Goal: Information Seeking & Learning: Learn about a topic

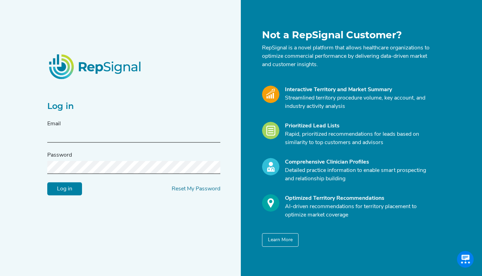
type input "[EMAIL_ADDRESS][DOMAIN_NAME]"
click at [60, 190] on input "Log in" at bounding box center [64, 188] width 35 height 13
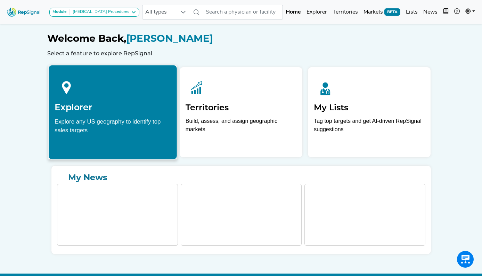
click at [108, 113] on div "Explorer Explore any US geography to identify top sales targets" at bounding box center [113, 104] width 128 height 79
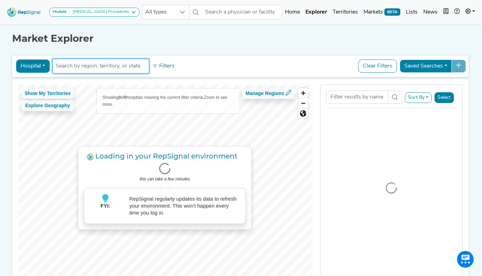
click at [106, 67] on input "text" at bounding box center [101, 66] width 90 height 8
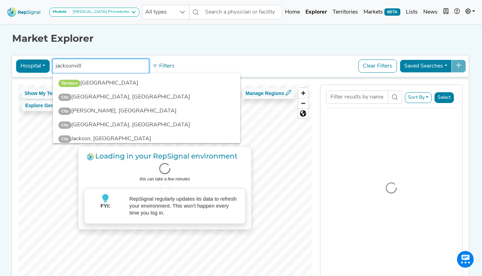
type input "[GEOGRAPHIC_DATA]"
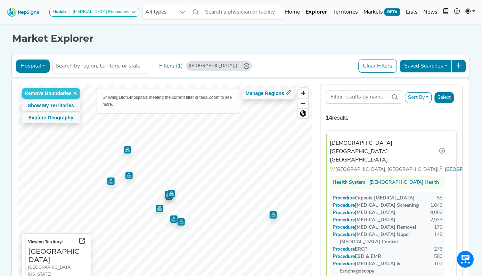
click at [272, 216] on img "Map marker" at bounding box center [273, 214] width 7 height 7
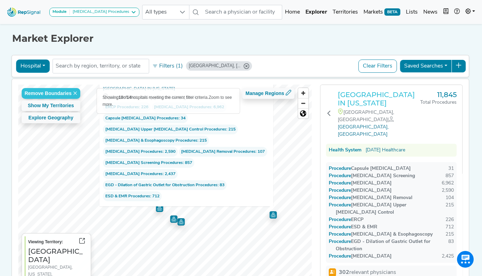
click at [359, 98] on h3 "[GEOGRAPHIC_DATA] IN [US_STATE]" at bounding box center [379, 98] width 83 height 17
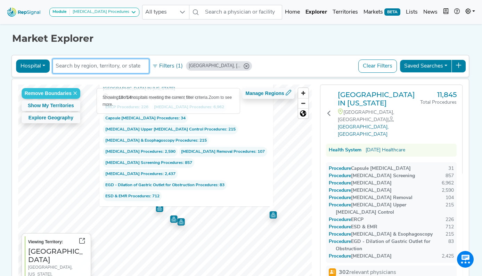
click at [93, 64] on input "text" at bounding box center [101, 66] width 90 height 8
type input "orlando"
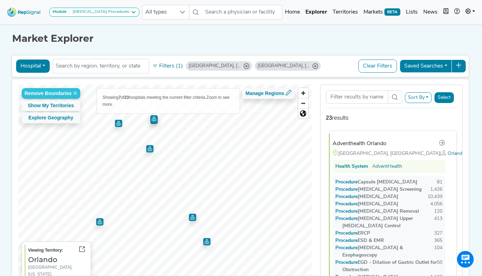
click at [379, 144] on div "Adventhealth Orlando" at bounding box center [360, 143] width 54 height 8
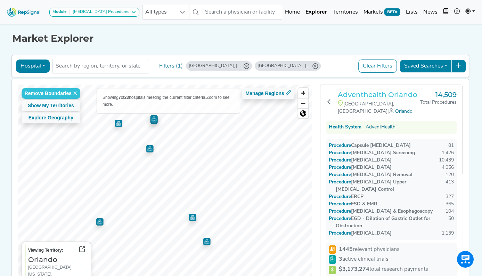
click at [373, 95] on h3 "Adventhealth Orlando" at bounding box center [379, 94] width 83 height 8
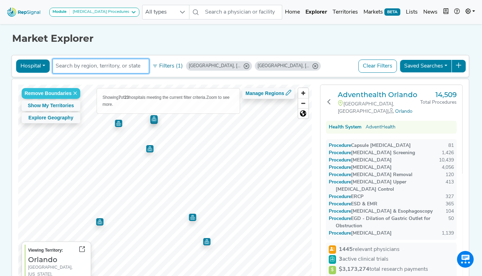
click at [78, 68] on input "text" at bounding box center [101, 66] width 90 height 8
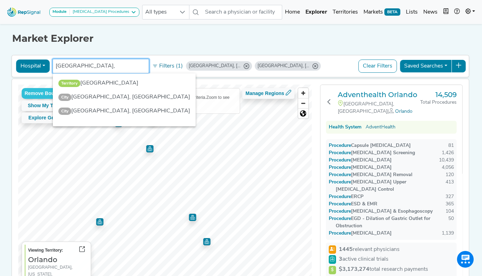
type input "[GEOGRAPHIC_DATA],"
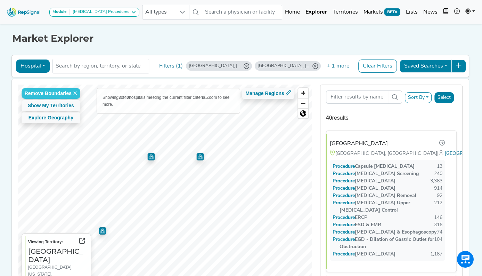
click at [202, 157] on img "Map marker" at bounding box center [200, 156] width 7 height 7
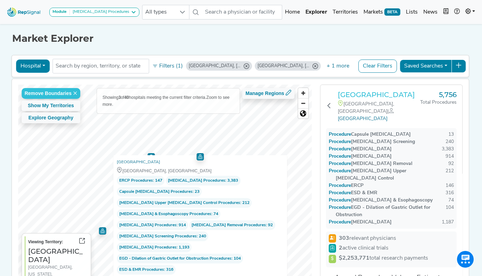
click at [350, 93] on h3 "[GEOGRAPHIC_DATA]" at bounding box center [379, 94] width 83 height 8
click at [354, 99] on h3 "[GEOGRAPHIC_DATA]" at bounding box center [379, 94] width 83 height 8
click at [86, 66] on input "text" at bounding box center [101, 66] width 90 height 8
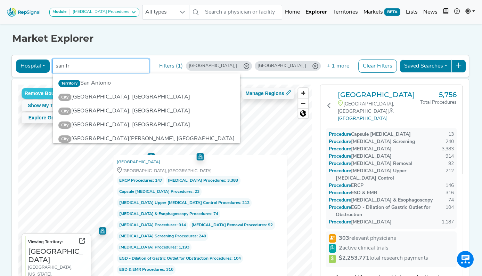
type input "san fra"
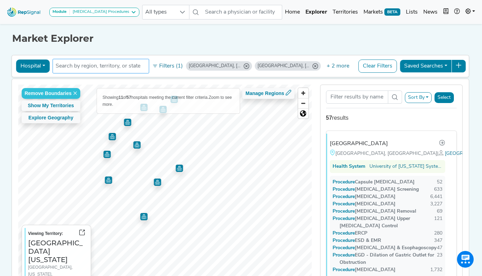
click at [115, 65] on input "text" at bounding box center [101, 66] width 90 height 8
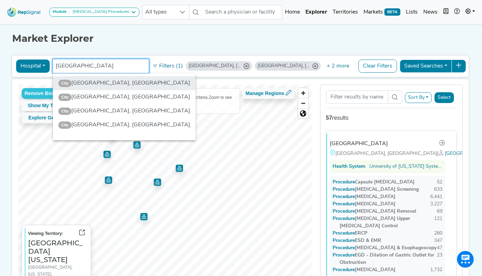
type input "[GEOGRAPHIC_DATA]"
click at [88, 81] on li "City [GEOGRAPHIC_DATA], [GEOGRAPHIC_DATA]" at bounding box center [124, 83] width 143 height 14
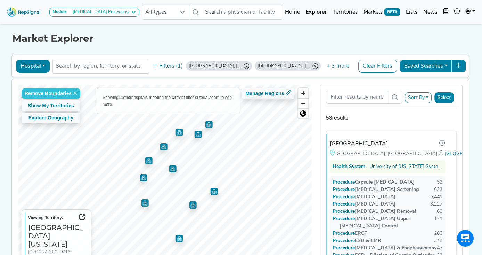
click at [209, 121] on img "Map marker" at bounding box center [208, 124] width 7 height 7
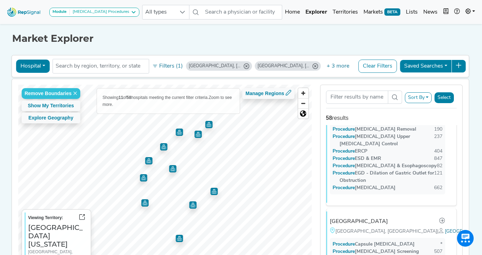
click at [199, 134] on img "Map marker" at bounding box center [197, 133] width 7 height 7
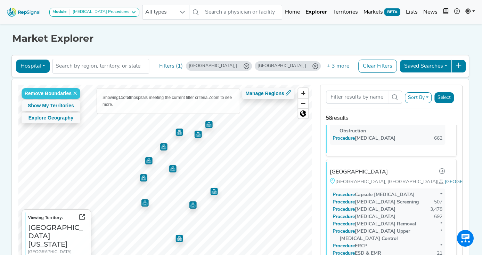
scroll to position [314, 0]
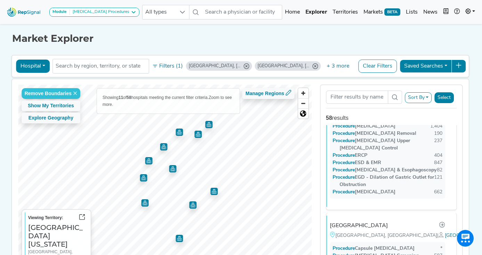
click at [178, 132] on img "Map marker" at bounding box center [179, 131] width 7 height 7
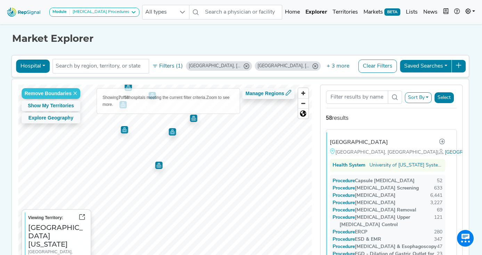
scroll to position [0, 0]
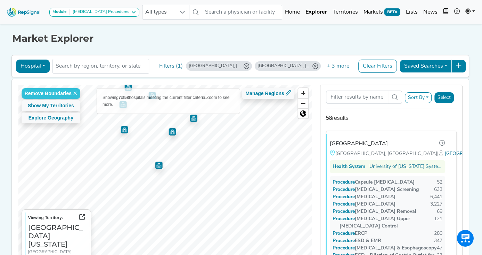
click at [159, 166] on img "Map marker" at bounding box center [158, 164] width 7 height 7
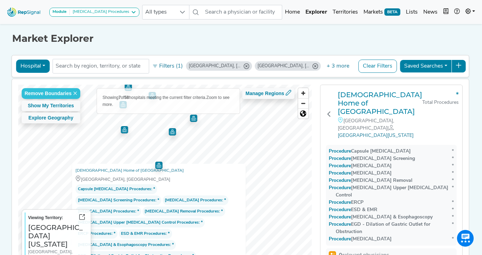
click at [173, 134] on img "Map marker" at bounding box center [172, 131] width 7 height 7
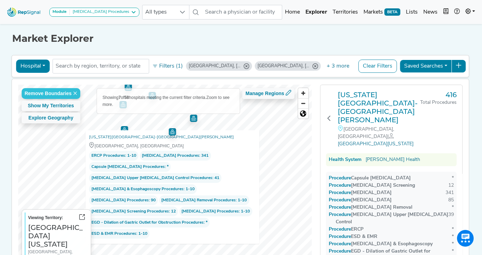
click at [195, 116] on img "Map marker" at bounding box center [193, 117] width 7 height 7
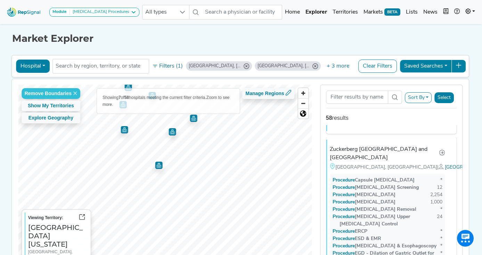
scroll to position [157, 0]
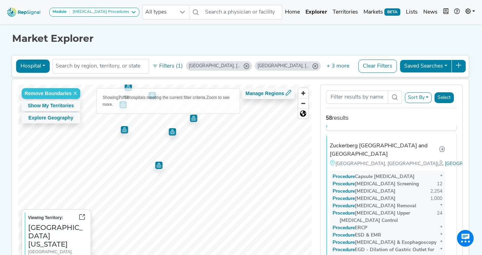
click at [125, 131] on img "Map marker" at bounding box center [124, 129] width 7 height 7
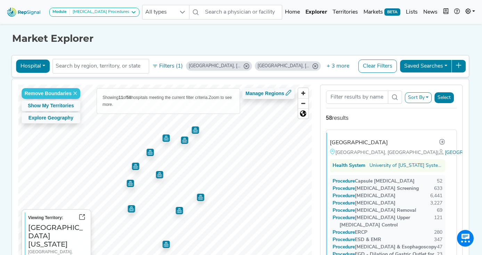
scroll to position [0, 0]
click at [129, 186] on img "Map marker" at bounding box center [130, 182] width 7 height 7
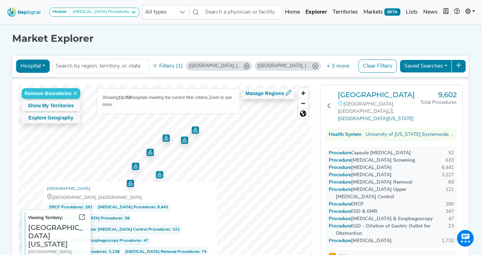
click at [137, 167] on img "Map marker" at bounding box center [135, 165] width 7 height 7
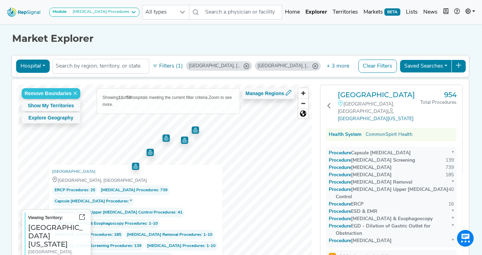
click at [152, 152] on img "Map marker" at bounding box center [149, 152] width 7 height 7
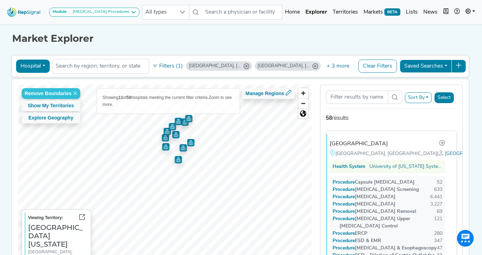
click at [313, 66] on icon "Orlando, FL" at bounding box center [316, 66] width 6 height 6
click at [313, 65] on icon "Tampa, FL" at bounding box center [316, 66] width 6 height 6
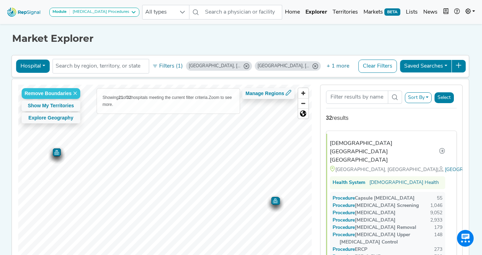
click at [244, 66] on icon "Jacksonville, FL" at bounding box center [247, 66] width 6 height 6
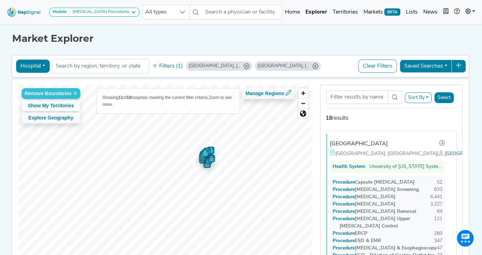
click at [313, 67] on icon "Stanford, CA" at bounding box center [316, 66] width 6 height 6
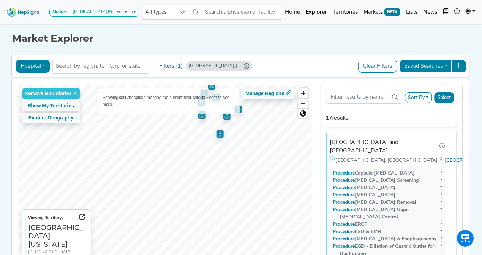
scroll to position [1129, 0]
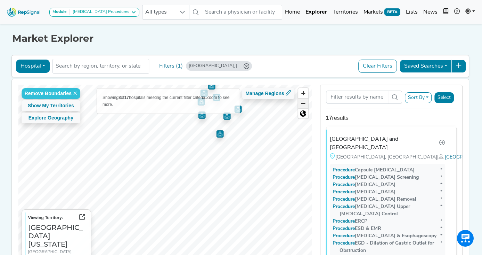
click at [304, 102] on span "Zoom out" at bounding box center [303, 103] width 10 height 10
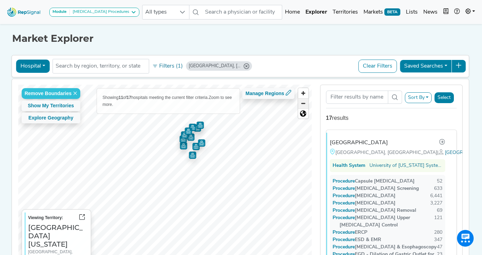
scroll to position [0, 0]
click at [43, 64] on button "Hospital" at bounding box center [33, 65] width 34 height 13
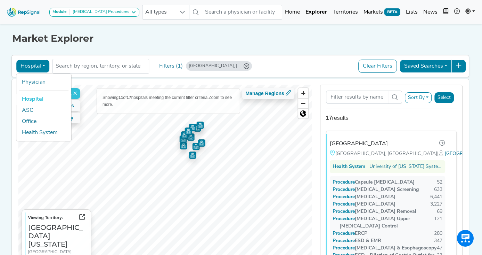
click at [40, 101] on link "Hospital" at bounding box center [43, 99] width 55 height 11
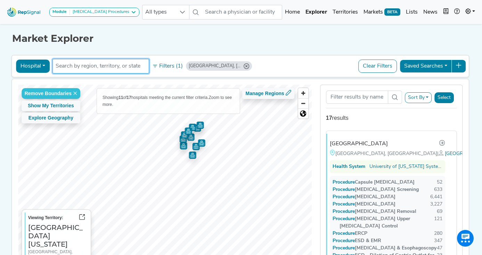
click at [77, 67] on input "text" at bounding box center [101, 66] width 90 height 8
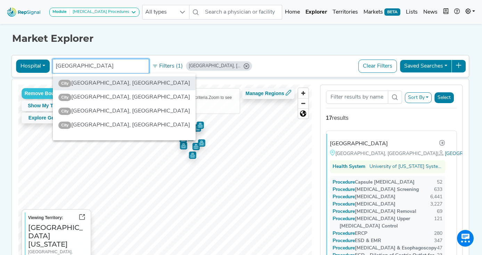
type input "stanford"
click at [75, 87] on li "City Stanford, CA" at bounding box center [124, 83] width 143 height 14
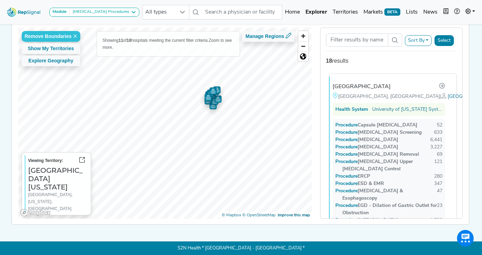
click at [367, 87] on div "[GEOGRAPHIC_DATA]" at bounding box center [362, 86] width 58 height 8
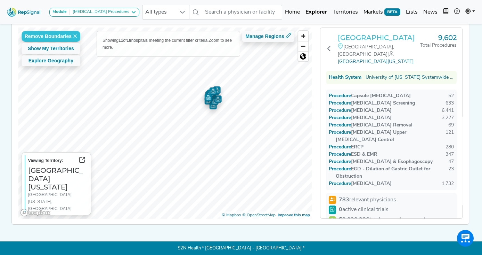
click at [368, 37] on h3 "[GEOGRAPHIC_DATA]" at bounding box center [379, 37] width 83 height 8
click at [228, 10] on input "text" at bounding box center [242, 12] width 80 height 15
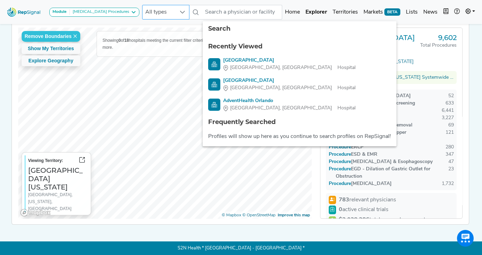
click at [183, 13] on icon at bounding box center [182, 12] width 5 height 3
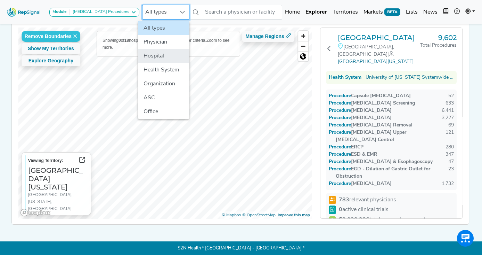
click at [168, 56] on li "Hospital" at bounding box center [163, 56] width 51 height 14
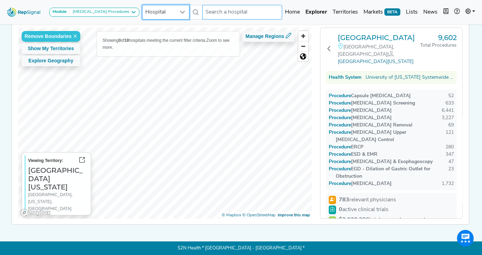
click at [228, 14] on input "text" at bounding box center [242, 12] width 80 height 15
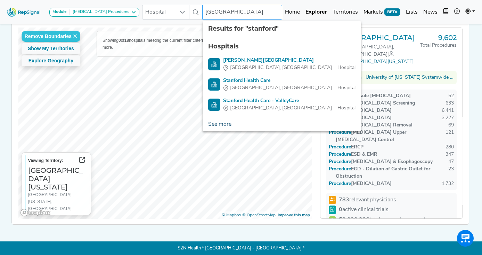
type input "stanford"
click at [227, 123] on link "See more" at bounding box center [220, 124] width 34 height 14
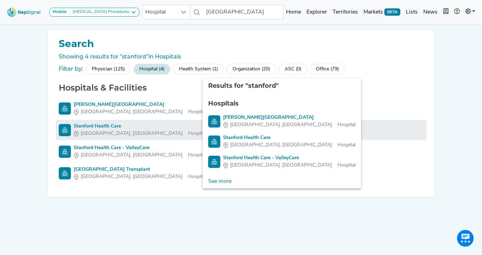
click at [93, 127] on div "Stanford Health Care" at bounding box center [140, 125] width 133 height 7
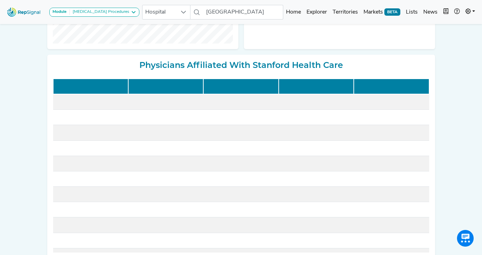
scroll to position [272, 0]
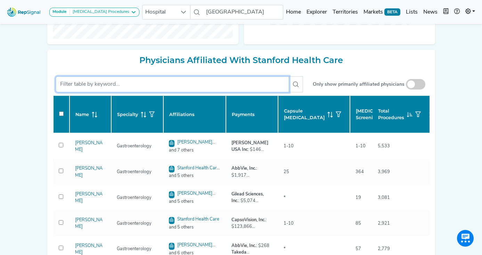
click at [134, 92] on input "text" at bounding box center [173, 84] width 234 height 16
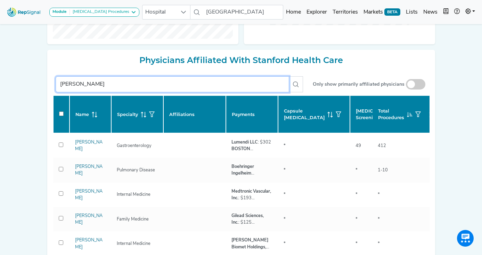
scroll to position [259, 0]
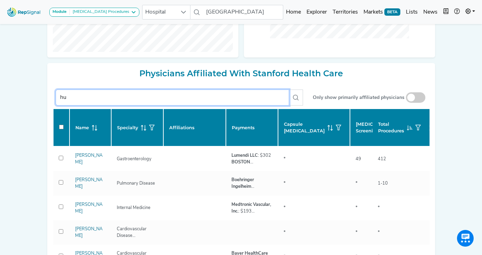
type input "h"
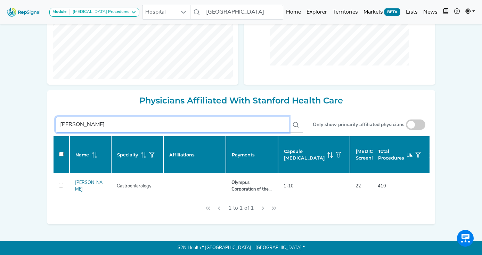
type input "hwang"
checkbox input "false"
type input "hwang"
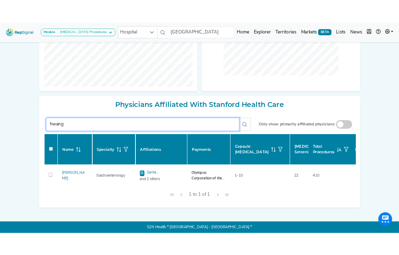
scroll to position [53, 0]
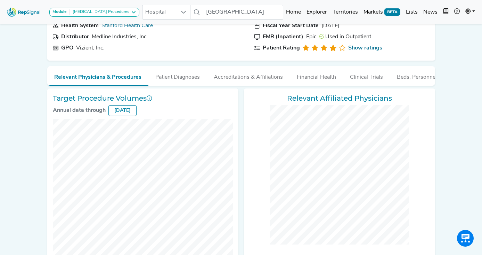
checkbox input "false"
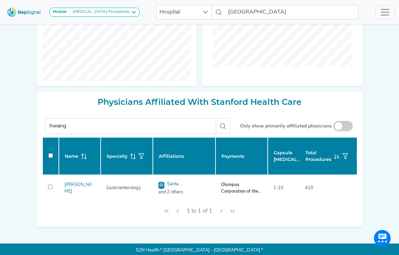
scroll to position [277, 0]
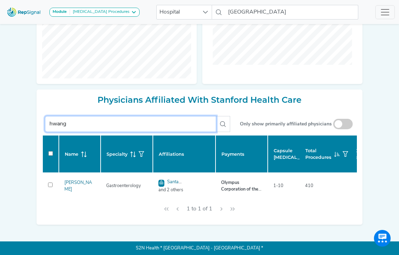
click at [182, 126] on input "hwang" at bounding box center [130, 124] width 171 height 16
type input "h"
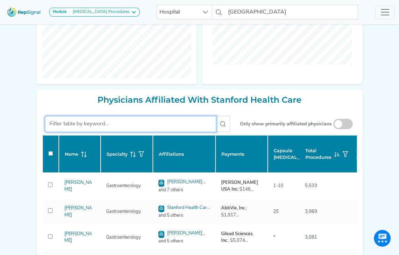
checkbox input "false"
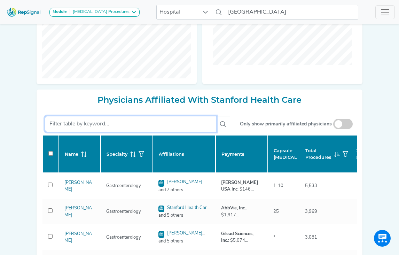
checkbox input "false"
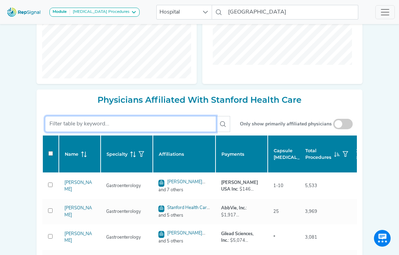
checkbox input "false"
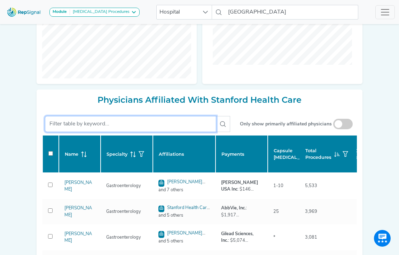
checkbox input "false"
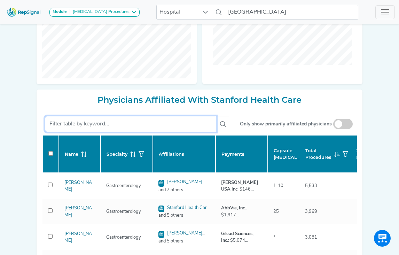
checkbox input "false"
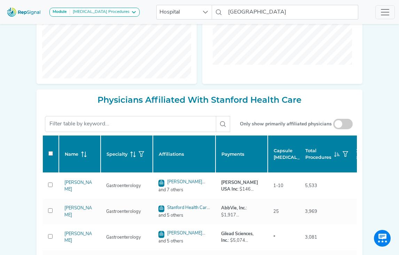
click at [389, 155] on icon at bounding box center [392, 154] width 6 height 6
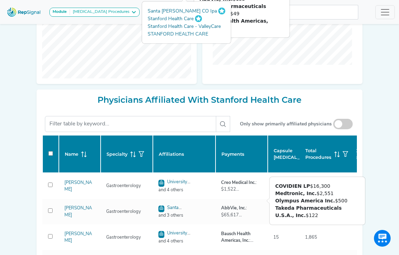
checkbox input "false"
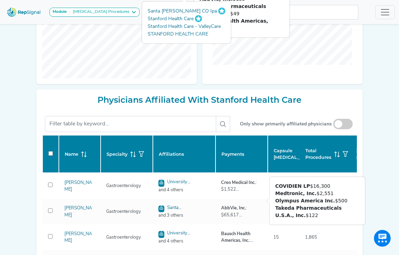
checkbox input "false"
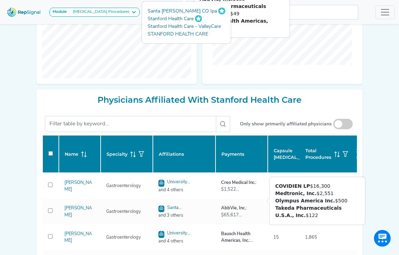
checkbox input "false"
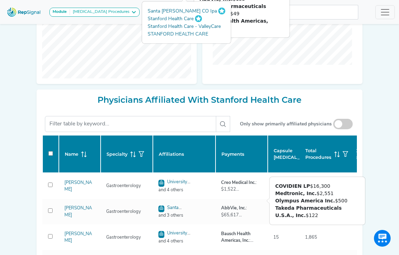
checkbox input "false"
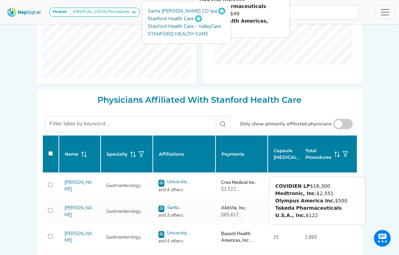
checkbox input "false"
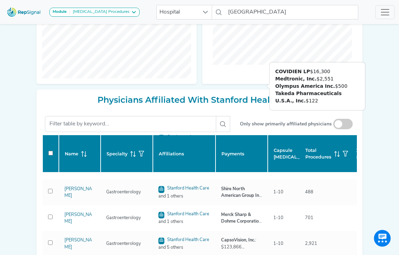
checkbox input "false"
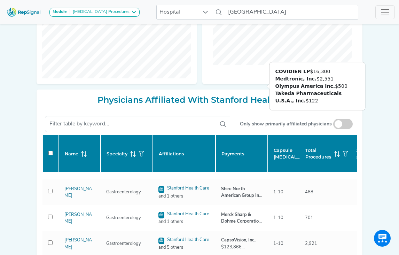
checkbox input "false"
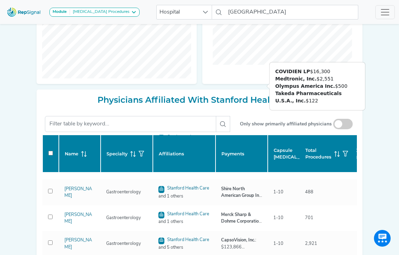
checkbox input "false"
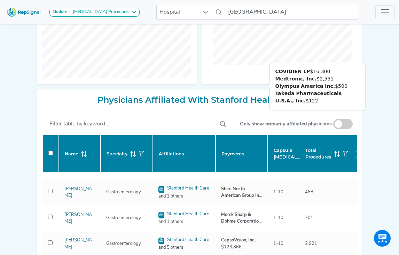
checkbox input "false"
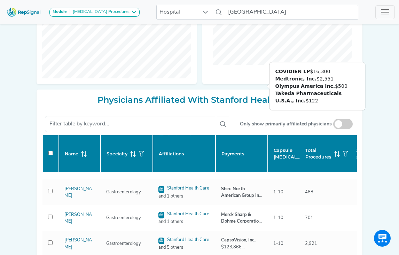
checkbox input "false"
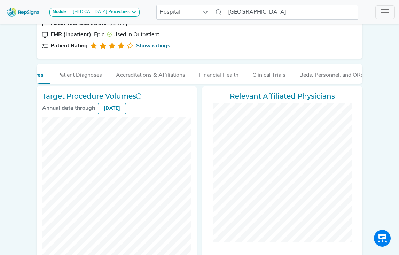
scroll to position [0, 150]
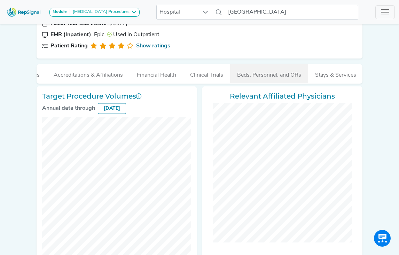
click at [253, 75] on button "Beds, Personnel, and ORs" at bounding box center [269, 73] width 78 height 19
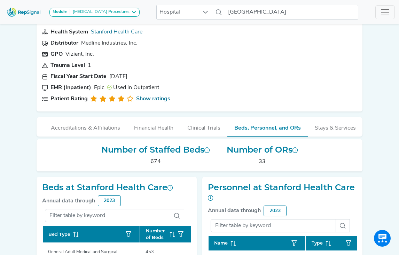
scroll to position [45, 0]
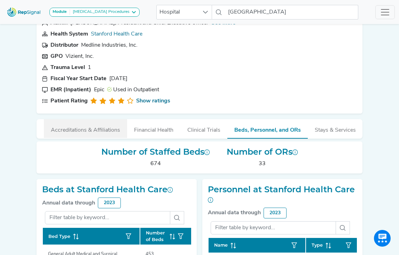
click at [107, 130] on button "Accreditations & Affiliations" at bounding box center [85, 128] width 83 height 19
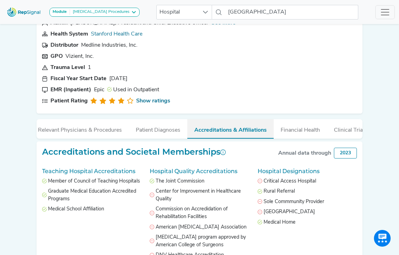
scroll to position [0, 0]
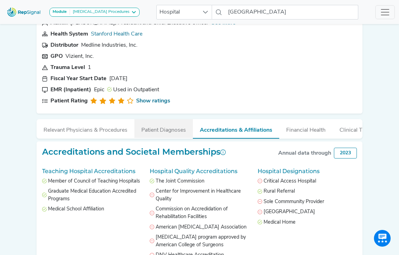
click at [163, 128] on button "Patient Diagnoses" at bounding box center [163, 128] width 58 height 19
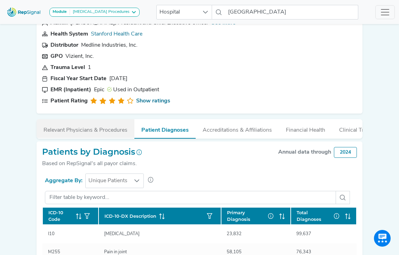
click at [100, 130] on button "Relevant Physicians & Procedures" at bounding box center [86, 128] width 98 height 19
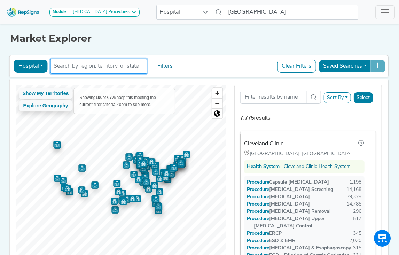
click at [94, 66] on input "text" at bounding box center [99, 66] width 90 height 8
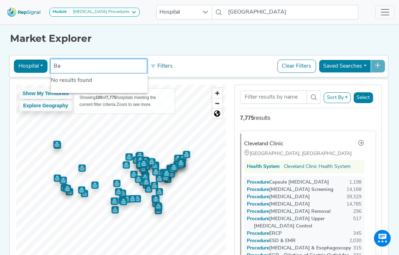
type input "B"
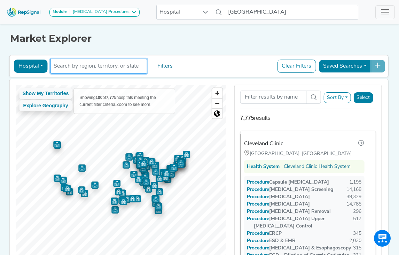
click at [43, 64] on button "Hospital" at bounding box center [31, 65] width 34 height 13
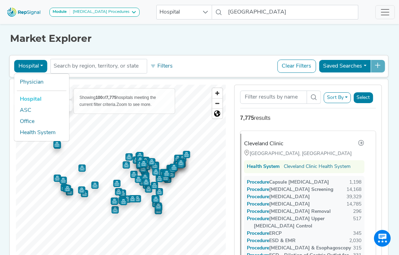
click at [38, 99] on link "Hospital" at bounding box center [41, 99] width 55 height 11
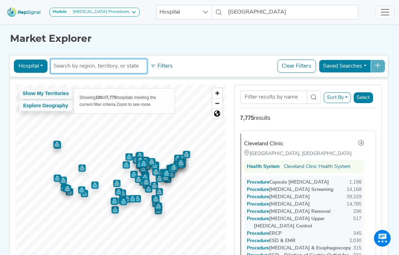
click at [76, 67] on input "text" at bounding box center [99, 66] width 90 height 8
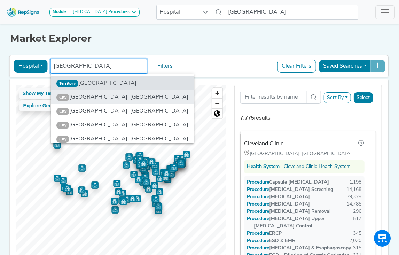
type input "Houston"
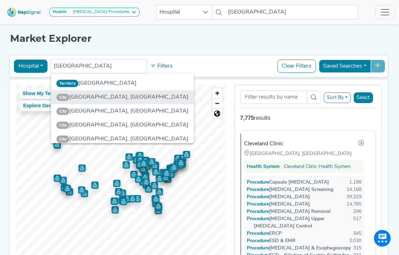
click at [85, 95] on li "City Houston, TX" at bounding box center [122, 97] width 143 height 14
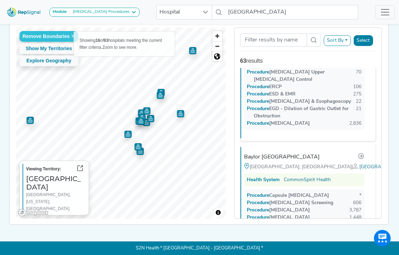
scroll to position [110, 0]
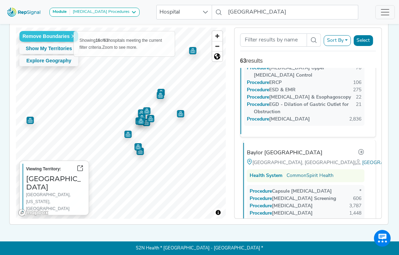
click at [261, 149] on div "Baylor St. Luke's Medical Center" at bounding box center [284, 153] width 75 height 8
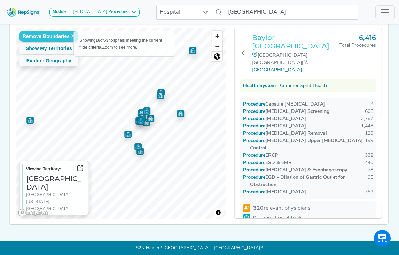
click at [263, 35] on h3 "Baylor St. Luke's Medical Center" at bounding box center [295, 41] width 87 height 17
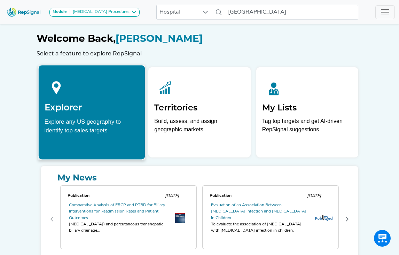
click at [101, 110] on h2 "Explorer" at bounding box center [92, 107] width 95 height 10
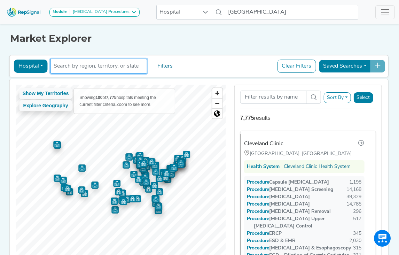
click at [96, 65] on input "text" at bounding box center [99, 66] width 90 height 8
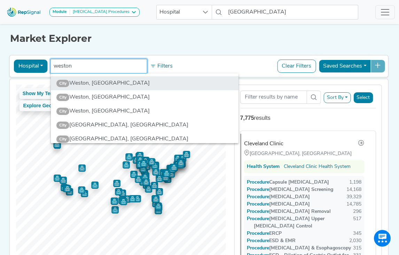
type input "weston"
click at [94, 84] on li "City Weston, FL" at bounding box center [144, 83] width 187 height 14
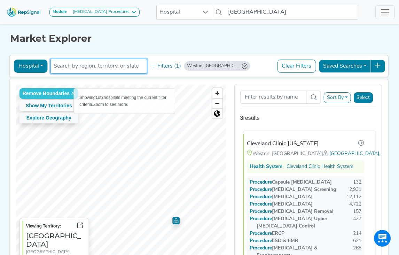
click at [273, 143] on div "Cleveland Clinic Florida" at bounding box center [283, 143] width 72 height 8
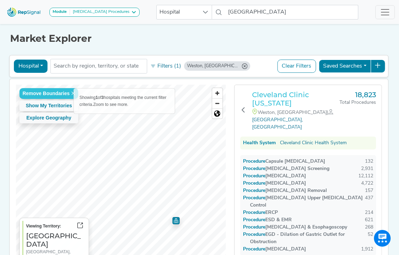
click at [271, 96] on h3 "Cleveland Clinic Florida" at bounding box center [295, 98] width 87 height 17
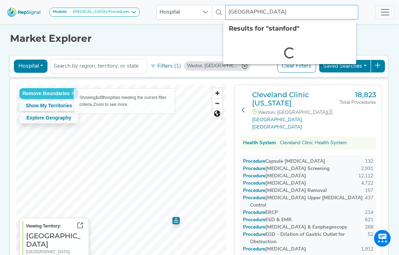
click at [255, 11] on input "stanford" at bounding box center [291, 12] width 133 height 15
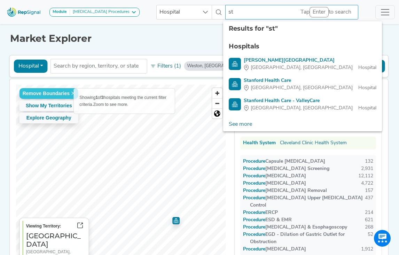
type input "s"
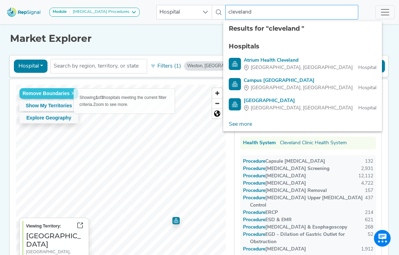
type input "cleveland"
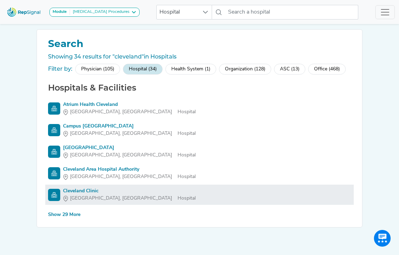
click at [90, 192] on div "Cleveland Clinic" at bounding box center [129, 190] width 133 height 7
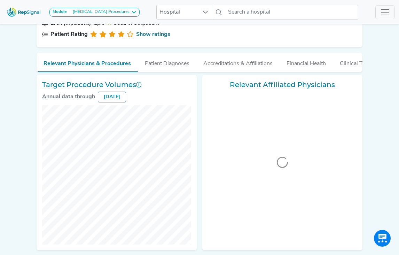
scroll to position [111, 0]
checkbox input "false"
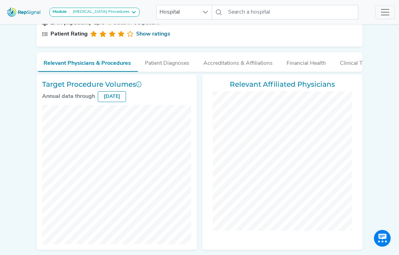
checkbox input "false"
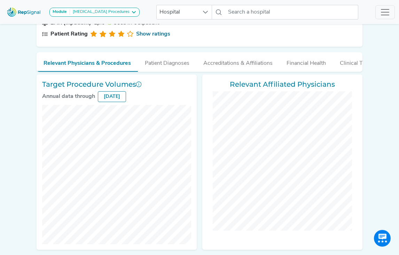
checkbox input "false"
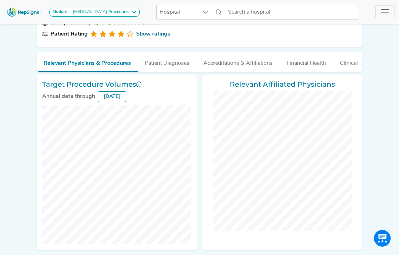
checkbox input "false"
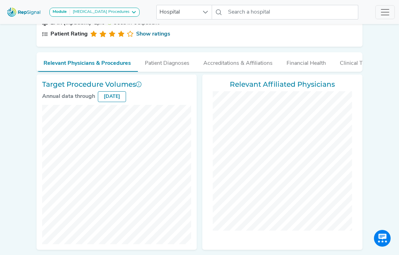
checkbox input "false"
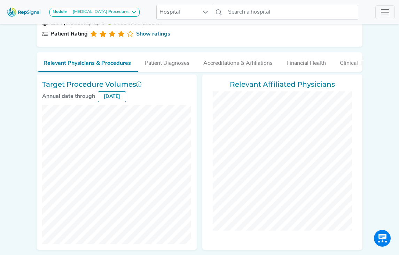
checkbox input "false"
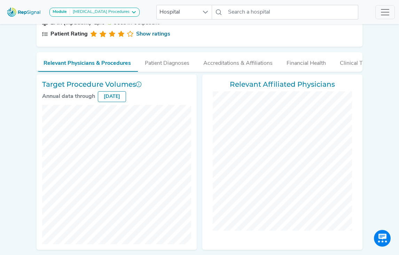
checkbox input "false"
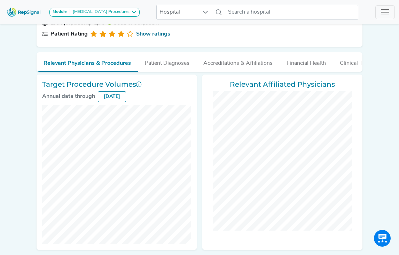
checkbox input "false"
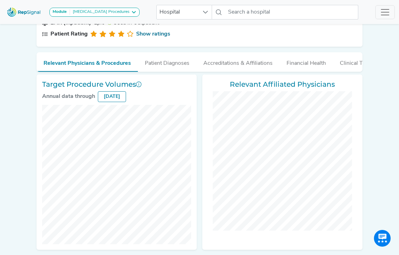
checkbox input "false"
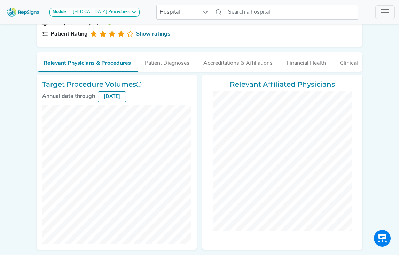
checkbox input "false"
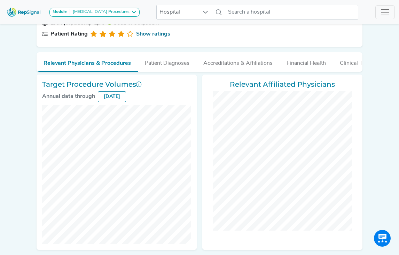
checkbox input "false"
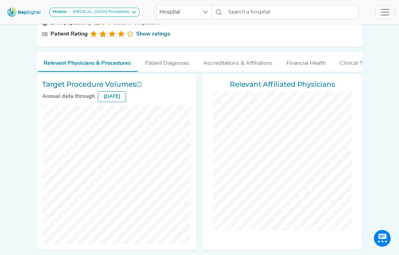
checkbox input "false"
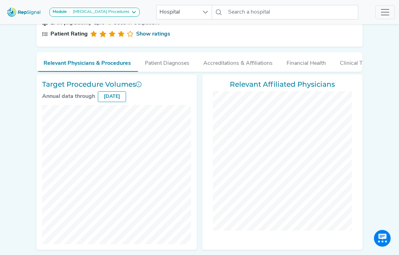
checkbox input "false"
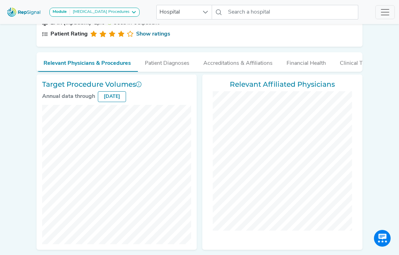
checkbox input "false"
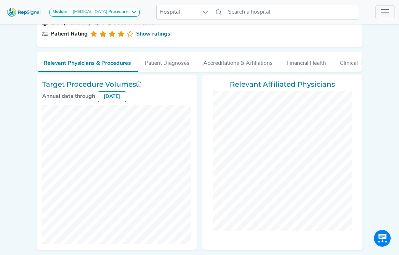
checkbox input "false"
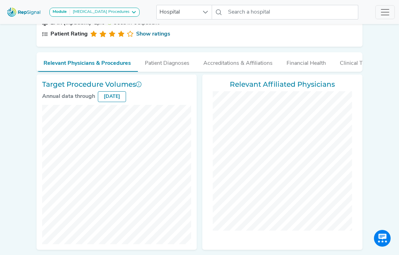
checkbox input "false"
click at [22, 10] on img at bounding box center [24, 12] width 40 height 15
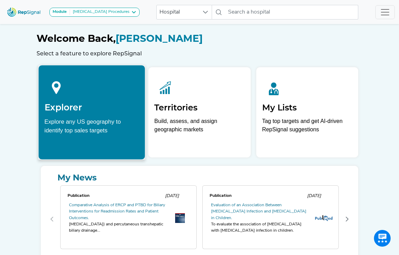
click at [61, 93] on icon at bounding box center [57, 87] width 24 height 24
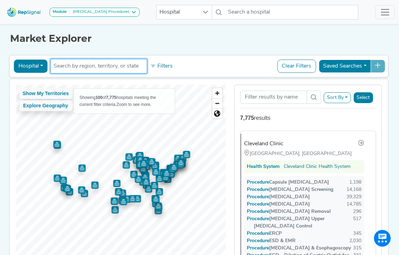
click at [110, 63] on input "text" at bounding box center [99, 66] width 90 height 8
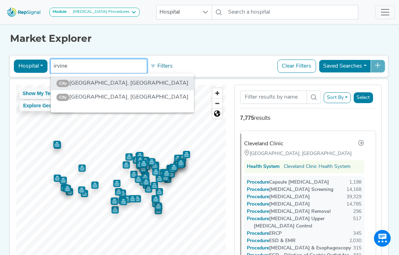
type input "irvine"
click at [93, 86] on li "City Irvine, CA" at bounding box center [122, 83] width 143 height 14
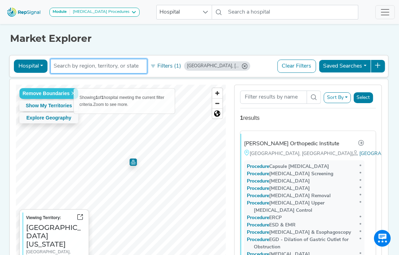
click at [92, 66] on input "text" at bounding box center [99, 66] width 90 height 8
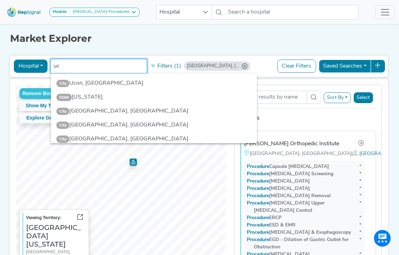
type input "u"
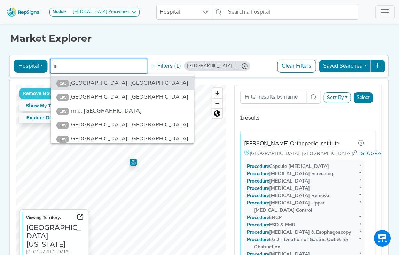
type input "i"
type input "r"
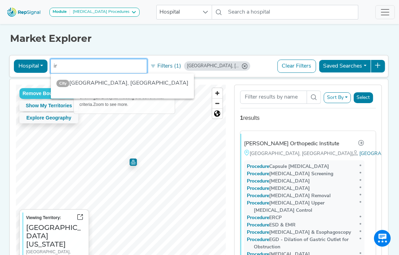
type input "i"
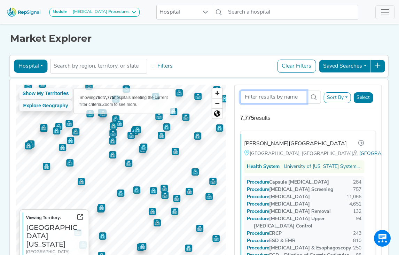
click at [259, 98] on input "Search Term" at bounding box center [273, 96] width 67 height 13
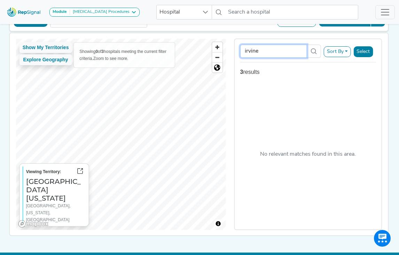
scroll to position [57, 0]
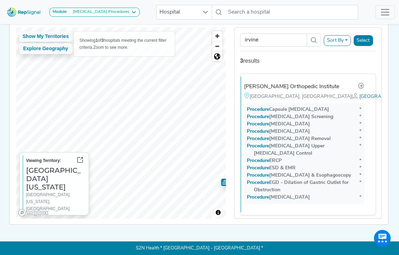
click at [257, 58] on div "3 results" at bounding box center [308, 61] width 136 height 8
click at [269, 38] on input "irvine" at bounding box center [273, 39] width 67 height 13
type input "i"
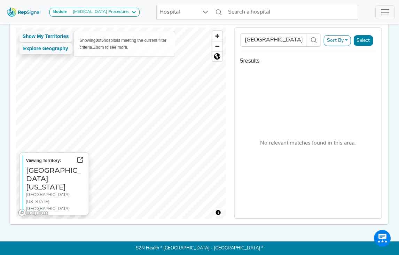
click at [360, 42] on button "Select" at bounding box center [362, 40] width 19 height 11
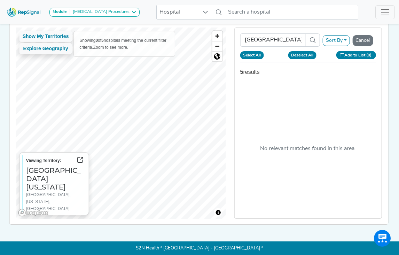
click at [305, 41] on span at bounding box center [312, 39] width 14 height 13
click at [310, 39] on icon at bounding box center [313, 40] width 6 height 6
click at [313, 38] on icon at bounding box center [313, 40] width 6 height 6
click at [252, 71] on div "5 results" at bounding box center [308, 72] width 136 height 8
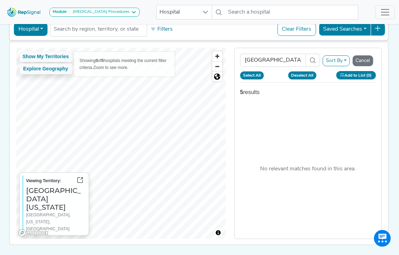
scroll to position [43, 0]
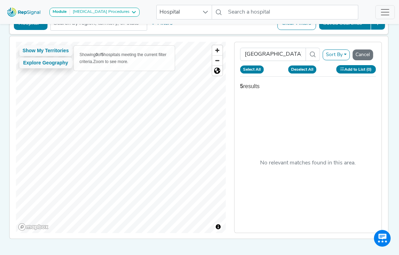
click at [315, 55] on span at bounding box center [312, 54] width 14 height 13
click at [312, 53] on icon at bounding box center [313, 54] width 6 height 6
click at [284, 54] on input "university of california" at bounding box center [273, 54] width 66 height 13
drag, startPoint x: 300, startPoint y: 55, endPoint x: 238, endPoint y: 55, distance: 62.6
click at [238, 55] on div "university of california Sort By RepSignal Annual Procedure Volume Estimate Cap…" at bounding box center [307, 137] width 147 height 191
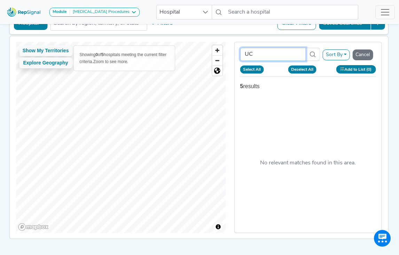
type input "UC"
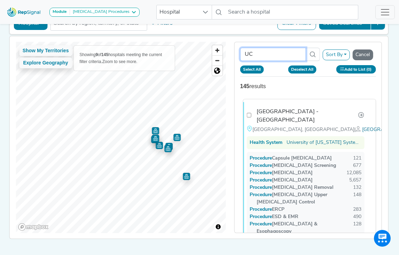
checkbox input "false"
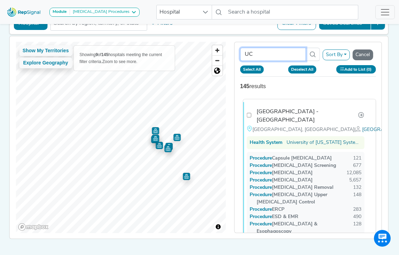
checkbox input "false"
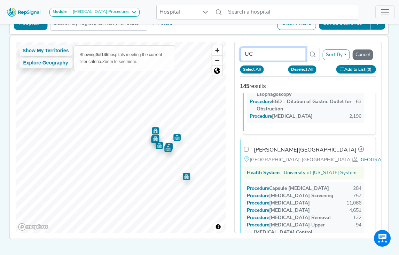
checkbox input "false"
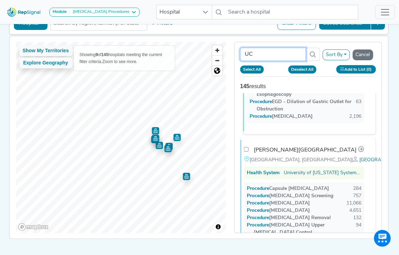
checkbox input "false"
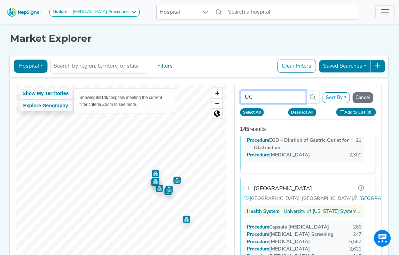
scroll to position [468, 0]
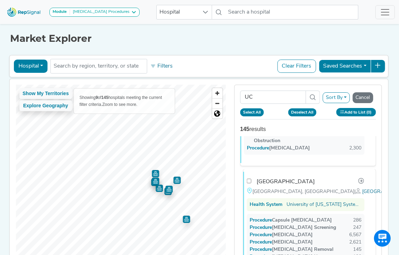
click at [278, 177] on div "UCI Medical Center" at bounding box center [285, 181] width 58 height 8
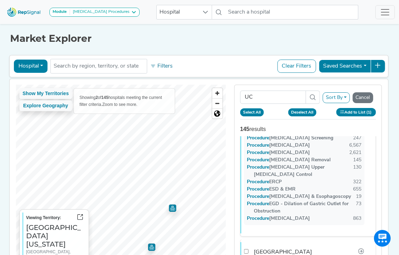
scroll to position [0, 0]
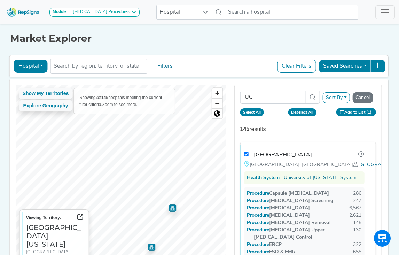
click at [174, 208] on img "Map marker" at bounding box center [172, 207] width 7 height 7
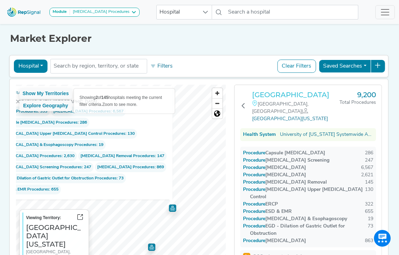
click at [290, 95] on h3 "UCI Medical Center" at bounding box center [295, 94] width 87 height 8
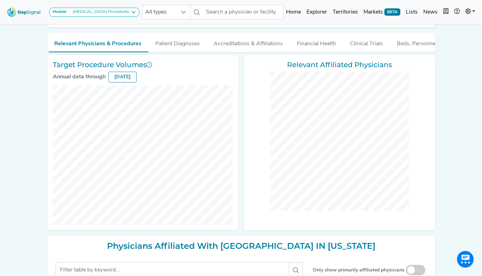
scroll to position [205, 0]
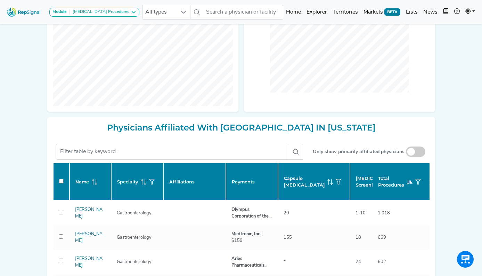
checkbox input "false"
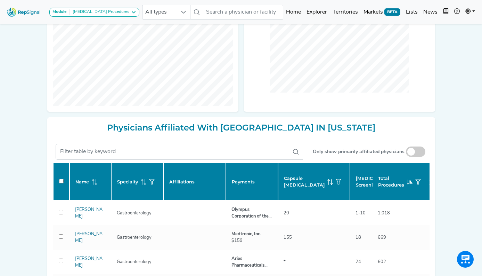
checkbox input "false"
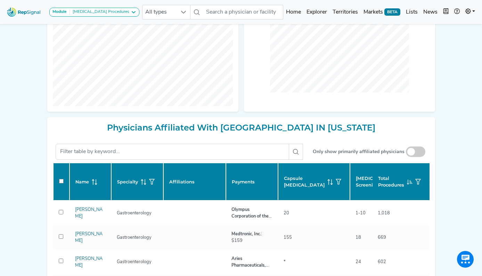
checkbox input "false"
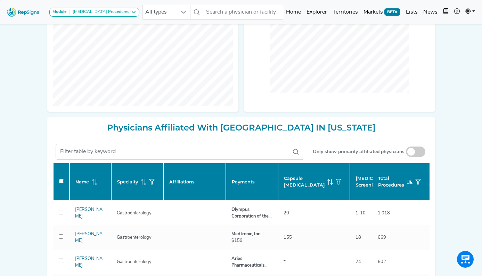
checkbox input "false"
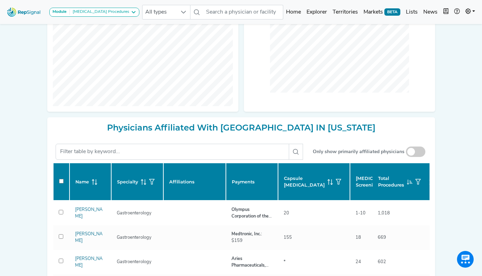
checkbox input "false"
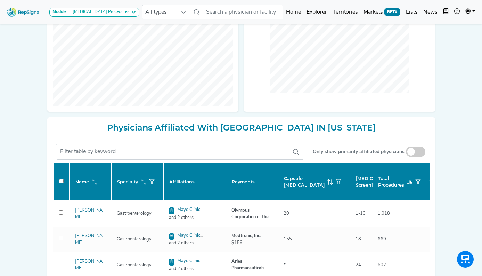
checkbox input "false"
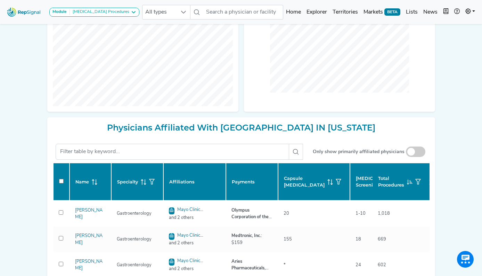
checkbox input "false"
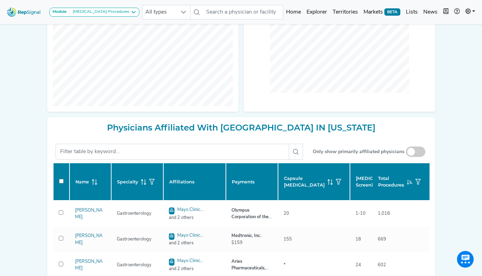
checkbox input "false"
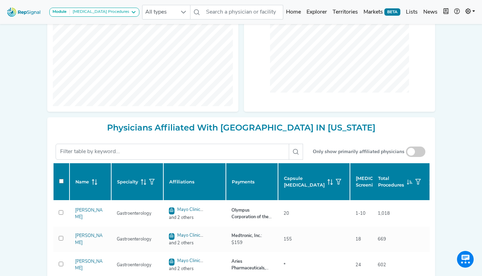
checkbox input "false"
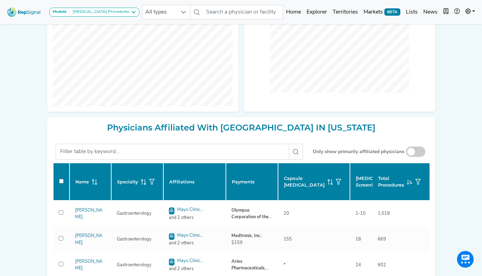
checkbox input "false"
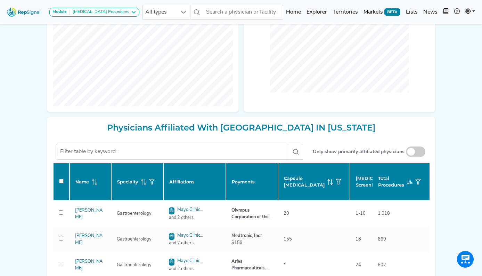
checkbox input "false"
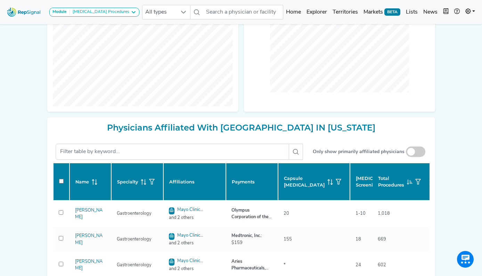
checkbox input "false"
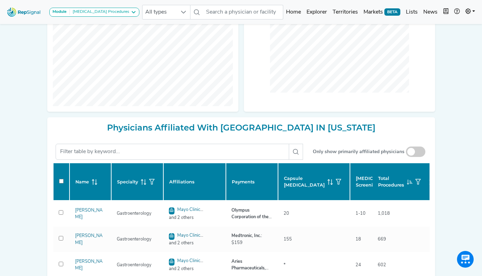
checkbox input "false"
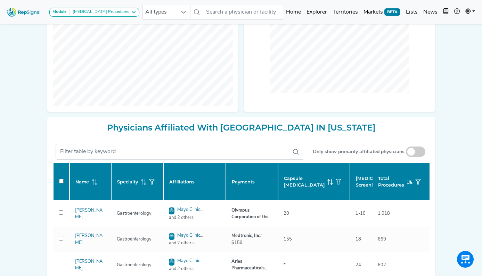
checkbox input "false"
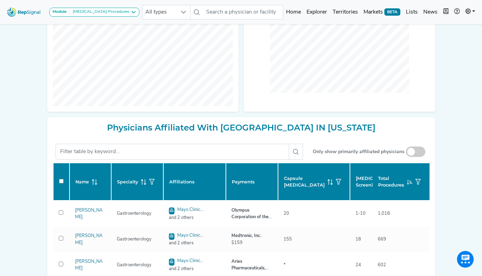
checkbox input "false"
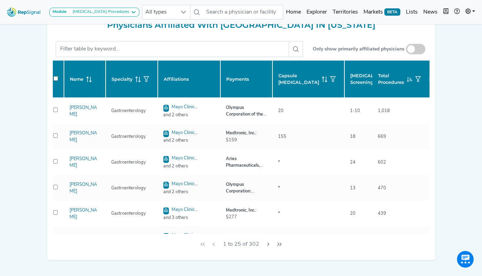
scroll to position [0, 0]
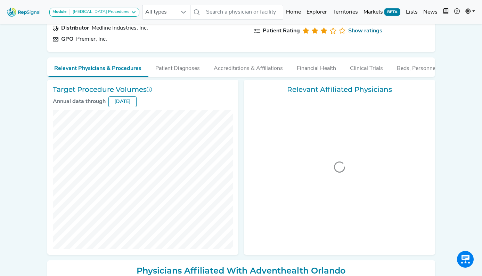
scroll to position [71, 0]
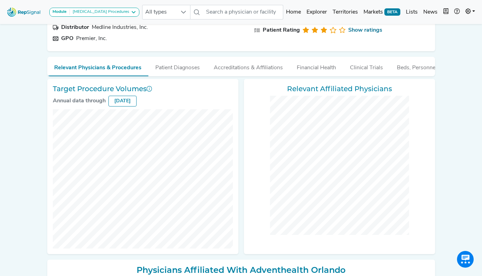
checkbox input "false"
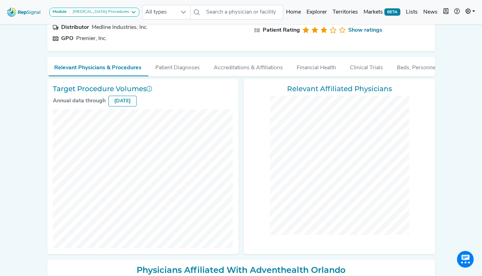
checkbox input "false"
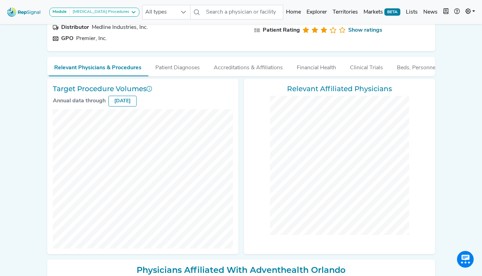
checkbox input "false"
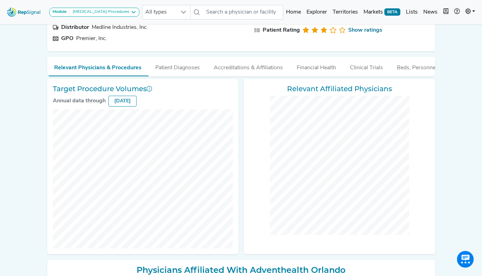
checkbox input "false"
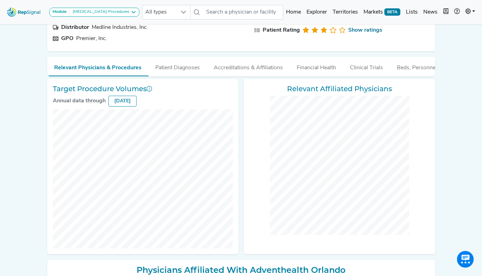
checkbox input "false"
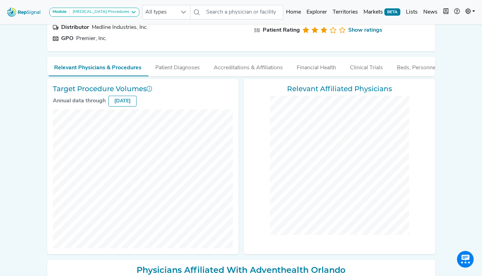
checkbox input "false"
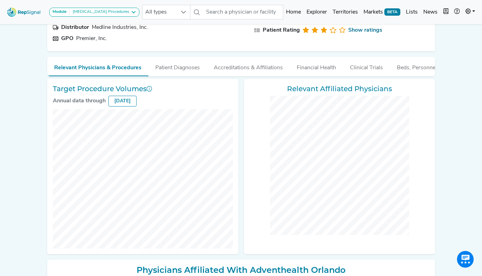
checkbox input "false"
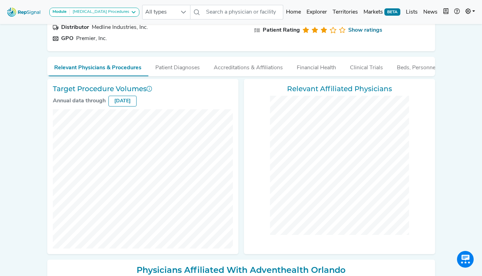
checkbox input "false"
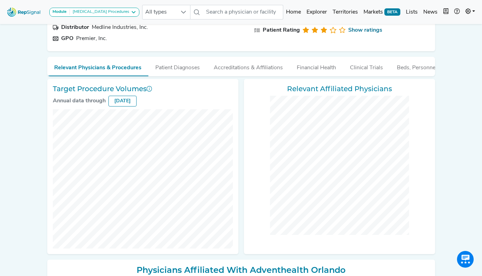
checkbox input "false"
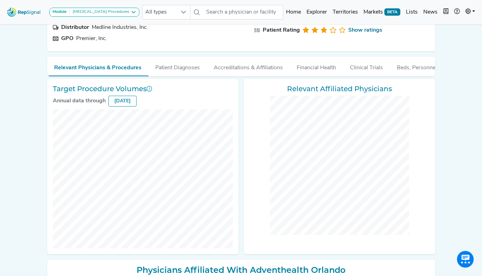
checkbox input "false"
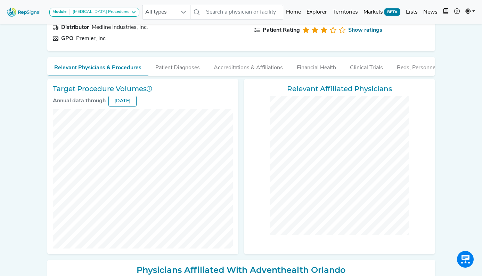
checkbox input "false"
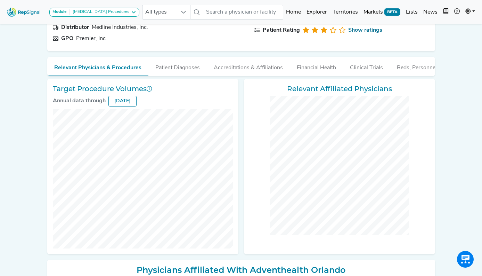
checkbox input "false"
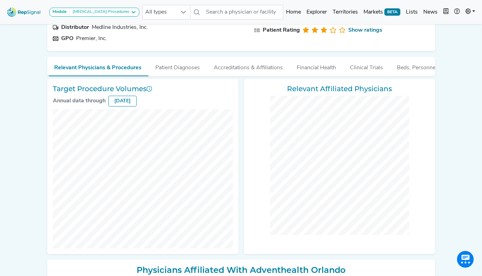
checkbox input "false"
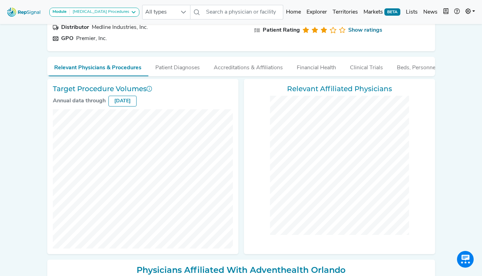
checkbox input "false"
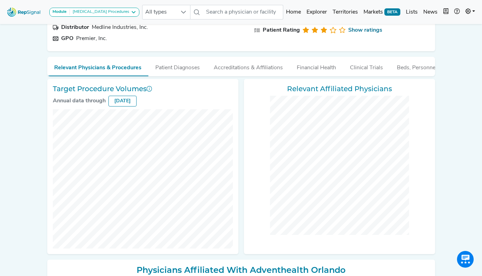
checkbox input "false"
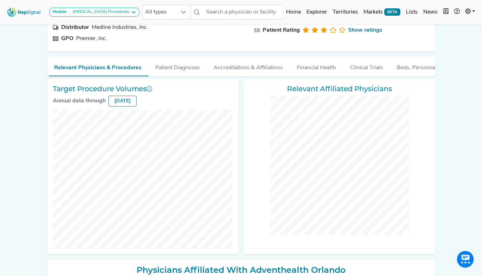
checkbox input "false"
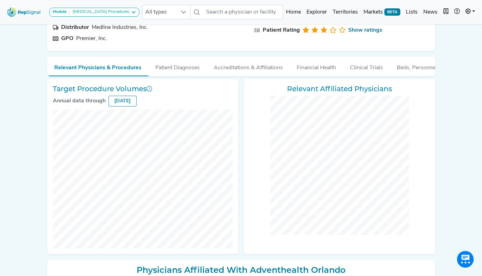
checkbox input "false"
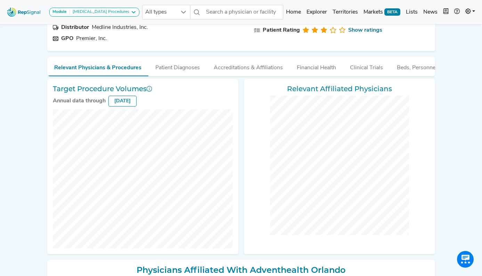
checkbox input "false"
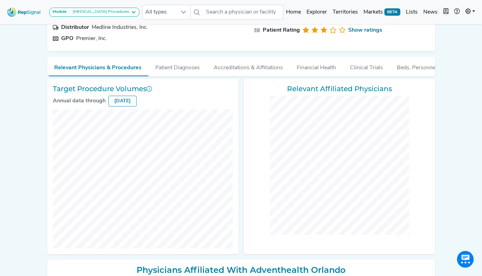
checkbox input "false"
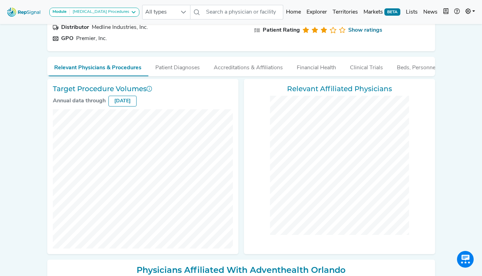
checkbox input "false"
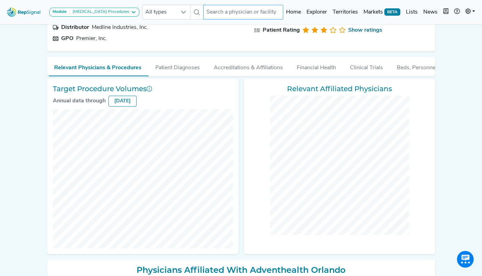
click at [215, 12] on input "text" at bounding box center [244, 12] width 80 height 15
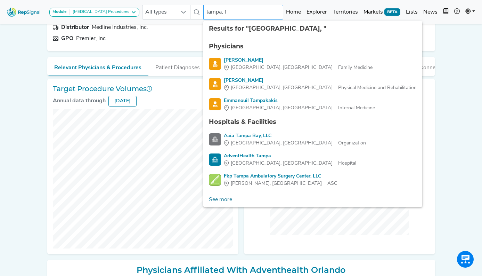
type input "tampa, fl"
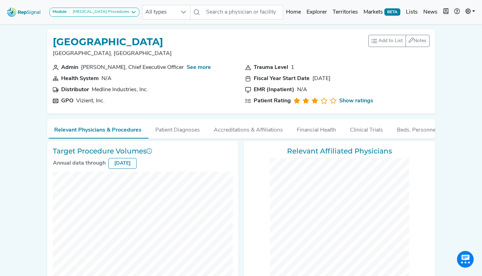
checkbox input "false"
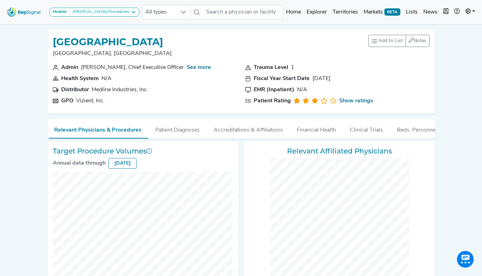
checkbox input "false"
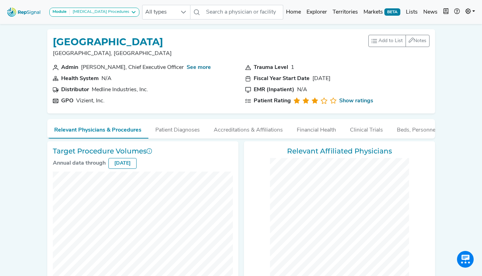
checkbox input "false"
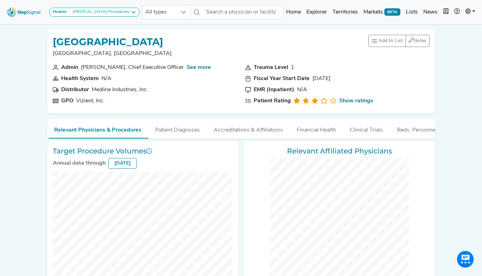
checkbox input "false"
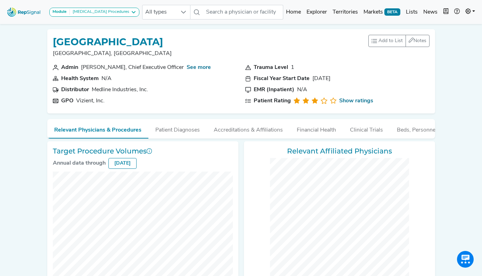
checkbox input "false"
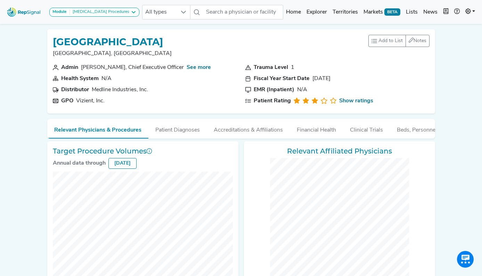
checkbox input "false"
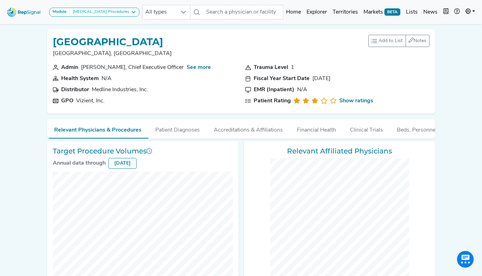
checkbox input "false"
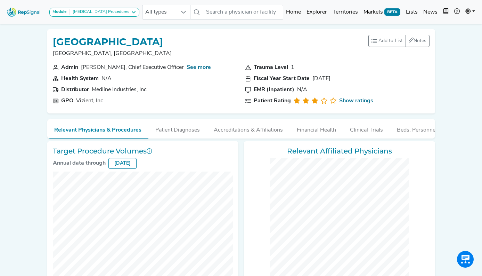
checkbox input "false"
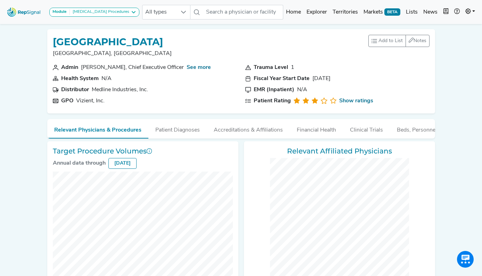
checkbox input "false"
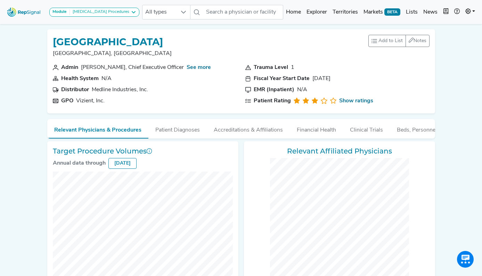
checkbox input "false"
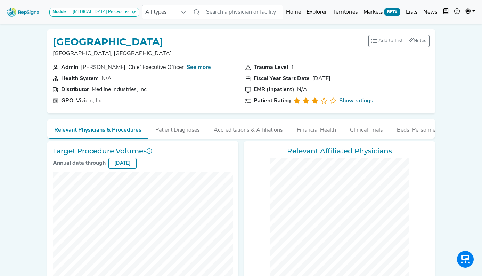
checkbox input "false"
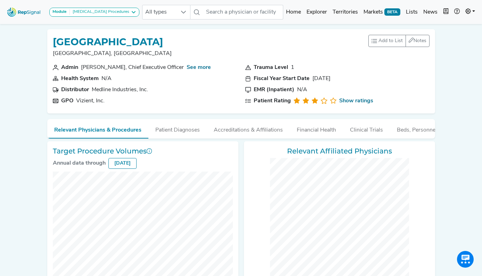
checkbox input "false"
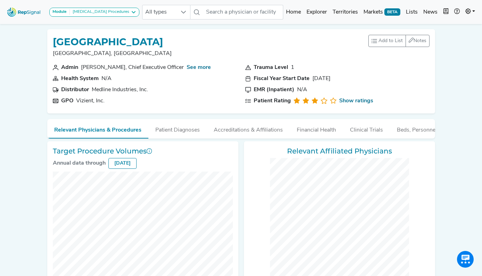
checkbox input "false"
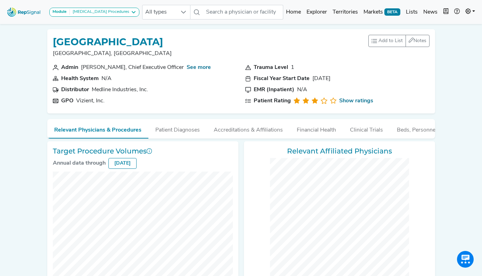
checkbox input "false"
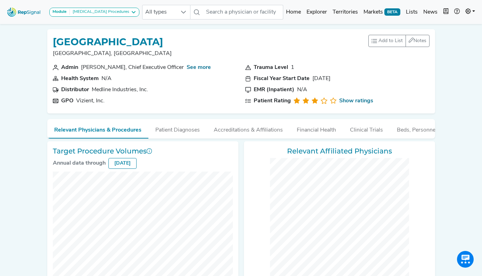
checkbox input "false"
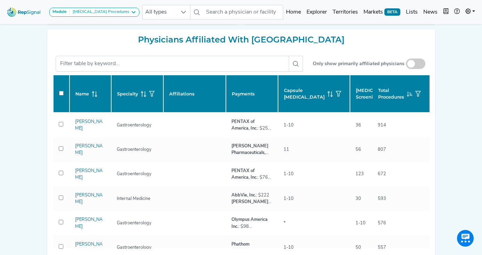
scroll to position [308, 0]
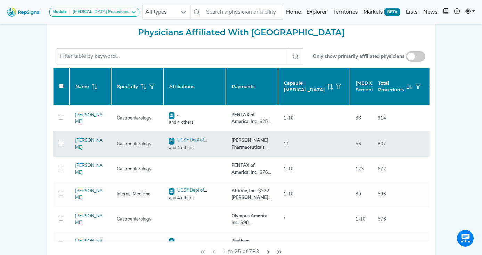
checkbox input "false"
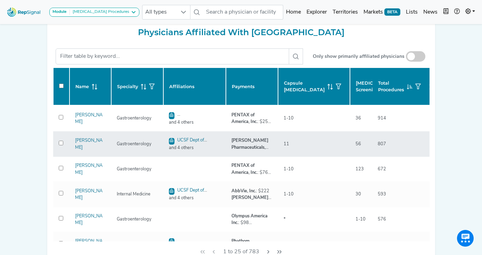
checkbox input "false"
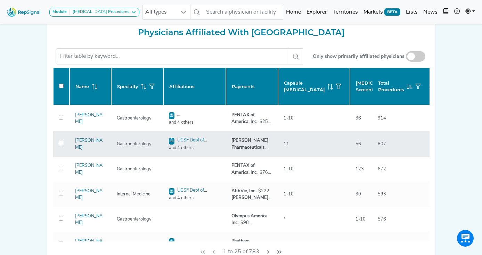
checkbox input "false"
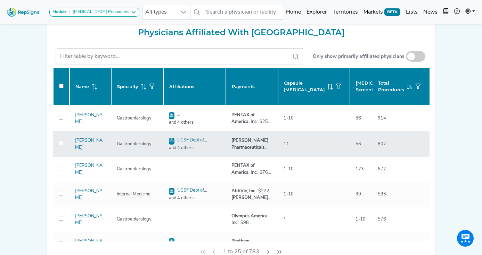
checkbox input "false"
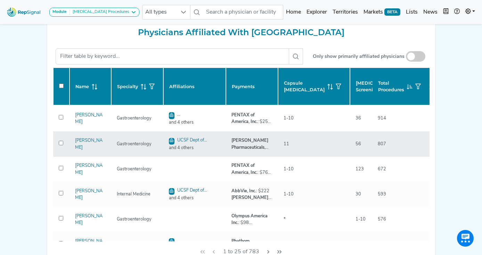
checkbox input "false"
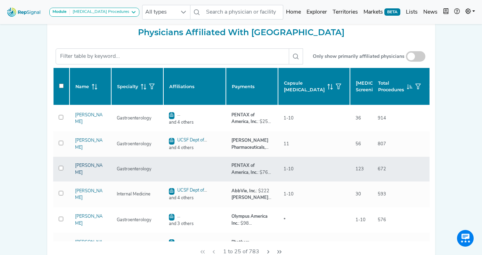
checkbox input "false"
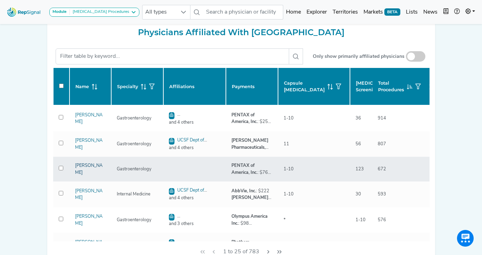
checkbox input "false"
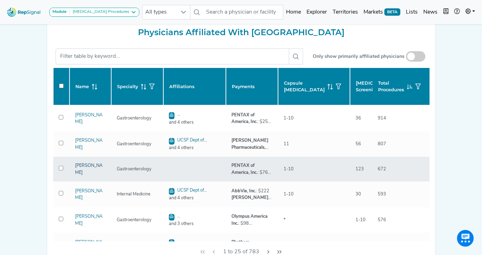
checkbox input "false"
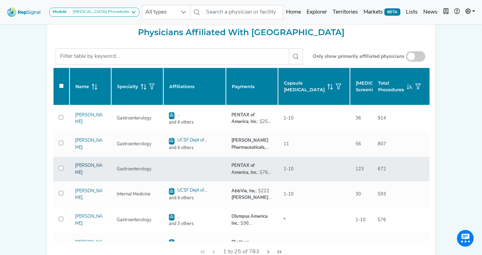
checkbox input "false"
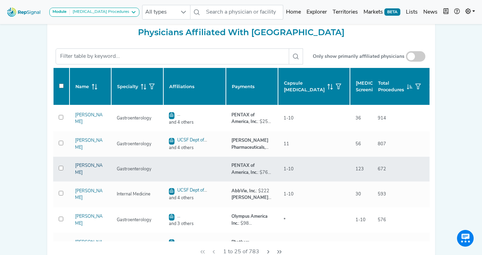
checkbox input "false"
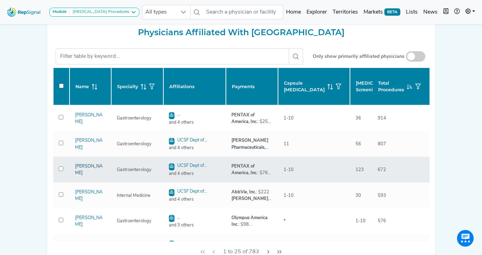
checkbox input "false"
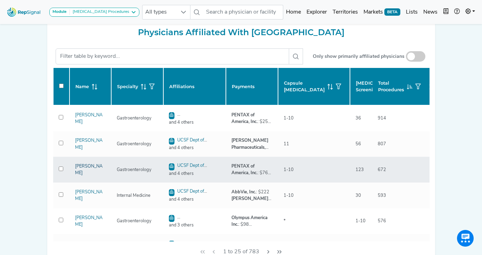
checkbox input "false"
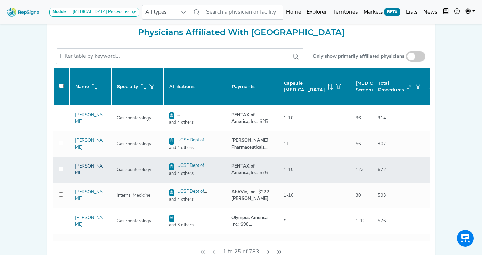
checkbox input "false"
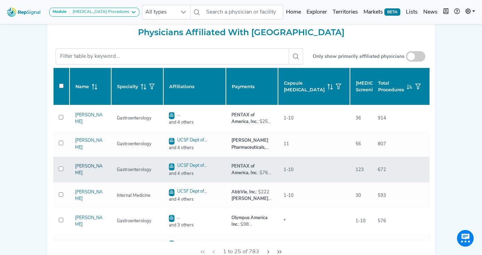
checkbox input "false"
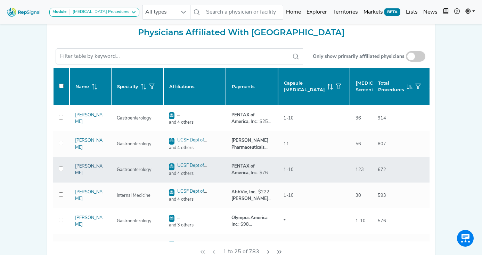
checkbox input "false"
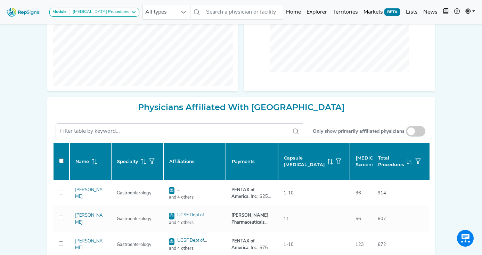
scroll to position [226, 0]
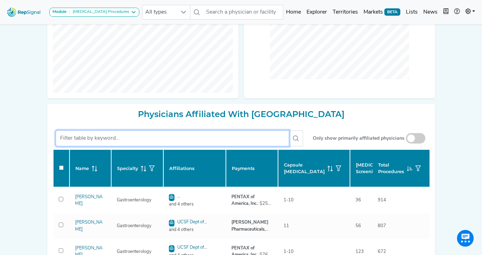
click at [75, 130] on input "text" at bounding box center [173, 138] width 234 height 16
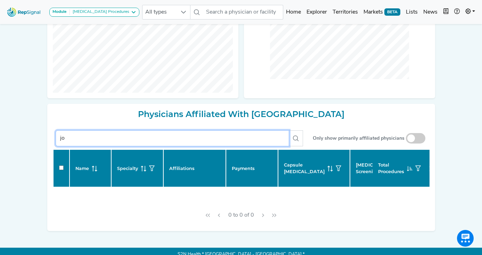
type input "j"
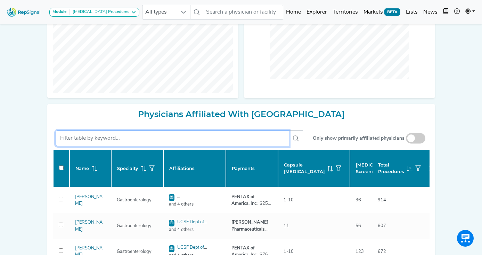
type input "h"
checkbox input "false"
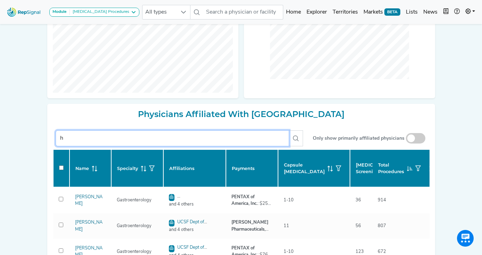
checkbox input "false"
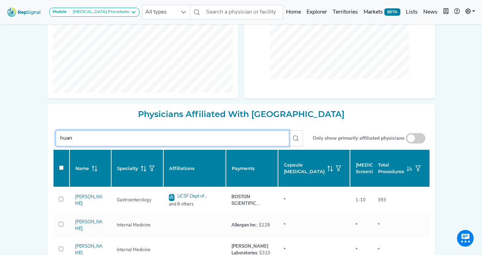
type input "huang"
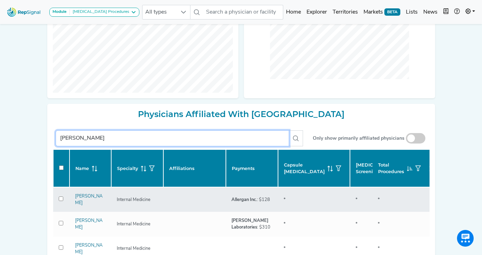
checkbox input "false"
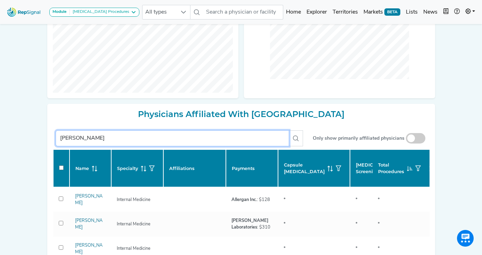
checkbox input "false"
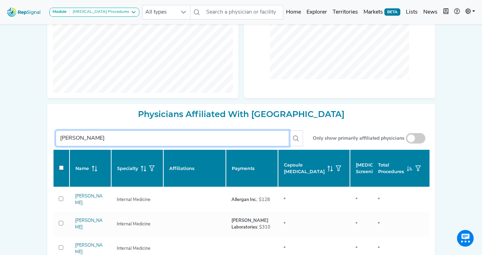
checkbox input "false"
type input "huang"
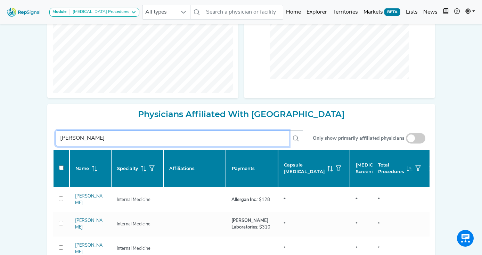
checkbox input "false"
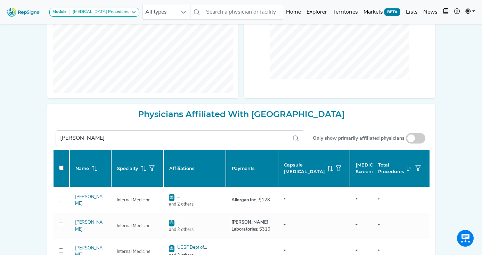
scroll to position [0, 0]
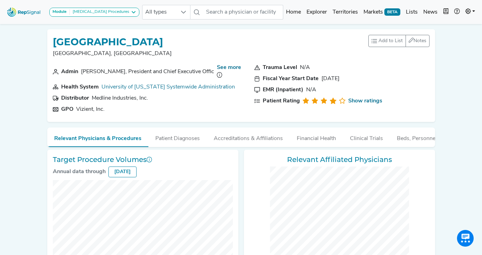
checkbox input "false"
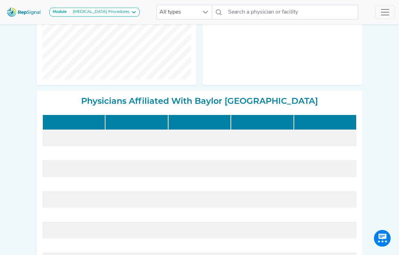
scroll to position [345, 0]
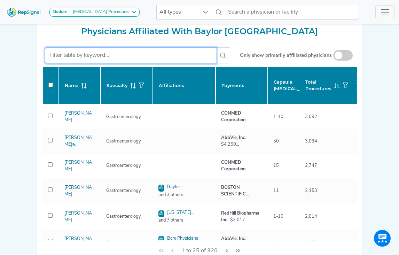
click at [112, 53] on input "text" at bounding box center [130, 55] width 171 height 16
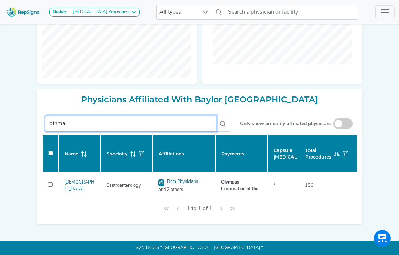
type input "othman"
checkbox input "false"
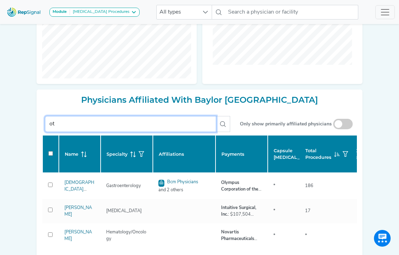
type input "o"
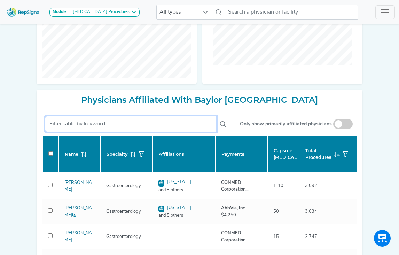
checkbox input "false"
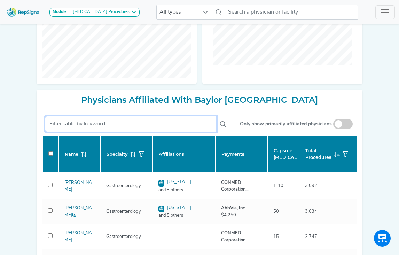
checkbox input "false"
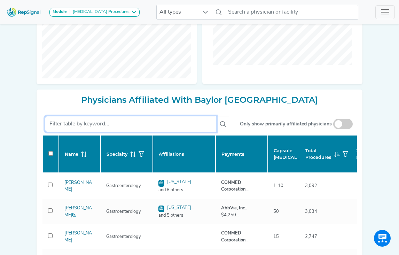
checkbox input "false"
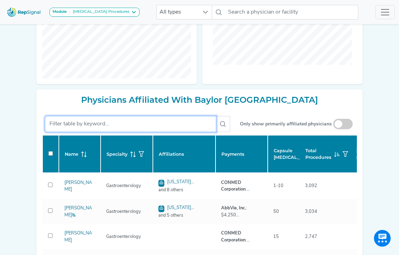
checkbox input "false"
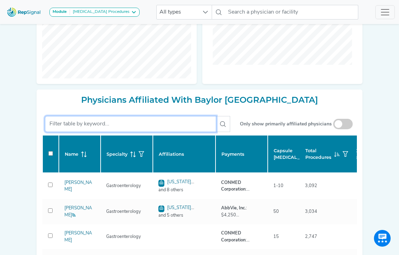
checkbox input "false"
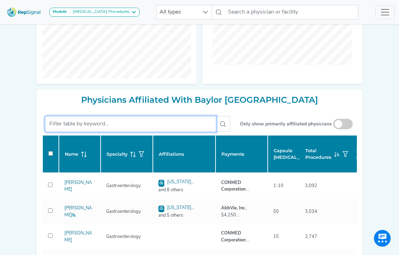
checkbox input "false"
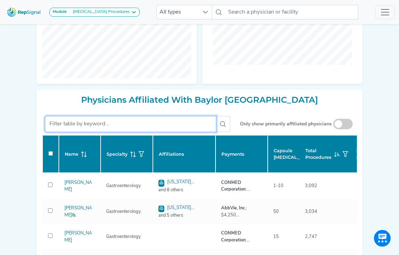
checkbox input "false"
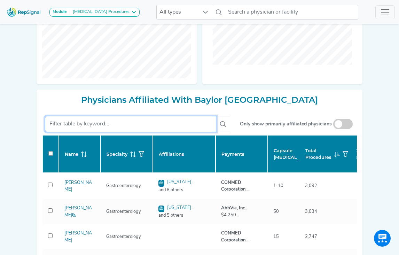
checkbox input "false"
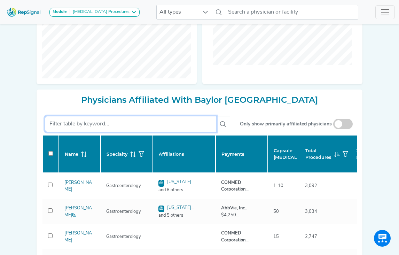
checkbox input "false"
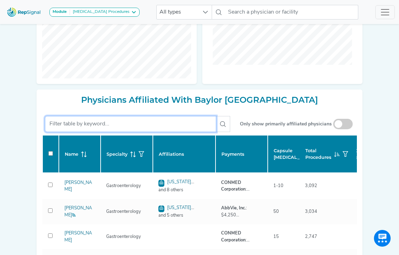
checkbox input "false"
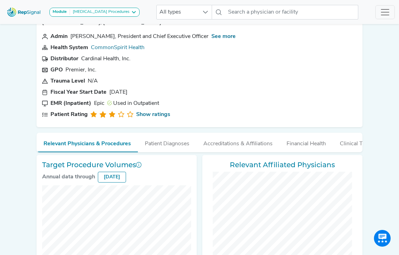
checkbox input "false"
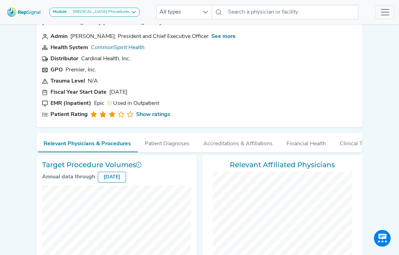
checkbox input "false"
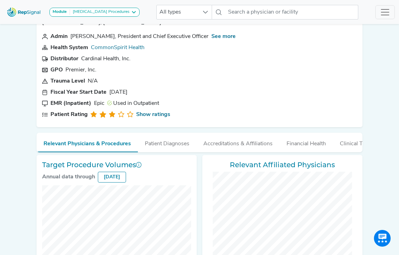
checkbox input "false"
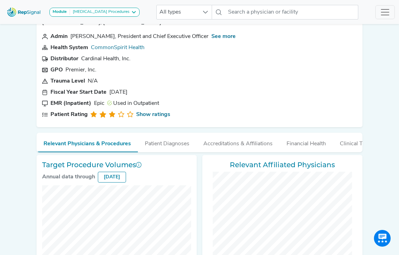
checkbox input "false"
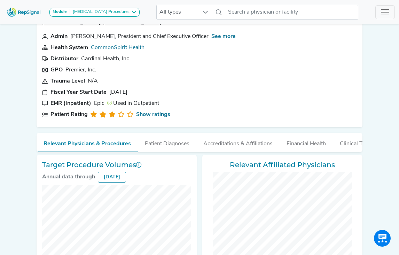
checkbox input "false"
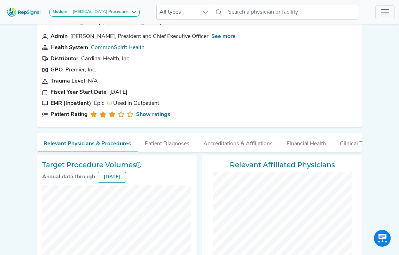
checkbox input "false"
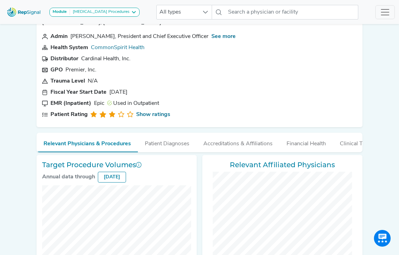
checkbox input "false"
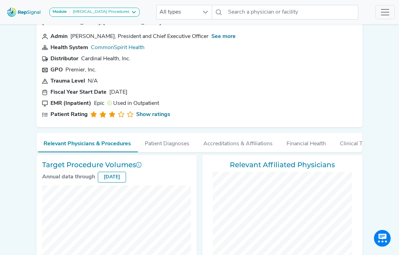
checkbox input "false"
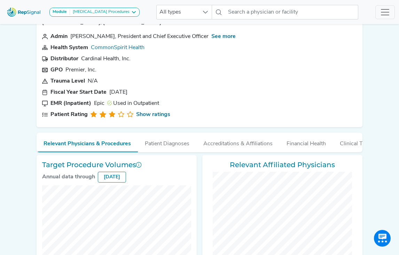
checkbox input "false"
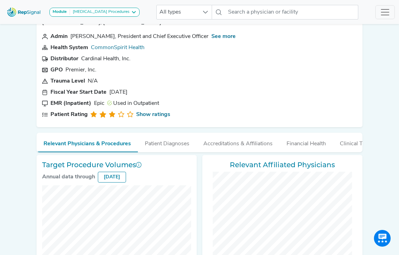
checkbox input "false"
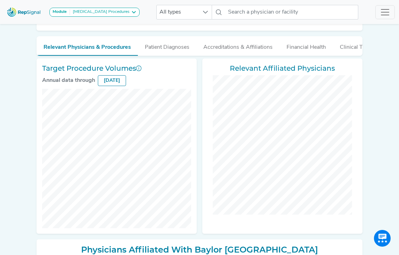
scroll to position [138, 0]
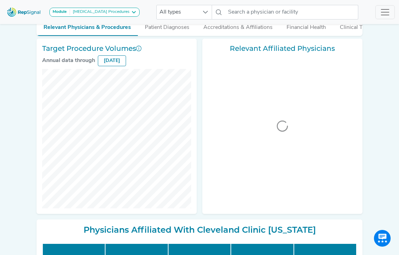
scroll to position [149, 0]
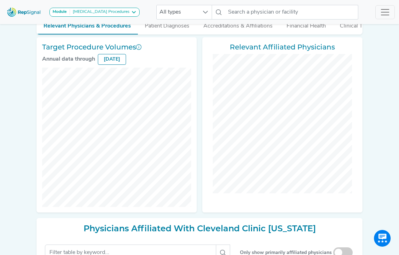
checkbox input "false"
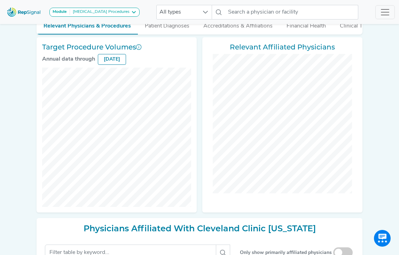
checkbox input "false"
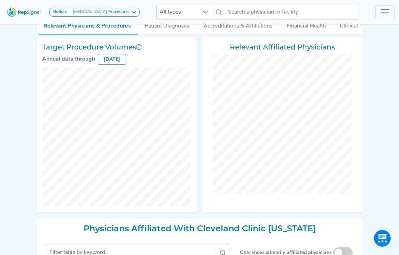
checkbox input "false"
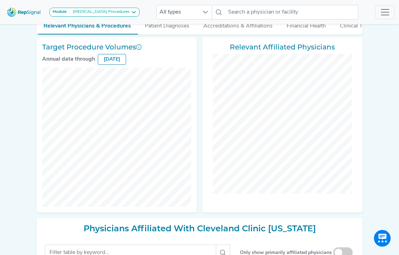
checkbox input "false"
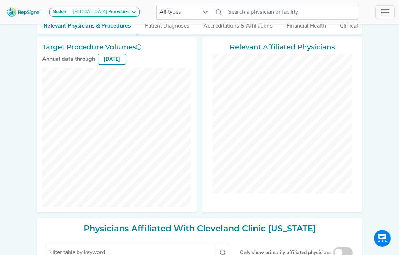
checkbox input "false"
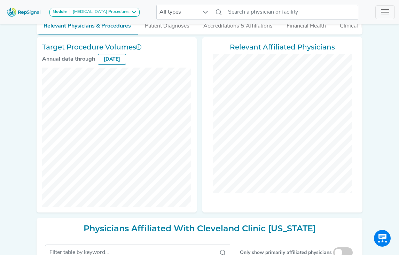
checkbox input "false"
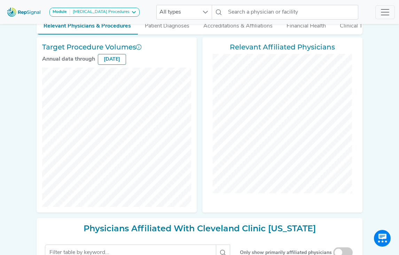
checkbox input "false"
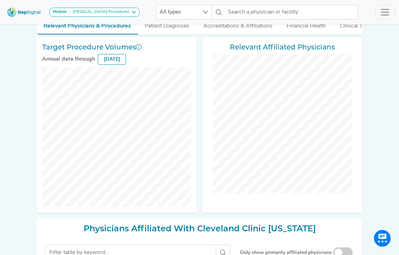
checkbox input "false"
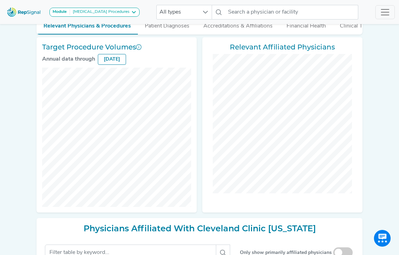
checkbox input "false"
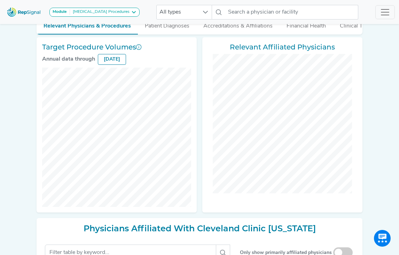
checkbox input "false"
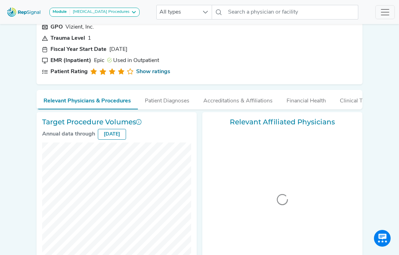
scroll to position [77, 0]
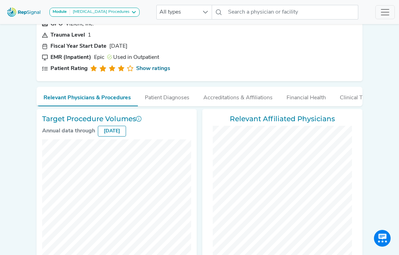
checkbox input "false"
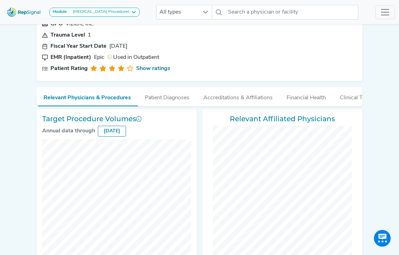
checkbox input "false"
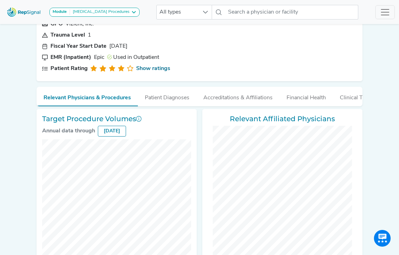
checkbox input "false"
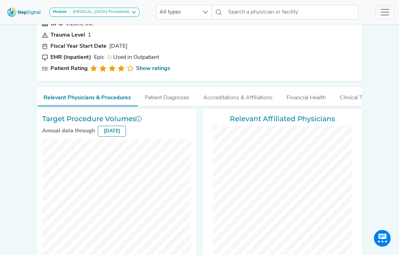
checkbox input "false"
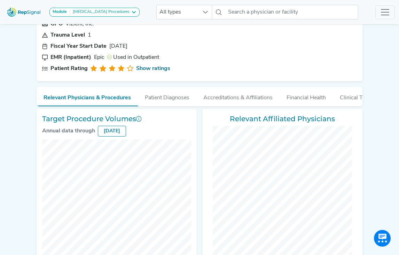
checkbox input "false"
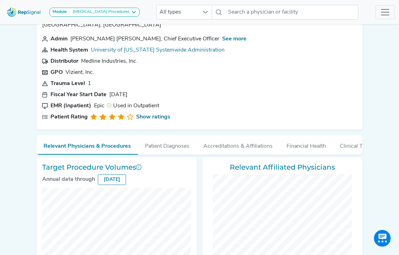
scroll to position [0, 0]
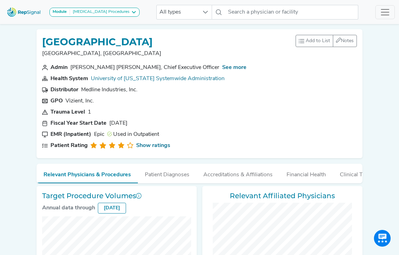
click at [22, 9] on img at bounding box center [24, 12] width 40 height 15
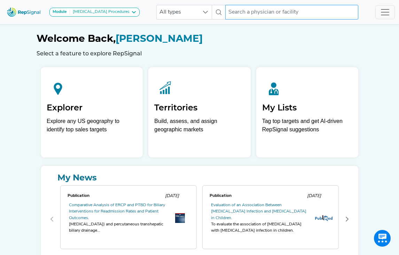
click at [237, 15] on input "text" at bounding box center [291, 12] width 133 height 15
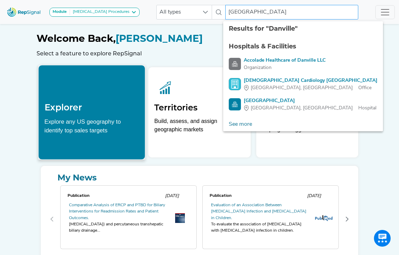
type input "Danville"
click at [90, 101] on div at bounding box center [92, 86] width 95 height 31
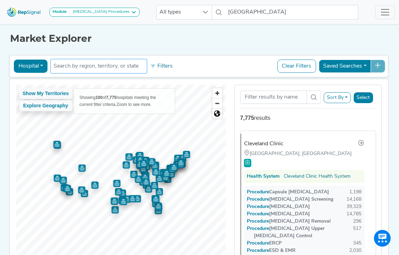
click at [106, 66] on input "text" at bounding box center [99, 66] width 90 height 8
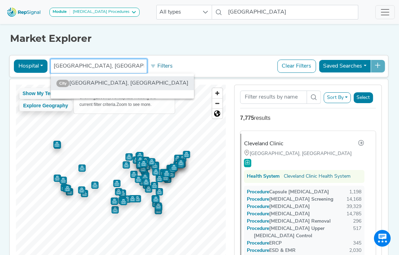
type input "danville, PA"
click at [92, 84] on li "City Danville, PA" at bounding box center [122, 83] width 143 height 14
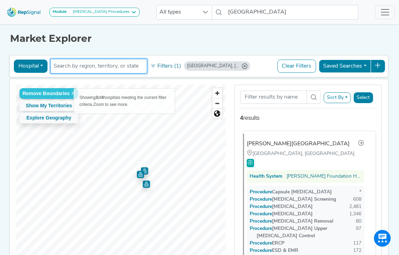
click at [302, 143] on div "Geisinger Medical Center" at bounding box center [298, 143] width 103 height 8
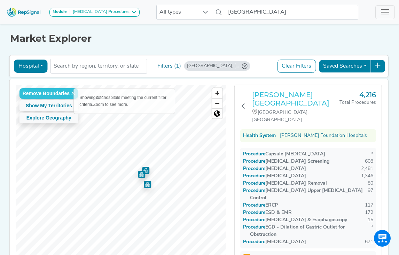
click at [288, 96] on h3 "Geisinger Medical Center" at bounding box center [295, 98] width 87 height 17
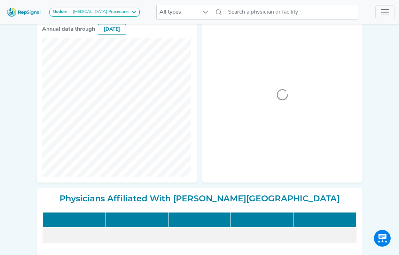
scroll to position [183, 0]
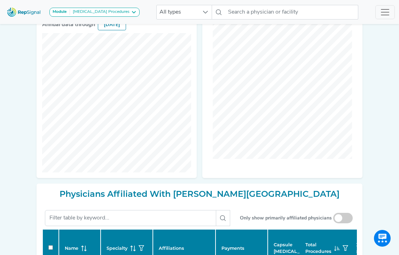
checkbox input "false"
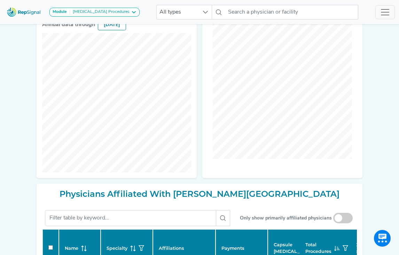
checkbox input "false"
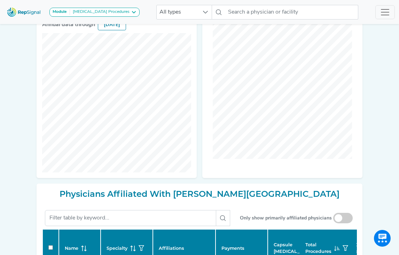
checkbox input "false"
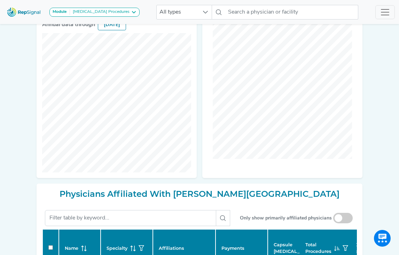
checkbox input "false"
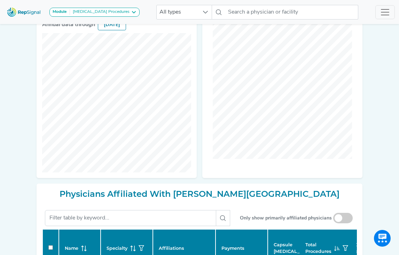
checkbox input "false"
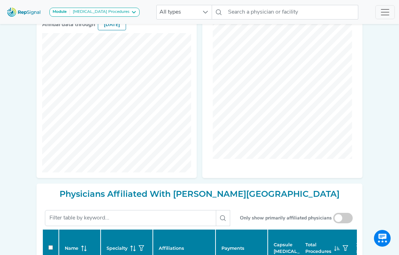
checkbox input "false"
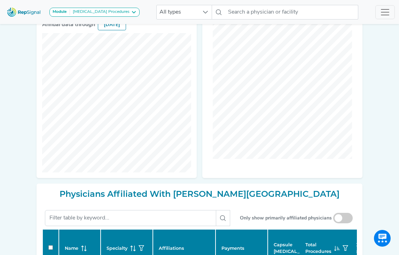
checkbox input "false"
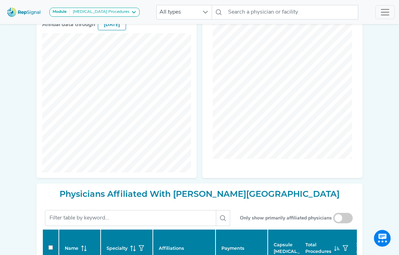
checkbox input "false"
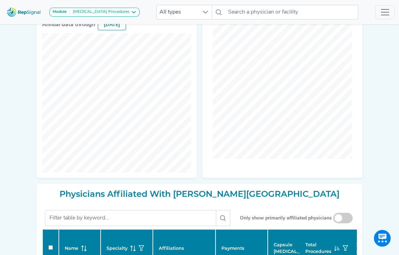
checkbox input "false"
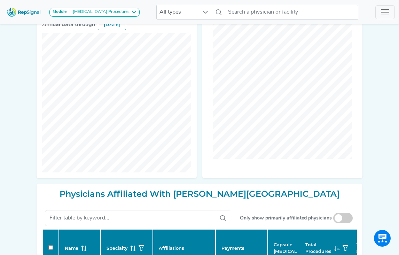
checkbox input "false"
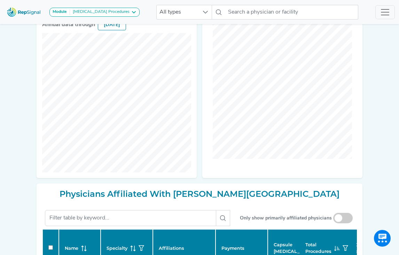
checkbox input "false"
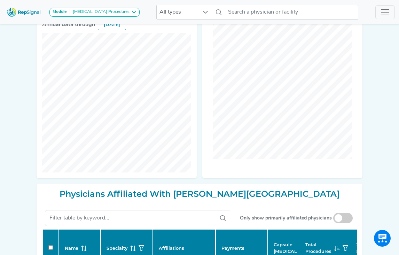
checkbox input "false"
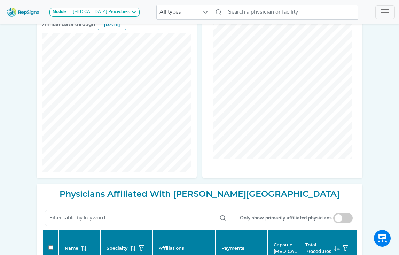
checkbox input "false"
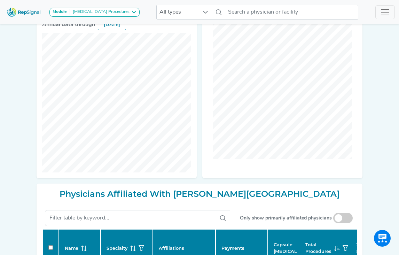
checkbox input "false"
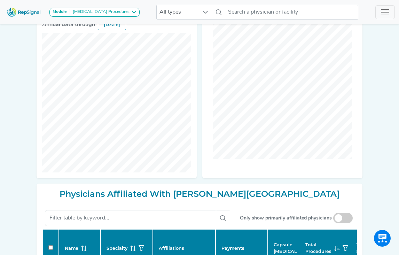
checkbox input "false"
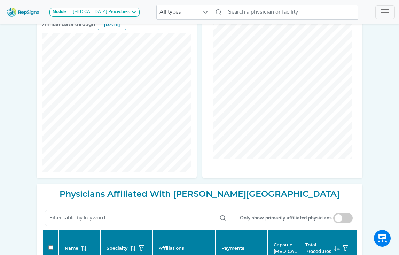
checkbox input "false"
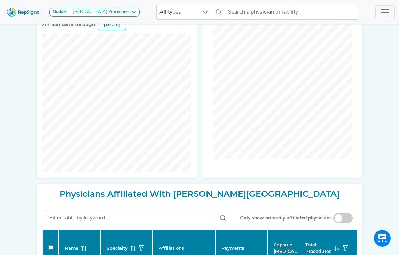
checkbox input "false"
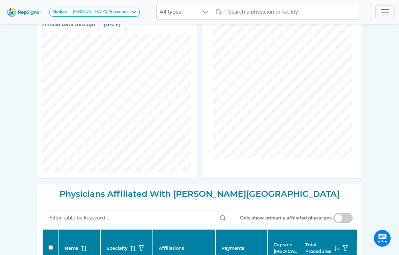
checkbox input "false"
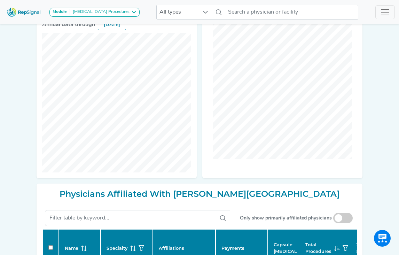
checkbox input "false"
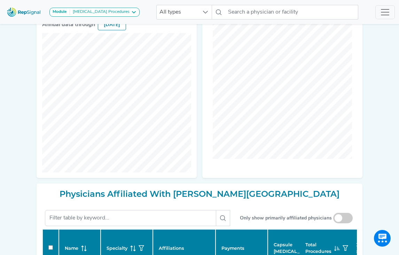
checkbox input "false"
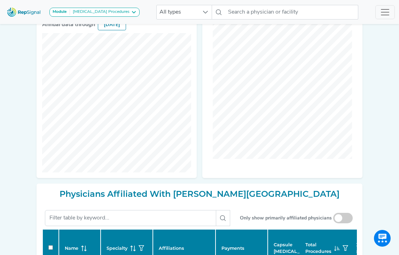
click at [14, 10] on img at bounding box center [24, 12] width 40 height 15
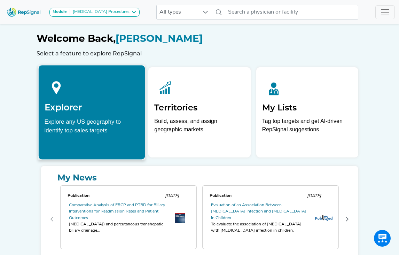
click at [66, 90] on icon at bounding box center [57, 87] width 24 height 24
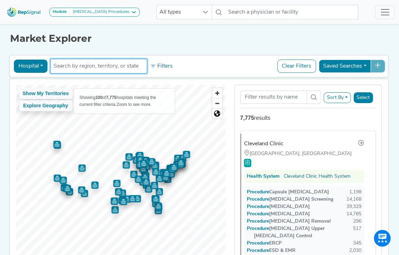
click at [110, 65] on input "text" at bounding box center [99, 66] width 90 height 8
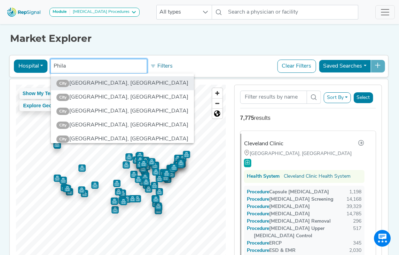
type input "Phila"
click at [97, 82] on li "City Philadelphia, PA" at bounding box center [122, 83] width 143 height 14
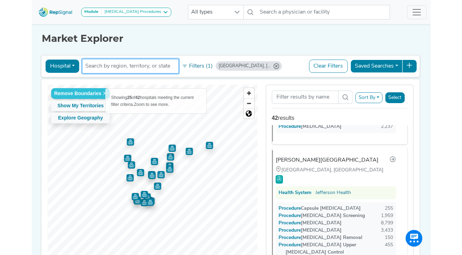
scroll to position [152, 0]
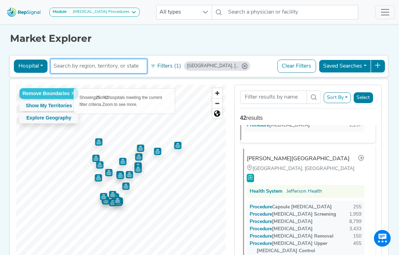
click at [272, 154] on div "Thomas Jefferson University Hospital" at bounding box center [298, 158] width 103 height 8
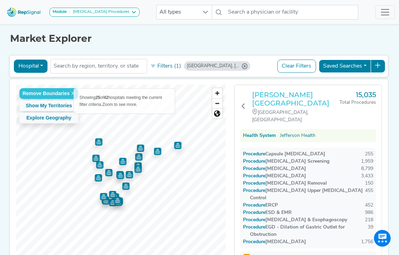
click at [271, 101] on h3 "Thomas Jefferson University Hospital" at bounding box center [295, 98] width 87 height 17
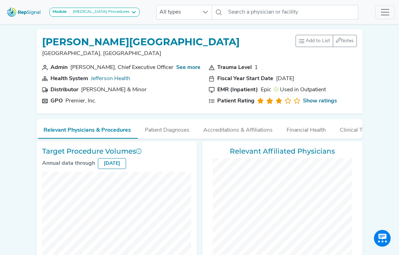
checkbox input "false"
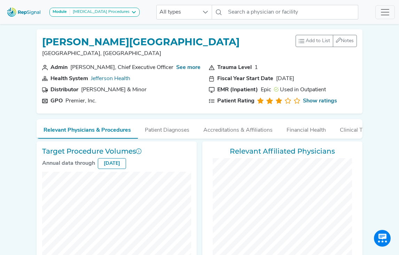
checkbox input "false"
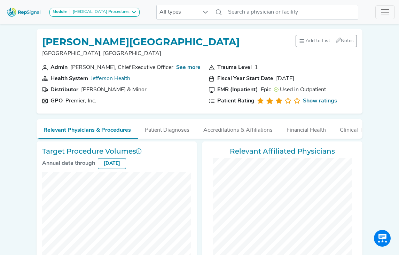
checkbox input "false"
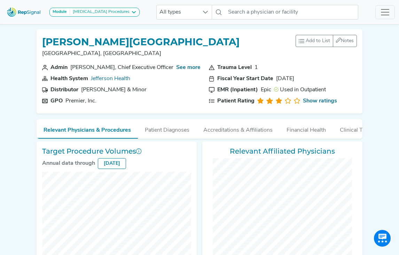
checkbox input "false"
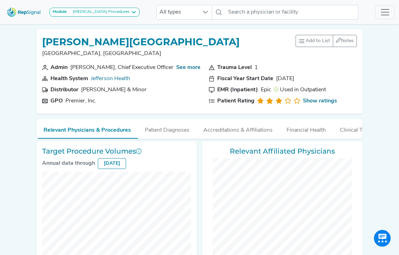
checkbox input "false"
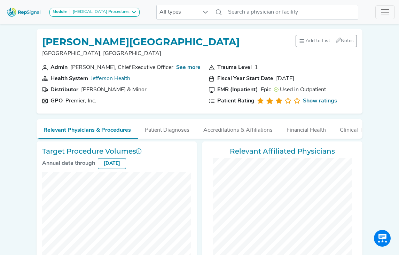
checkbox input "false"
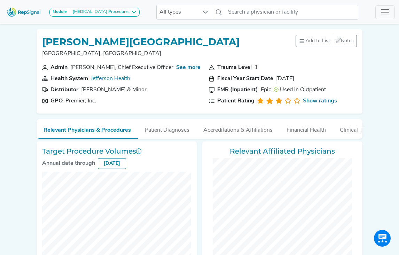
checkbox input "false"
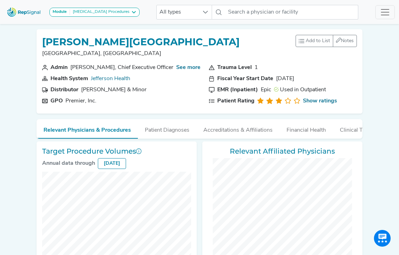
checkbox input "false"
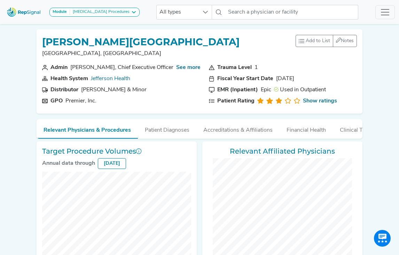
checkbox input "false"
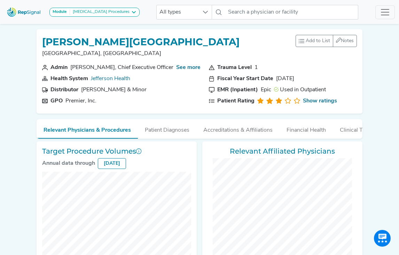
checkbox input "false"
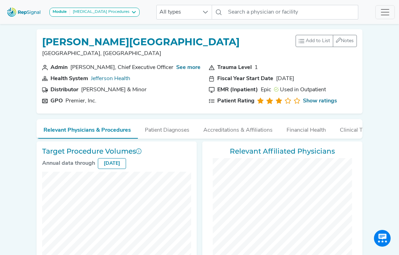
checkbox input "false"
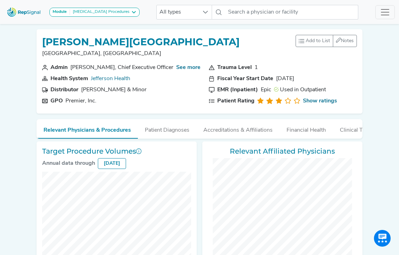
checkbox input "false"
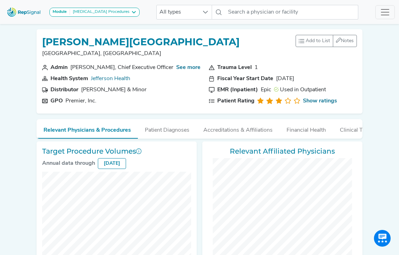
checkbox input "false"
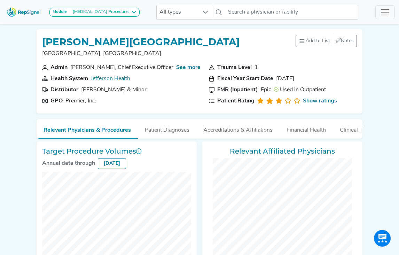
checkbox input "false"
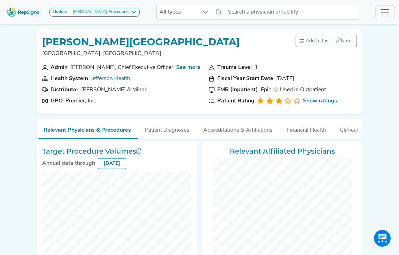
checkbox input "false"
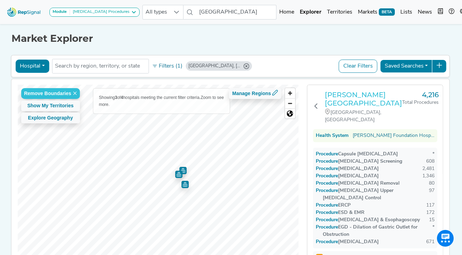
click at [342, 93] on h3 "[PERSON_NAME][GEOGRAPHIC_DATA]" at bounding box center [362, 98] width 77 height 17
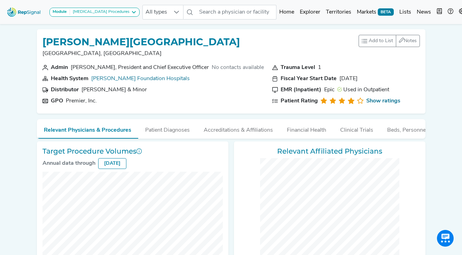
checkbox input "false"
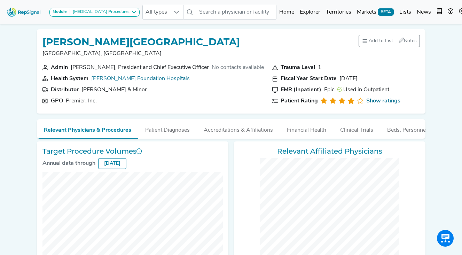
checkbox input "false"
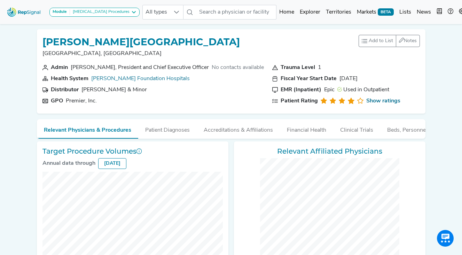
checkbox input "false"
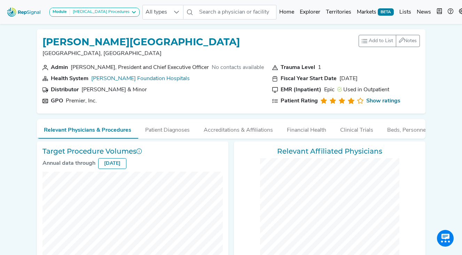
checkbox input "false"
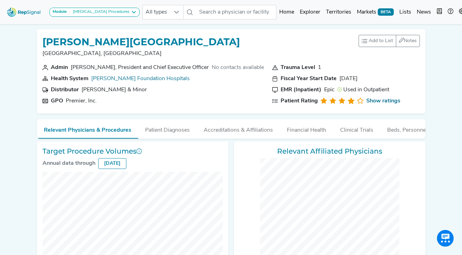
checkbox input "false"
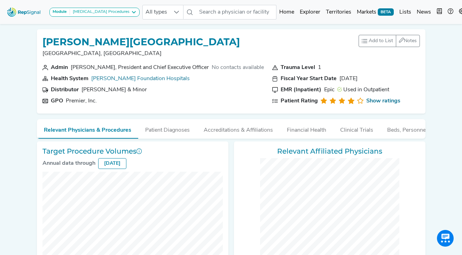
checkbox input "false"
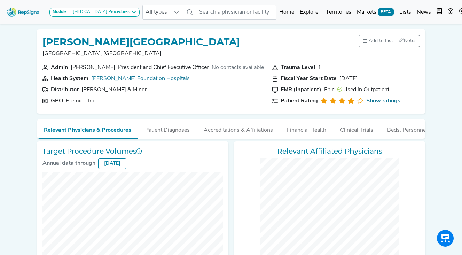
checkbox input "false"
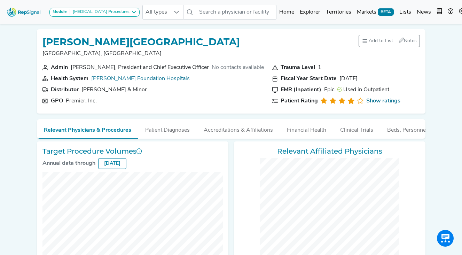
checkbox input "false"
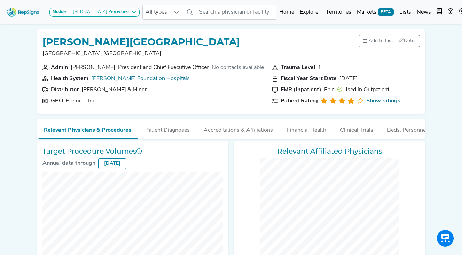
checkbox input "false"
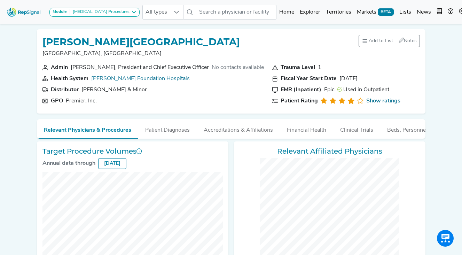
checkbox input "false"
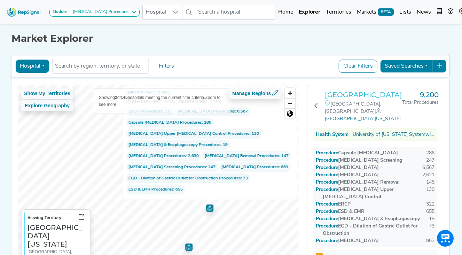
click at [353, 92] on h3 "[GEOGRAPHIC_DATA]" at bounding box center [362, 94] width 77 height 8
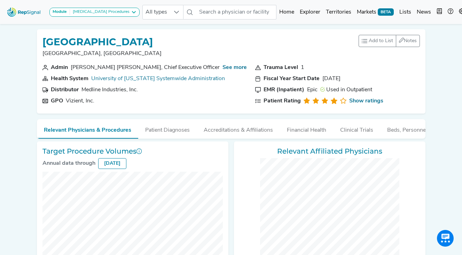
checkbox input "false"
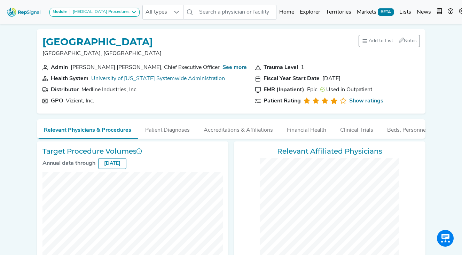
checkbox input "false"
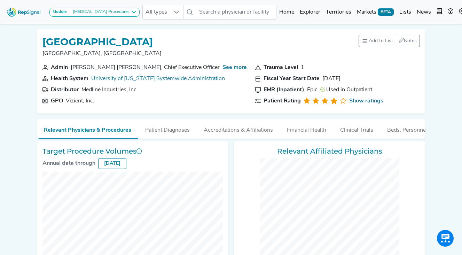
checkbox input "false"
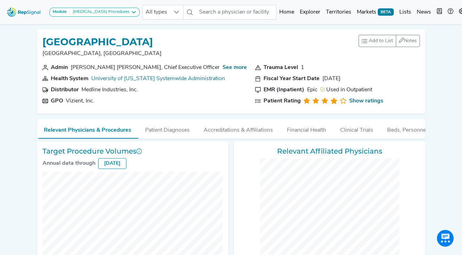
checkbox input "false"
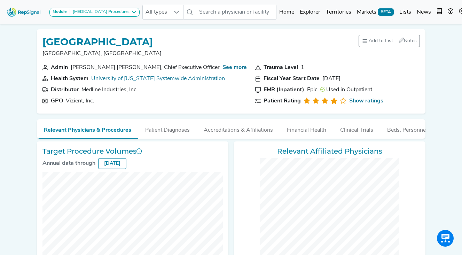
checkbox input "false"
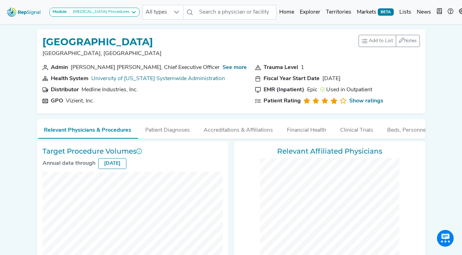
checkbox input "false"
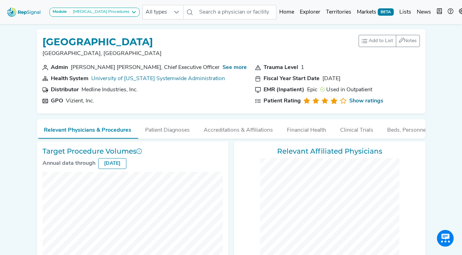
checkbox input "false"
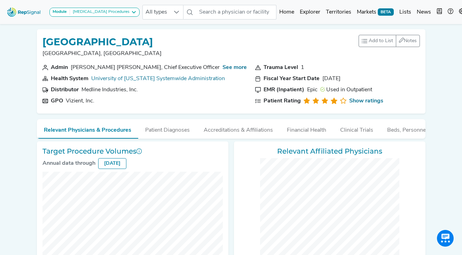
checkbox input "false"
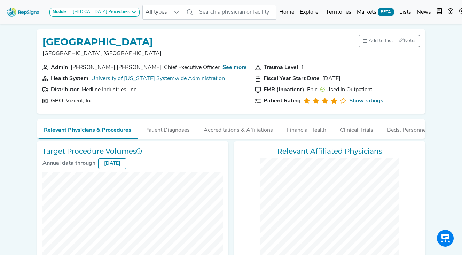
checkbox input "false"
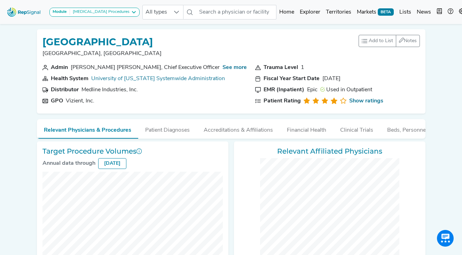
checkbox input "false"
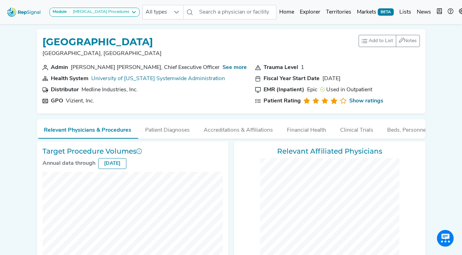
click at [27, 12] on img at bounding box center [24, 12] width 40 height 15
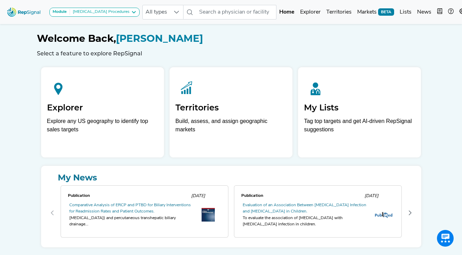
click at [114, 165] on div "Welcome Back, Devon Amos Select a feature to explore RepSignal Explorer Explore…" at bounding box center [231, 134] width 388 height 225
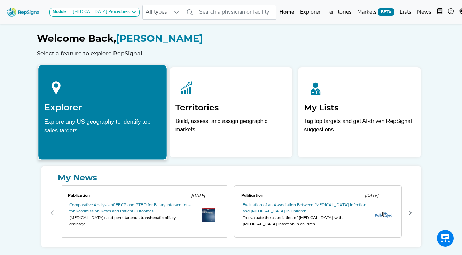
click at [111, 123] on div "Explore any US geography to identify top sales targets" at bounding box center [102, 125] width 117 height 17
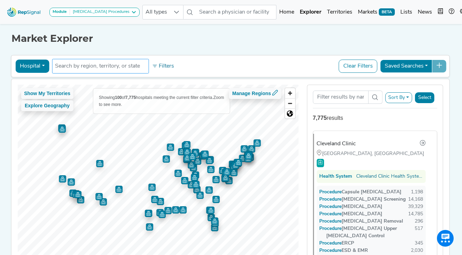
click at [128, 66] on input "text" at bounding box center [100, 66] width 90 height 8
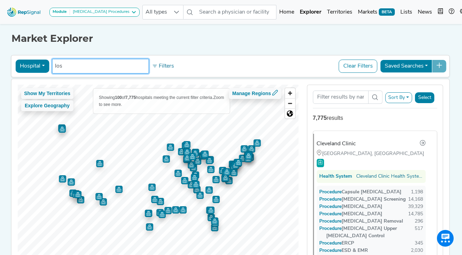
type input "los"
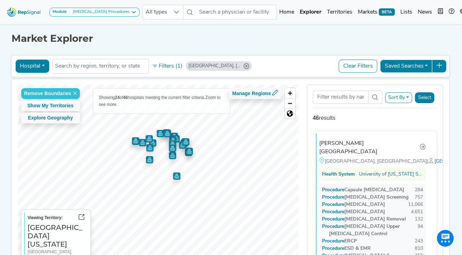
click at [334, 142] on div "[PERSON_NAME][GEOGRAPHIC_DATA]" at bounding box center [369, 147] width 100 height 17
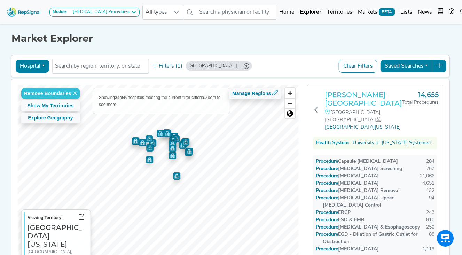
click at [342, 101] on h3 "[PERSON_NAME][GEOGRAPHIC_DATA]" at bounding box center [362, 98] width 77 height 17
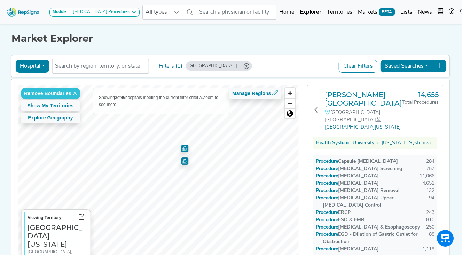
click at [186, 161] on img "Map marker" at bounding box center [184, 160] width 7 height 7
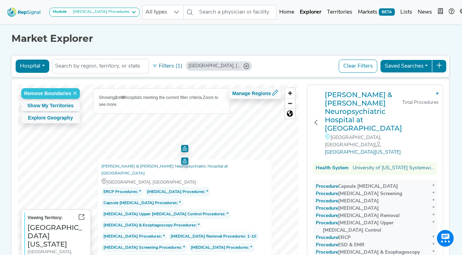
click at [185, 148] on img "Map marker" at bounding box center [184, 148] width 7 height 7
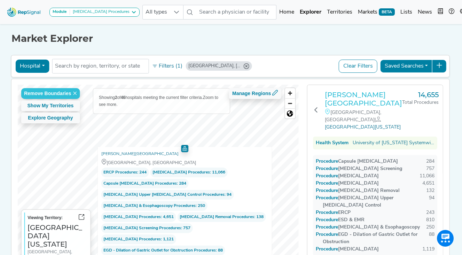
click at [342, 102] on h3 "[PERSON_NAME][GEOGRAPHIC_DATA]" at bounding box center [362, 98] width 77 height 17
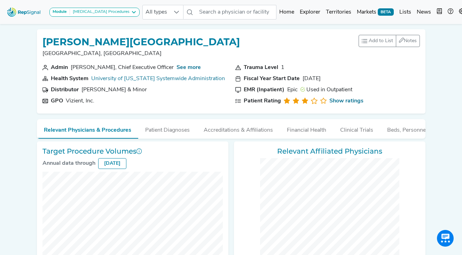
checkbox input "false"
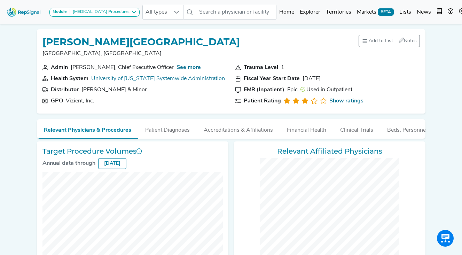
checkbox input "false"
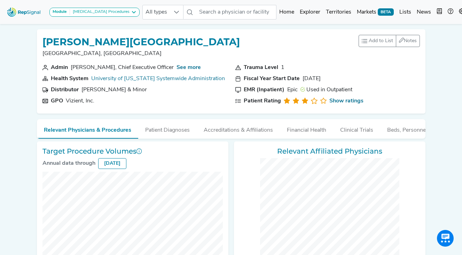
checkbox input "false"
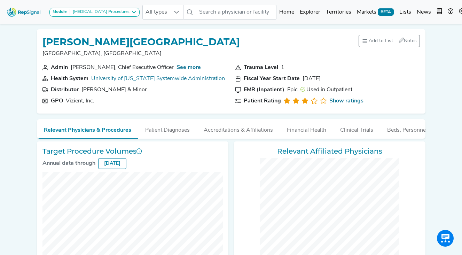
checkbox input "false"
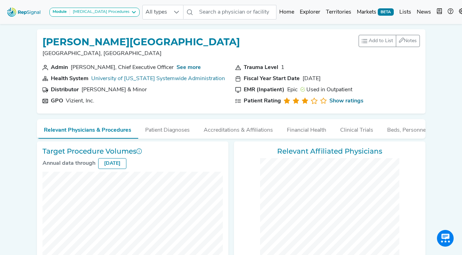
checkbox input "false"
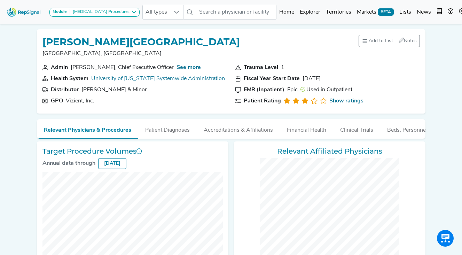
checkbox input "false"
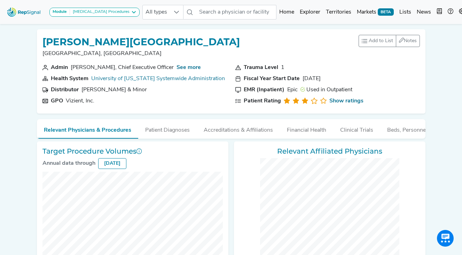
checkbox input "false"
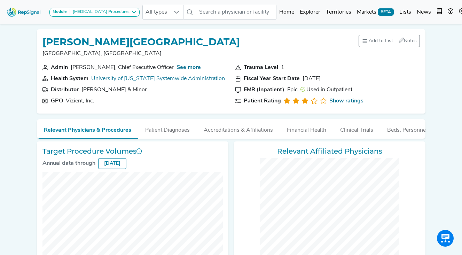
checkbox input "false"
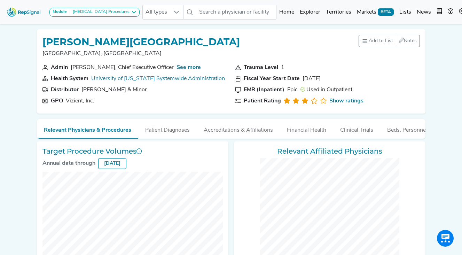
checkbox input "false"
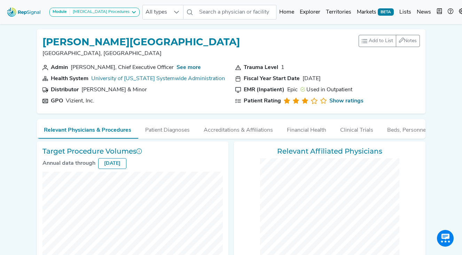
checkbox input "false"
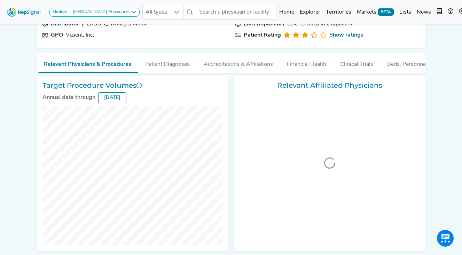
scroll to position [70, 0]
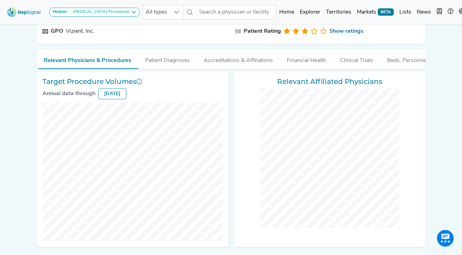
checkbox input "false"
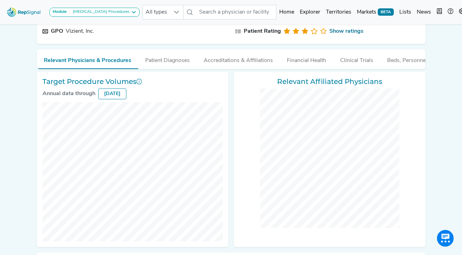
checkbox input "false"
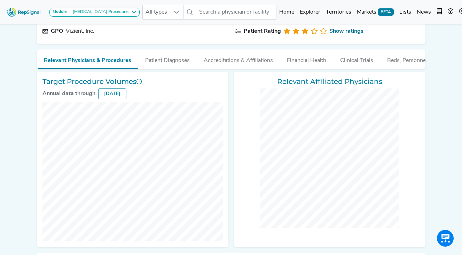
checkbox input "false"
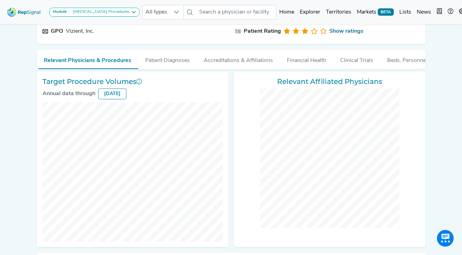
checkbox input "false"
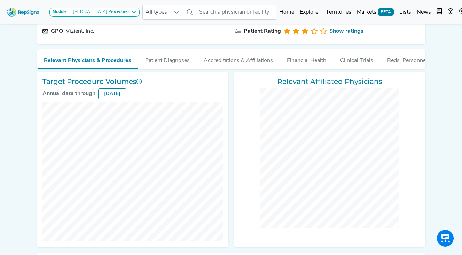
checkbox input "false"
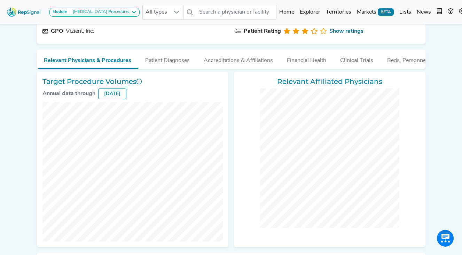
checkbox input "false"
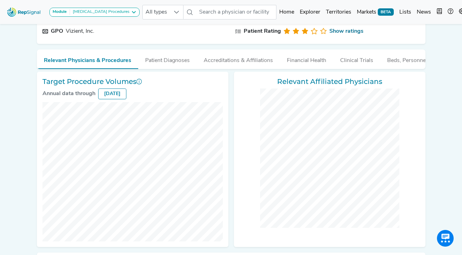
checkbox input "false"
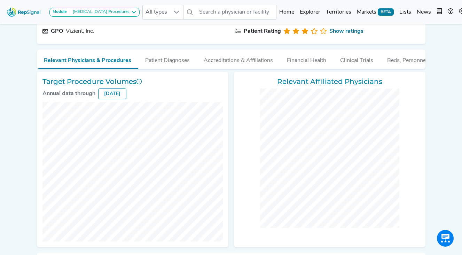
checkbox input "false"
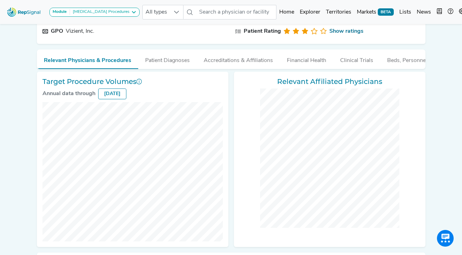
checkbox input "false"
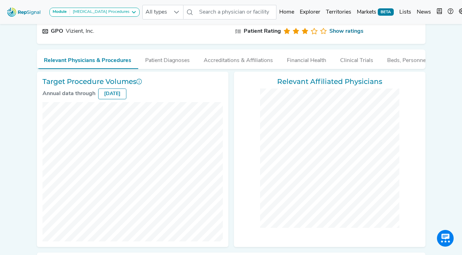
checkbox input "false"
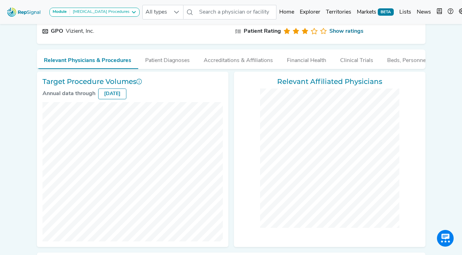
checkbox input "false"
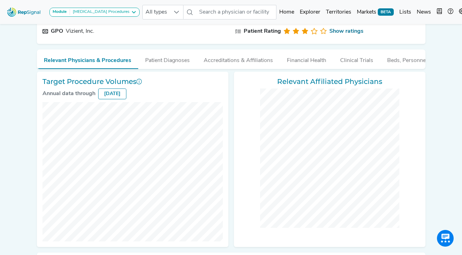
checkbox input "false"
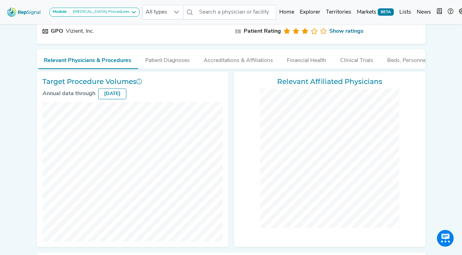
checkbox input "false"
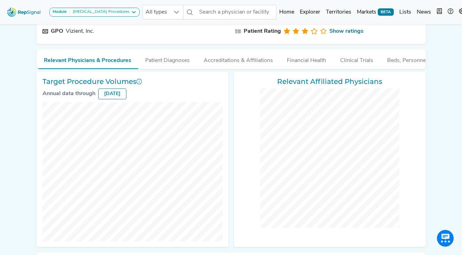
checkbox input "false"
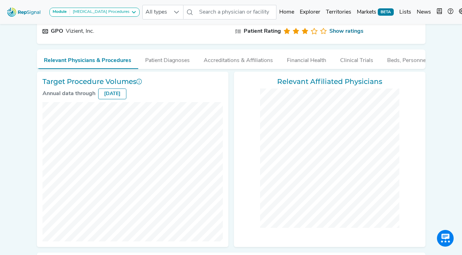
checkbox input "false"
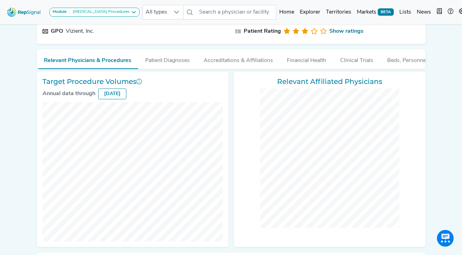
checkbox input "false"
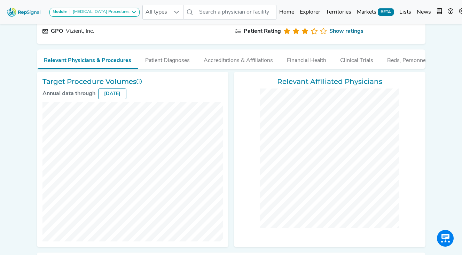
checkbox input "false"
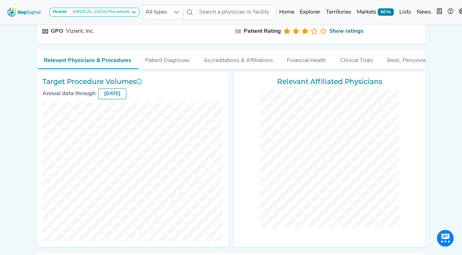
checkbox input "false"
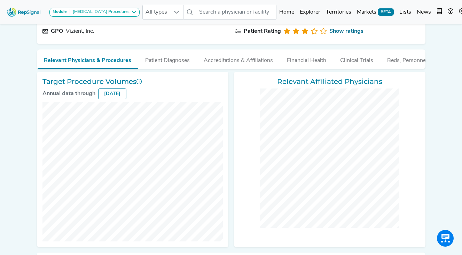
checkbox input "false"
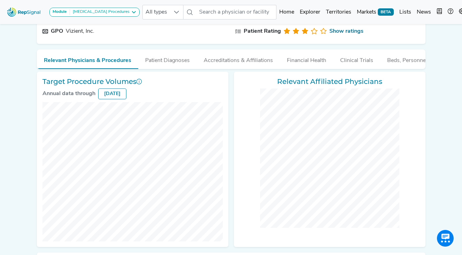
checkbox input "false"
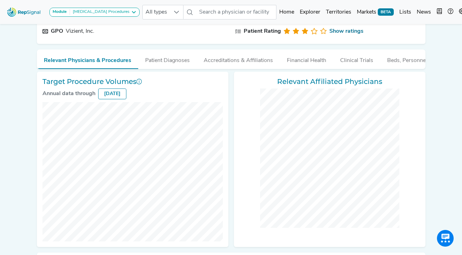
scroll to position [0, 0]
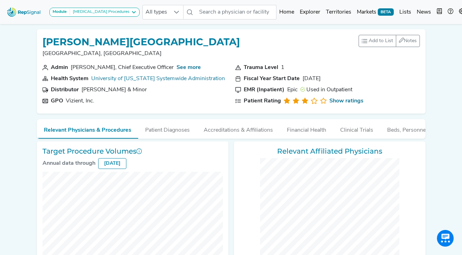
click at [19, 11] on img at bounding box center [24, 12] width 40 height 15
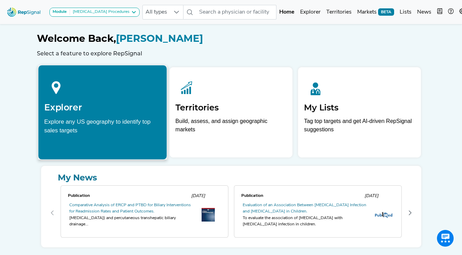
click at [62, 91] on icon at bounding box center [56, 87] width 24 height 24
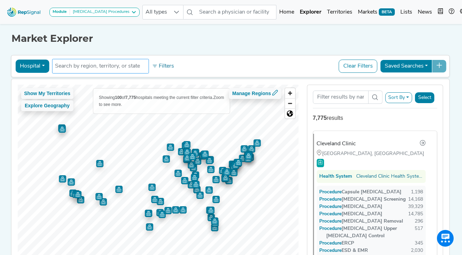
click at [97, 67] on input "text" at bounding box center [100, 66] width 90 height 8
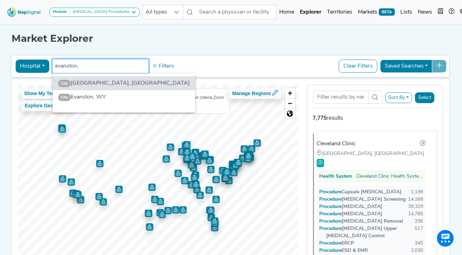
type input "evanston,"
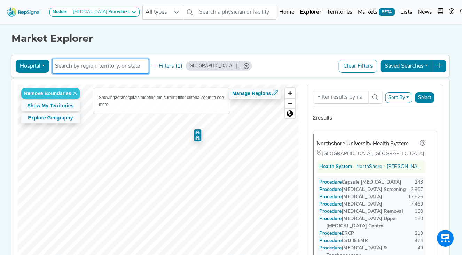
click at [87, 69] on input "text" at bounding box center [100, 66] width 90 height 8
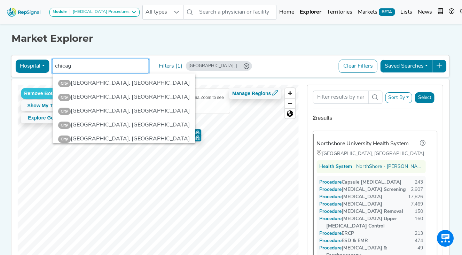
type input "chicago"
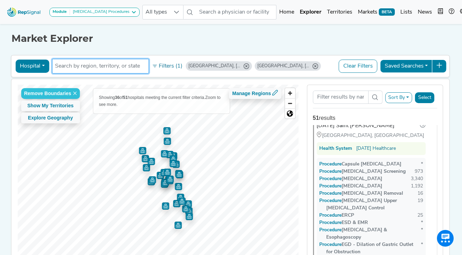
scroll to position [1414, 0]
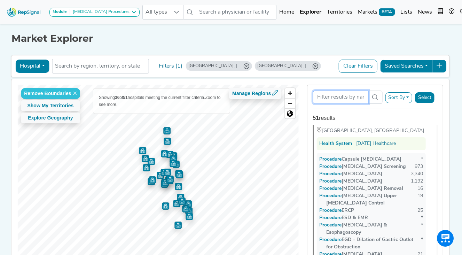
click at [331, 95] on input "Search Term" at bounding box center [340, 96] width 56 height 13
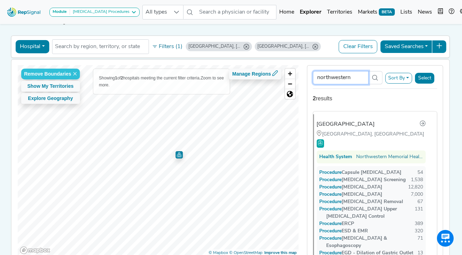
scroll to position [0, 0]
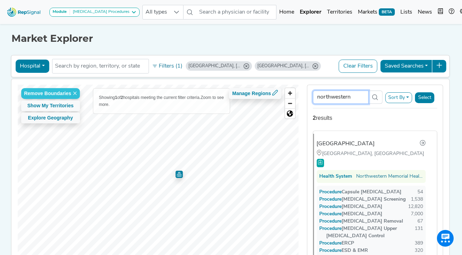
type input "northwestern"
click at [322, 117] on div "2 results" at bounding box center [374, 118] width 125 height 8
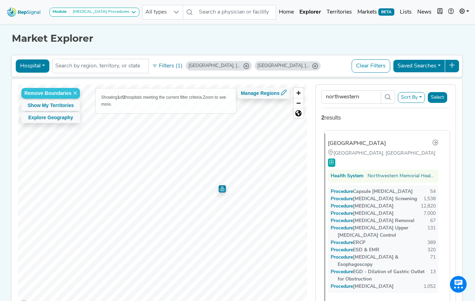
scroll to position [46, 0]
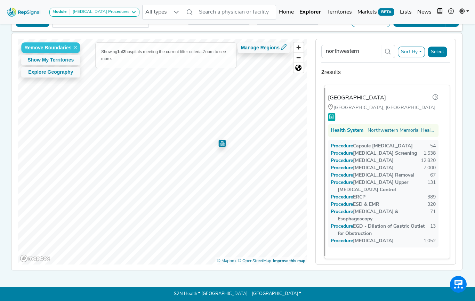
click at [344, 98] on div "[GEOGRAPHIC_DATA]" at bounding box center [357, 98] width 58 height 8
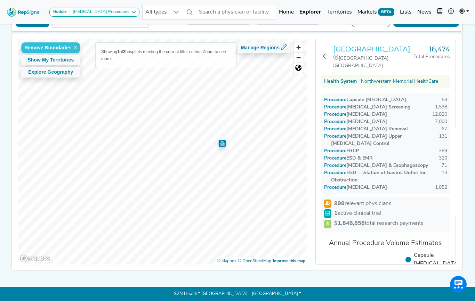
click at [351, 53] on h3 "[GEOGRAPHIC_DATA]" at bounding box center [373, 49] width 80 height 8
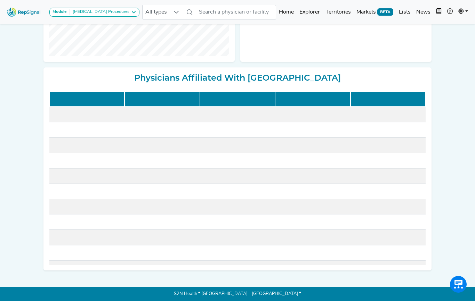
scroll to position [216, 0]
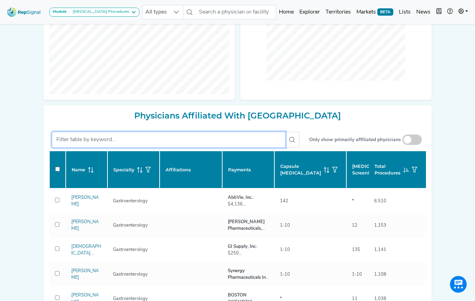
click at [164, 138] on input "text" at bounding box center [169, 140] width 234 height 16
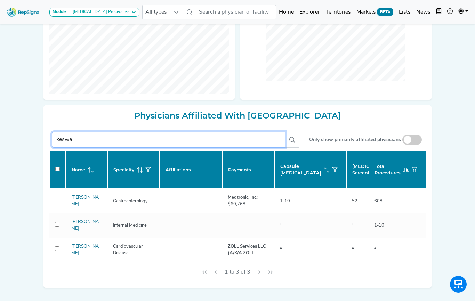
type input "keswan"
checkbox input "false"
type input "[PERSON_NAME]"
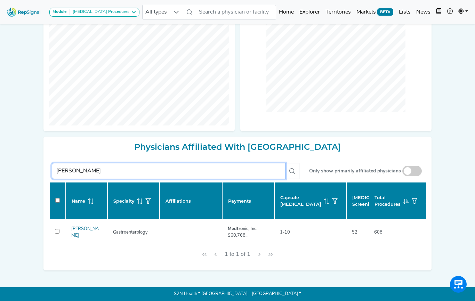
scroll to position [185, 0]
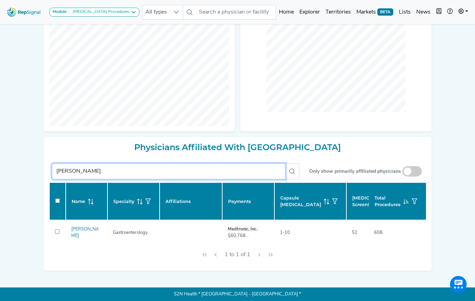
checkbox input "false"
type input "[PERSON_NAME]"
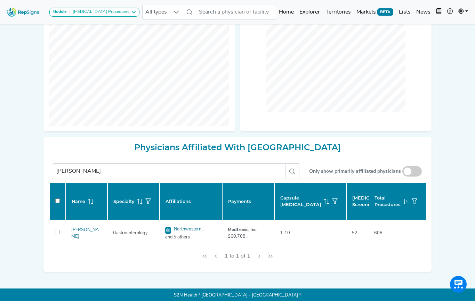
checkbox input "false"
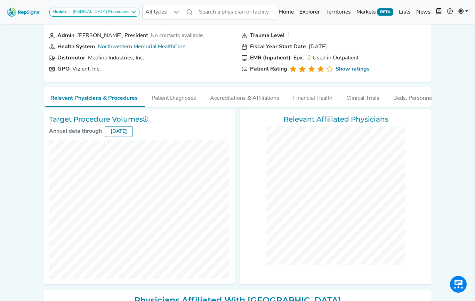
scroll to position [0, 0]
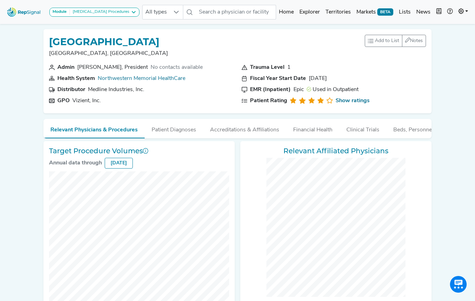
click at [12, 11] on img at bounding box center [24, 12] width 40 height 15
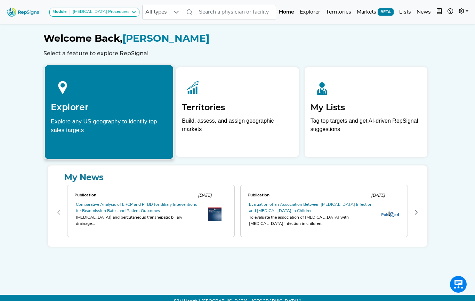
click at [88, 99] on div at bounding box center [109, 86] width 117 height 31
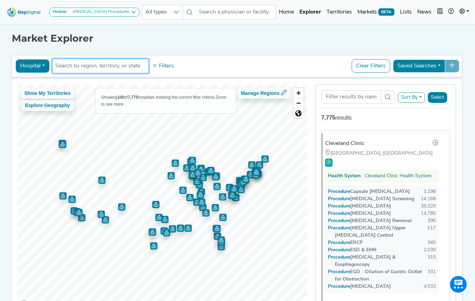
click at [119, 67] on input "text" at bounding box center [100, 66] width 90 height 8
type input "rochester"
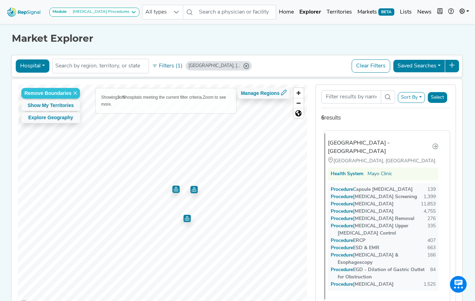
click at [354, 139] on div "[GEOGRAPHIC_DATA] - [GEOGRAPHIC_DATA]" at bounding box center [380, 147] width 104 height 17
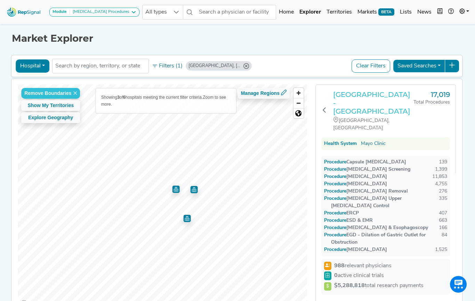
click at [353, 101] on h3 "[GEOGRAPHIC_DATA] - [GEOGRAPHIC_DATA]" at bounding box center [373, 102] width 80 height 25
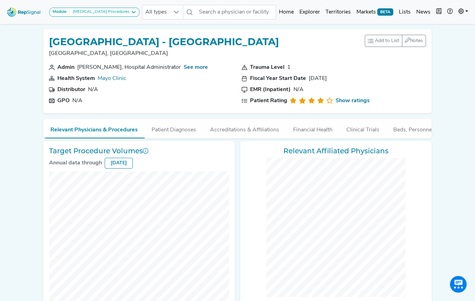
checkbox input "false"
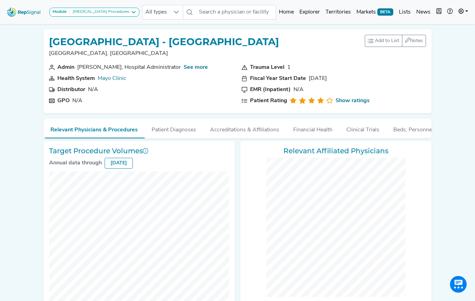
checkbox input "false"
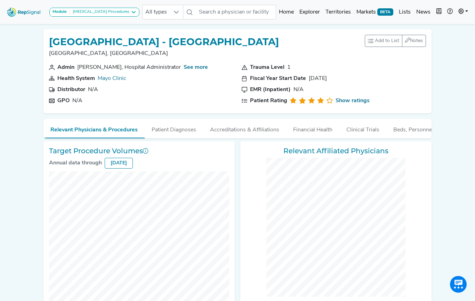
checkbox input "false"
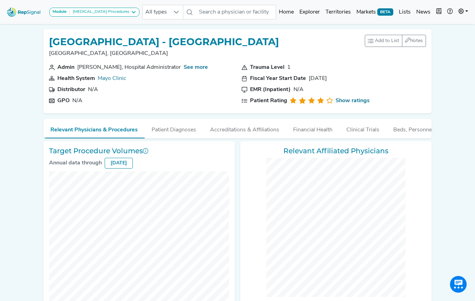
checkbox input "false"
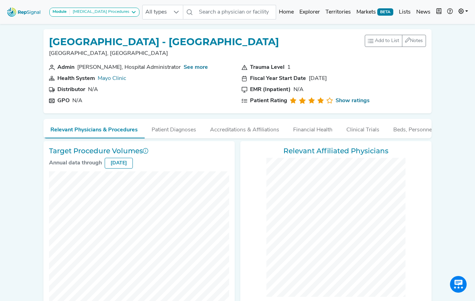
checkbox input "false"
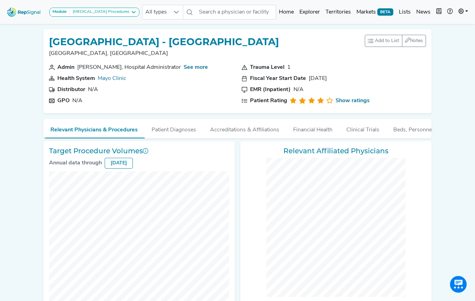
checkbox input "false"
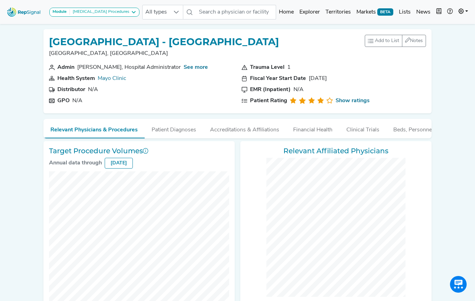
checkbox input "false"
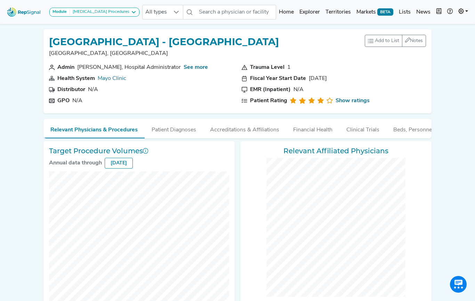
checkbox input "false"
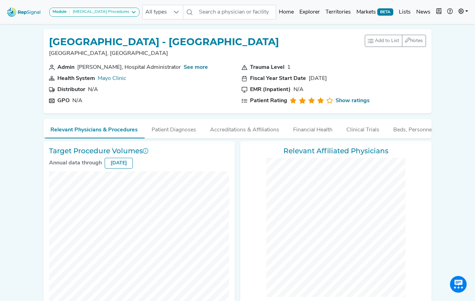
checkbox input "false"
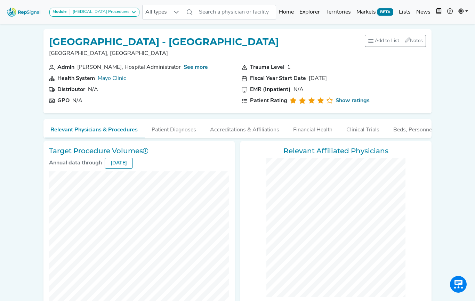
checkbox input "false"
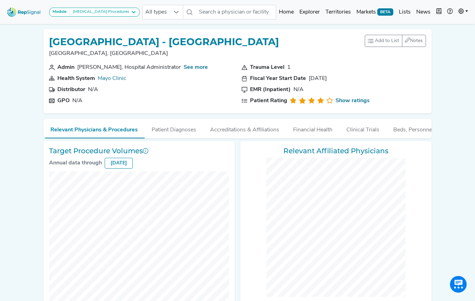
checkbox input "false"
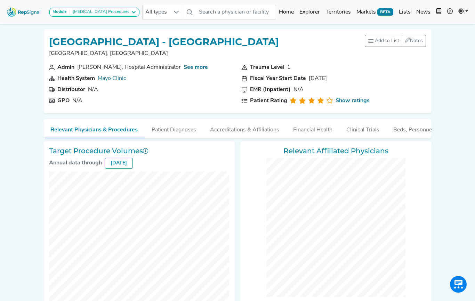
checkbox input "false"
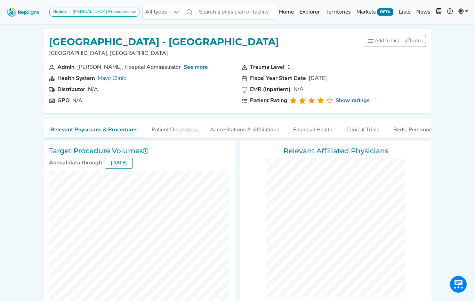
checkbox input "false"
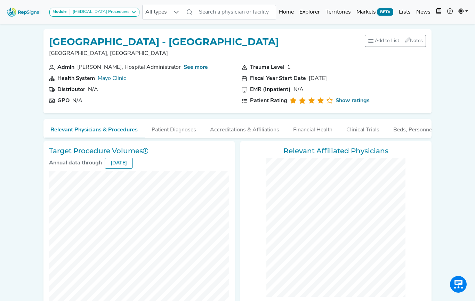
checkbox input "false"
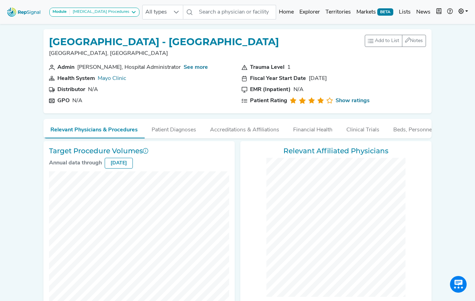
checkbox input "false"
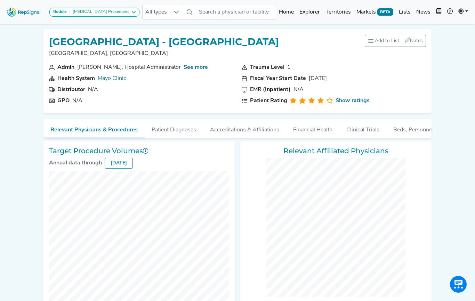
click at [21, 7] on img at bounding box center [24, 12] width 40 height 15
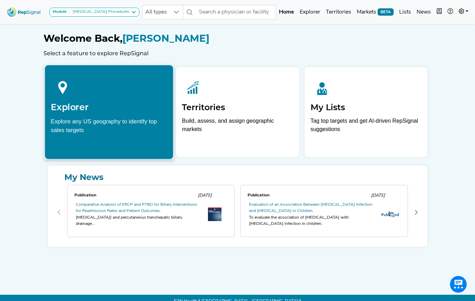
click at [102, 119] on div "Explore any US geography to identify top sales targets" at bounding box center [109, 125] width 117 height 17
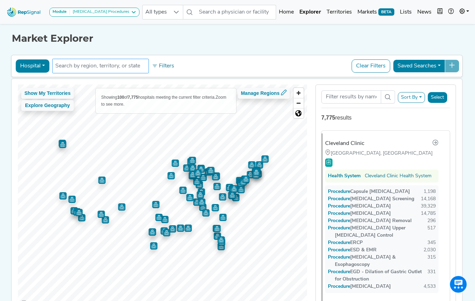
click at [135, 66] on input "text" at bounding box center [100, 66] width 90 height 8
type input "San francisco"
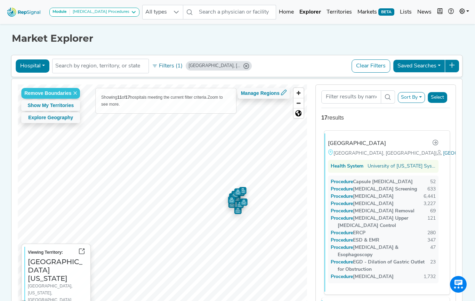
click at [349, 144] on div "UCSF Medical Center" at bounding box center [357, 143] width 58 height 8
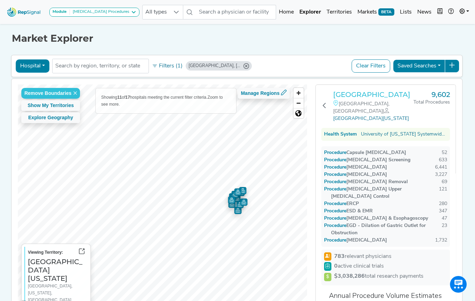
click at [354, 90] on h3 "UCSF Medical Center" at bounding box center [373, 94] width 80 height 8
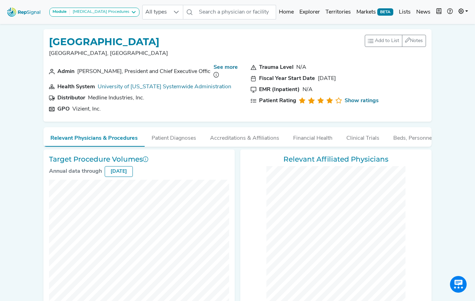
checkbox input "false"
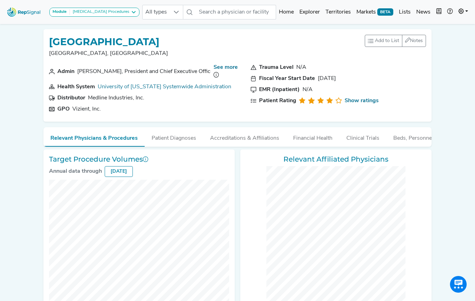
checkbox input "false"
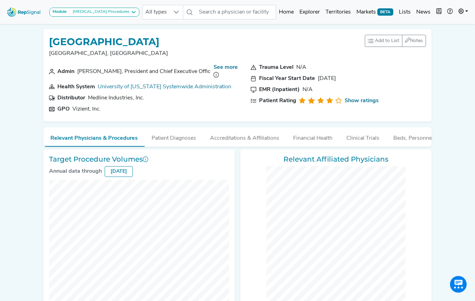
checkbox input "false"
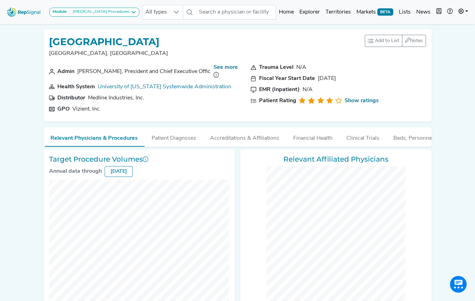
checkbox input "false"
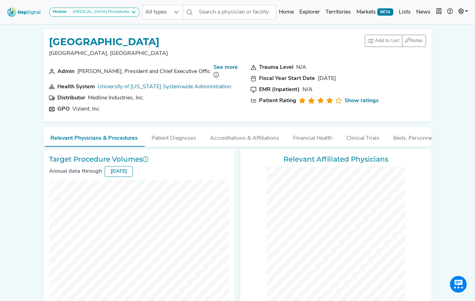
checkbox input "false"
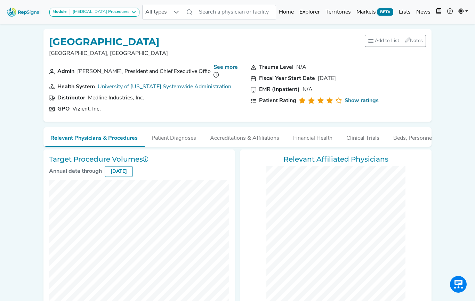
checkbox input "false"
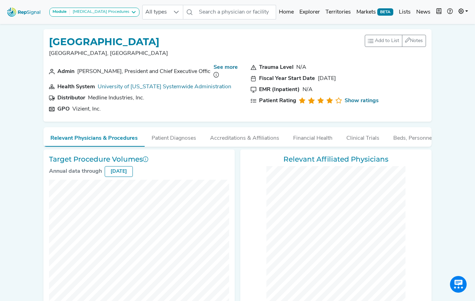
checkbox input "false"
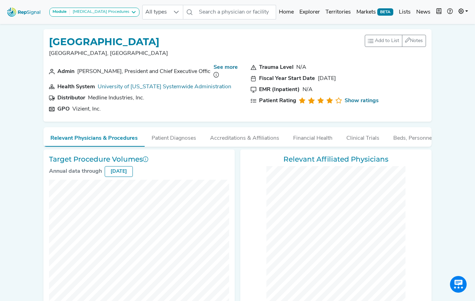
checkbox input "false"
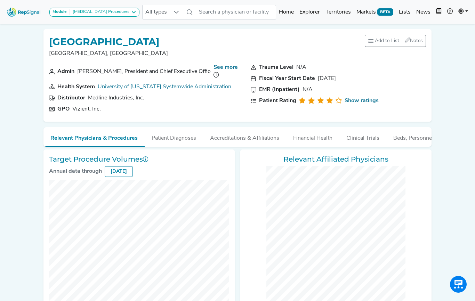
checkbox input "false"
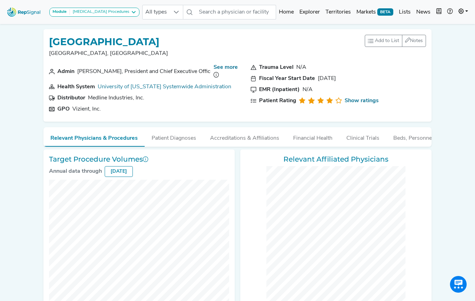
checkbox input "false"
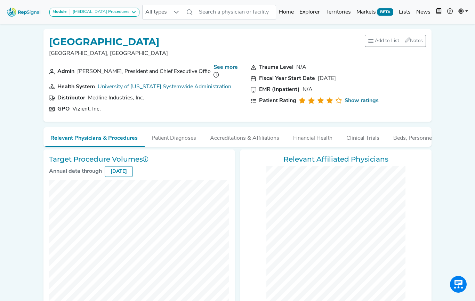
checkbox input "false"
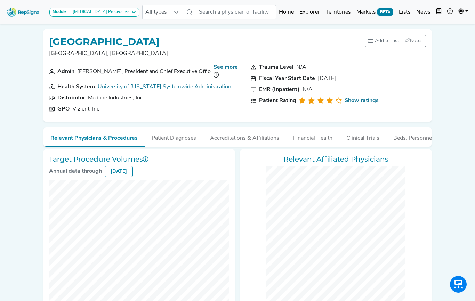
checkbox input "false"
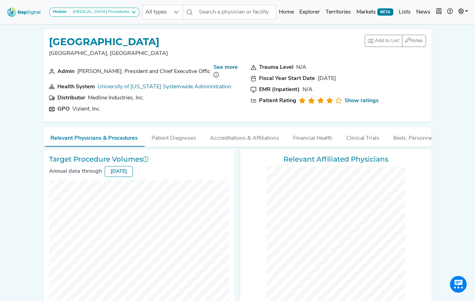
checkbox input "false"
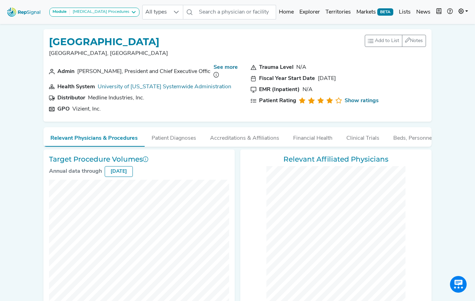
checkbox input "false"
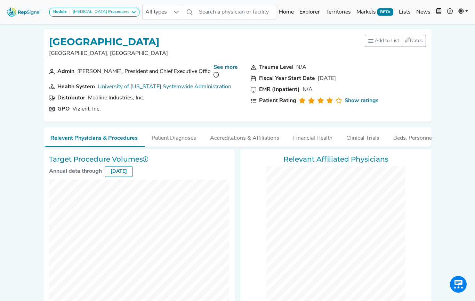
checkbox input "false"
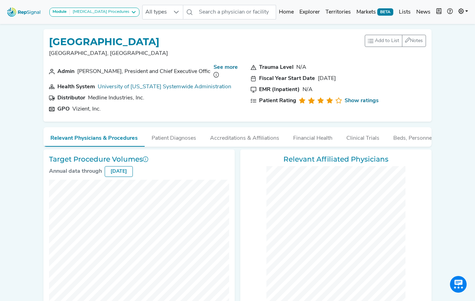
checkbox input "false"
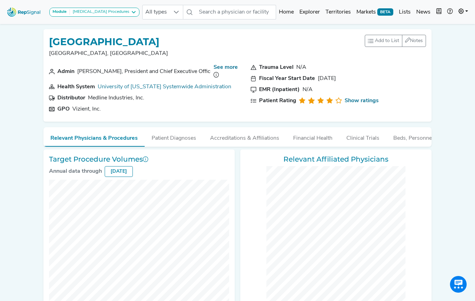
checkbox input "false"
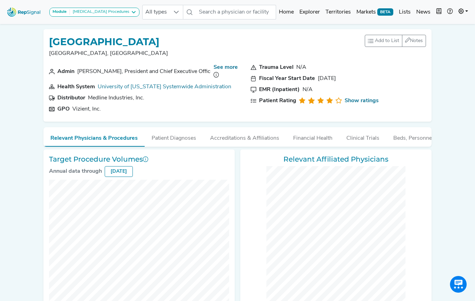
checkbox input "false"
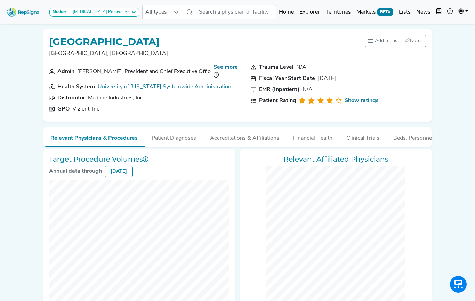
checkbox input "false"
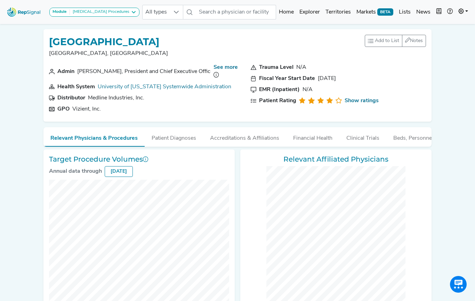
checkbox input "false"
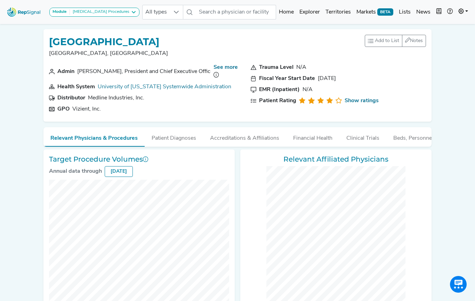
click at [30, 10] on img at bounding box center [24, 12] width 40 height 15
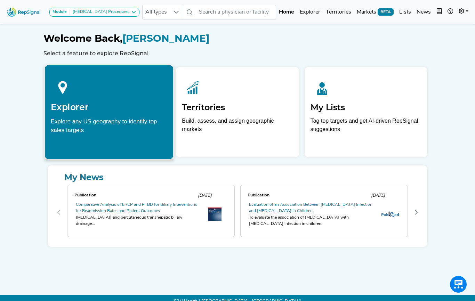
click at [63, 103] on h2 "Explorer" at bounding box center [109, 107] width 117 height 10
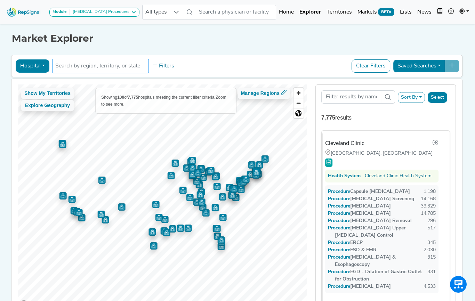
click at [104, 71] on li at bounding box center [100, 66] width 90 height 11
click at [102, 65] on input "text" at bounding box center [100, 66] width 90 height 8
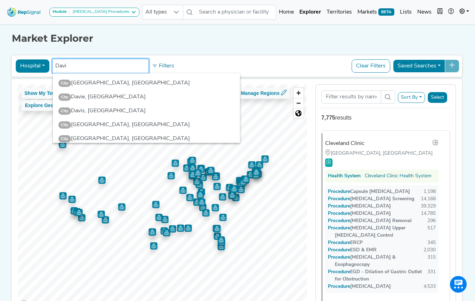
type input "Davis"
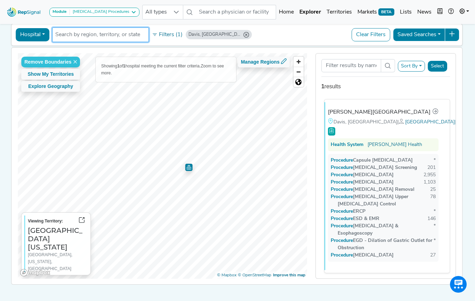
scroll to position [26, 0]
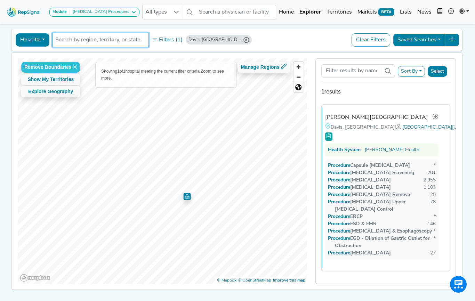
click at [113, 41] on input "text" at bounding box center [100, 40] width 90 height 8
type input "C"
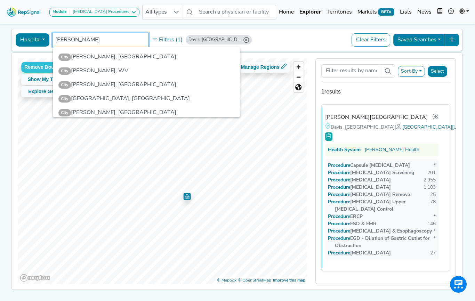
type input "davis, Ca"
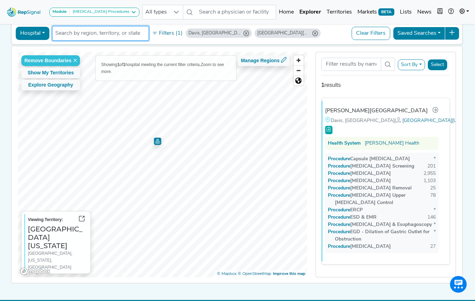
scroll to position [36, 0]
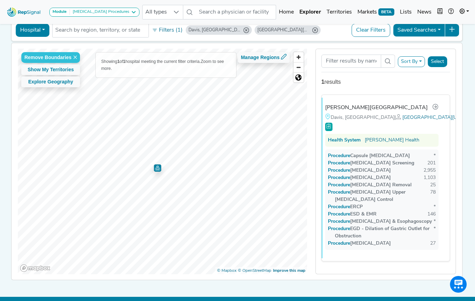
click at [244, 28] on icon "Davis, CA" at bounding box center [247, 30] width 6 height 6
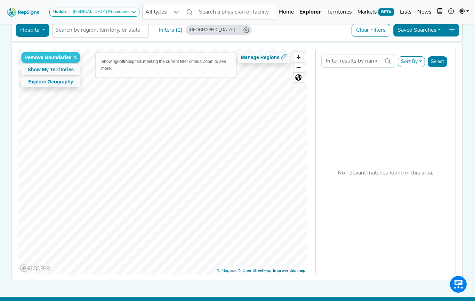
click at [249, 31] on div "University of California-Davis, CA" at bounding box center [219, 29] width 66 height 9
click at [245, 28] on icon "University of California-Davis, CA" at bounding box center [247, 30] width 6 height 6
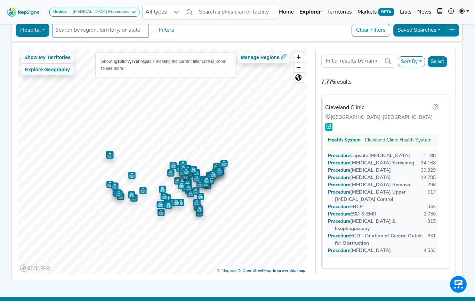
click at [117, 29] on input "text" at bounding box center [100, 30] width 90 height 8
type input "Davis"
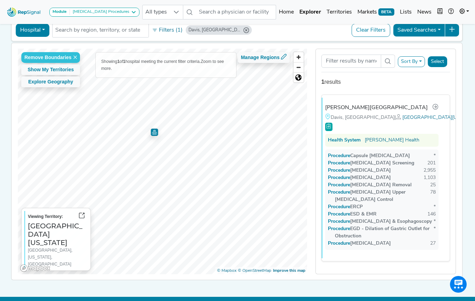
click at [244, 30] on icon "Davis, CA" at bounding box center [247, 30] width 6 height 6
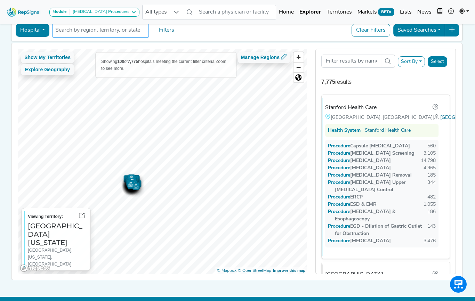
click at [129, 29] on input "text" at bounding box center [100, 30] width 90 height 8
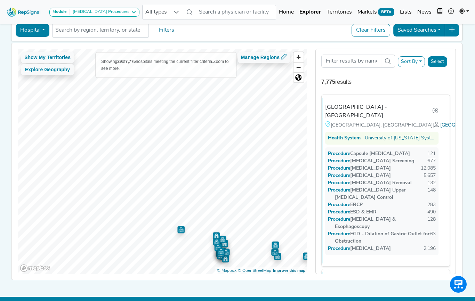
click at [148, 301] on html "Module Gastrointestinal Procedures Gastrointestinal Procedures Upper GI Bleedin…" at bounding box center [237, 137] width 475 height 347
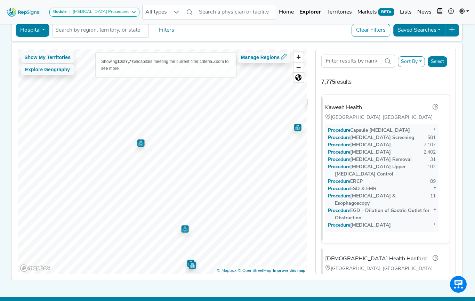
click at [214, 272] on div "Show My Territories Explore Geography Showing 10 of 7,775 hospitals meeting the…" at bounding box center [162, 162] width 289 height 226
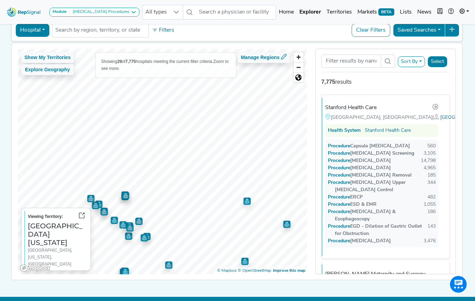
click at [173, 289] on div "Module Gastrointestinal Procedures Gastrointestinal Procedures Upper GI Bleedin…" at bounding box center [237, 137] width 475 height 347
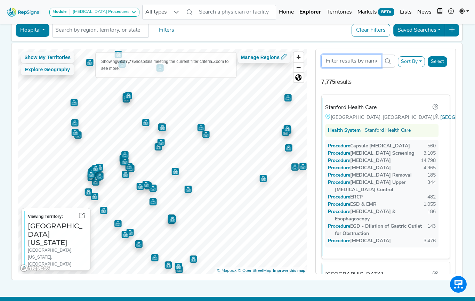
click at [367, 61] on input "Search Term" at bounding box center [351, 61] width 60 height 13
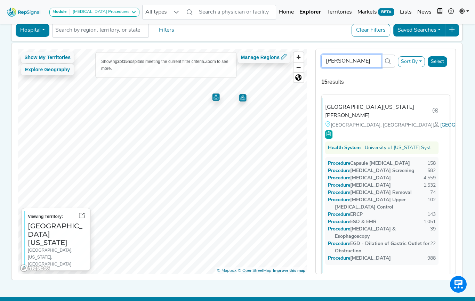
type input "Davis"
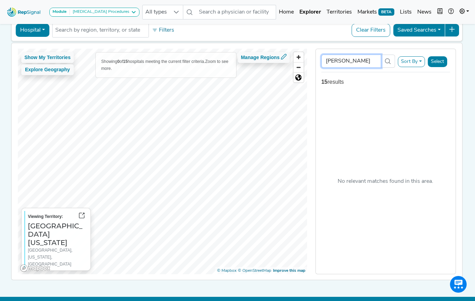
drag, startPoint x: 360, startPoint y: 61, endPoint x: 314, endPoint y: 65, distance: 46.5
click at [314, 65] on div "Davis Sort By RepSignal Annual Procedure Volume Estimate Capsule Endoscopy Colo…" at bounding box center [385, 162] width 149 height 226
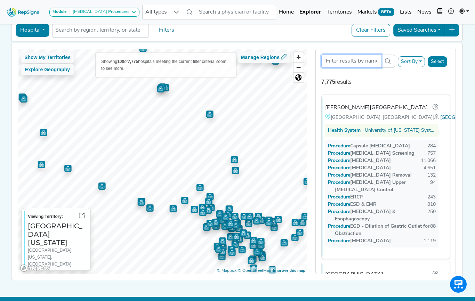
click at [344, 60] on input "Search Term" at bounding box center [351, 61] width 60 height 13
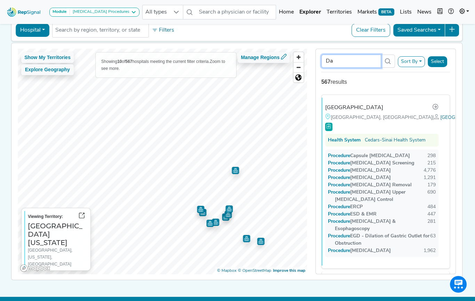
type input "Da"
click at [345, 62] on input "Da" at bounding box center [351, 61] width 60 height 13
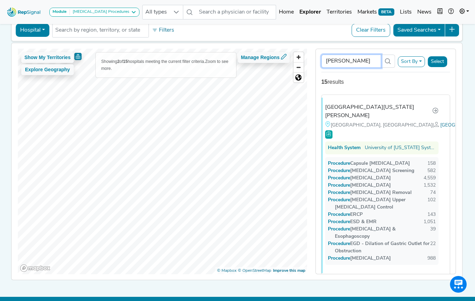
click at [360, 60] on input "DaVIS" at bounding box center [351, 61] width 60 height 13
type input "D"
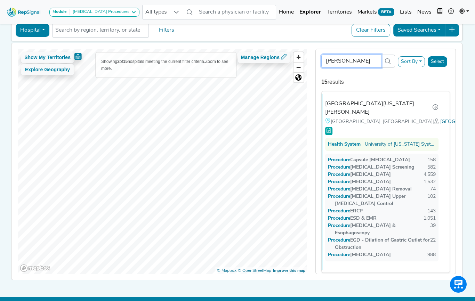
scroll to position [0, 0]
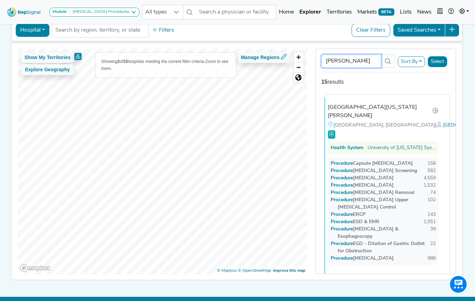
type input "Davis"
click at [336, 111] on div "University of California, Davis Medical Center" at bounding box center [380, 111] width 104 height 17
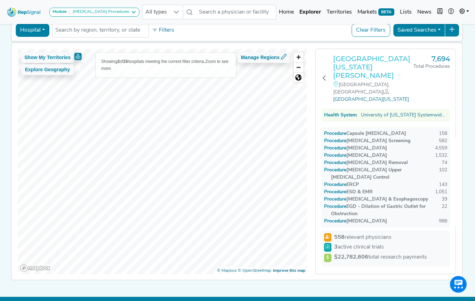
click at [346, 71] on h3 "University of California, Davis Medical Center" at bounding box center [373, 67] width 80 height 25
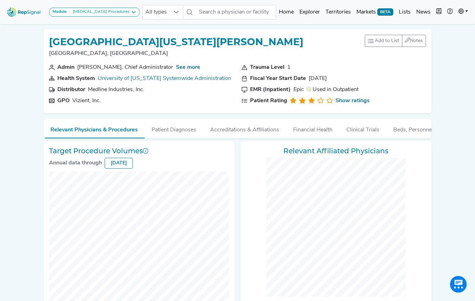
checkbox input "false"
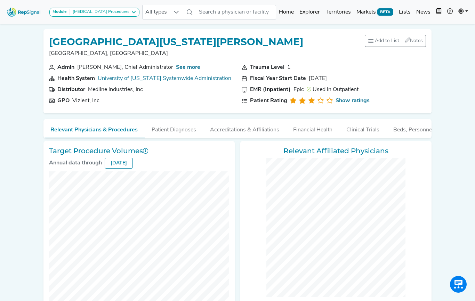
checkbox input "false"
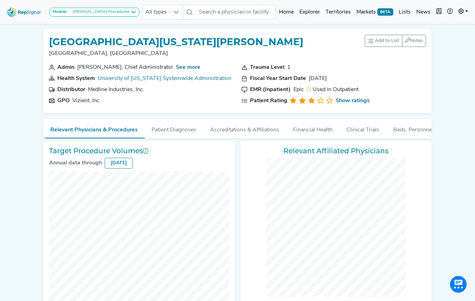
checkbox input "false"
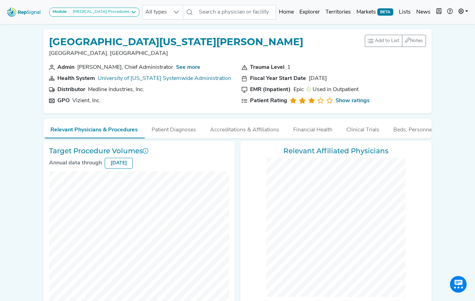
checkbox input "false"
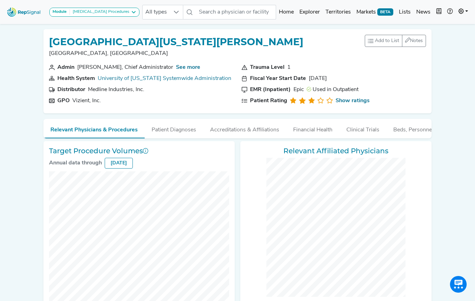
checkbox input "false"
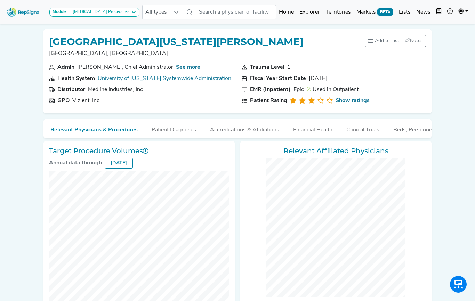
checkbox input "false"
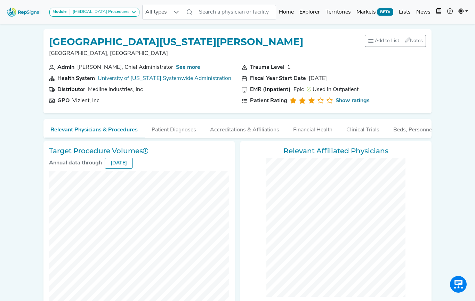
checkbox input "false"
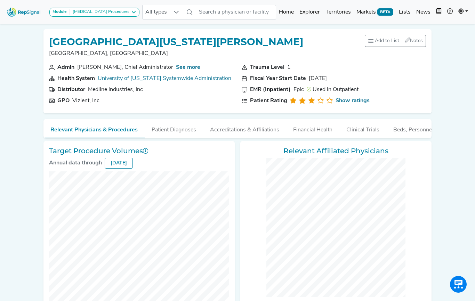
checkbox input "false"
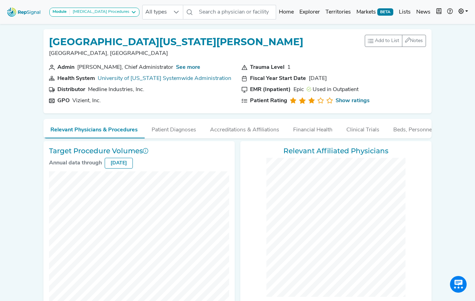
checkbox input "false"
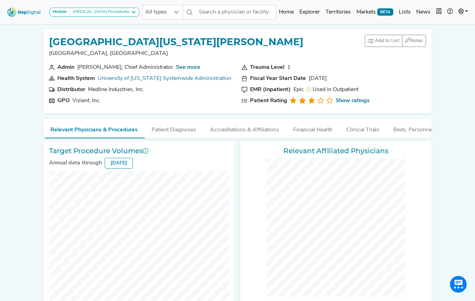
checkbox input "false"
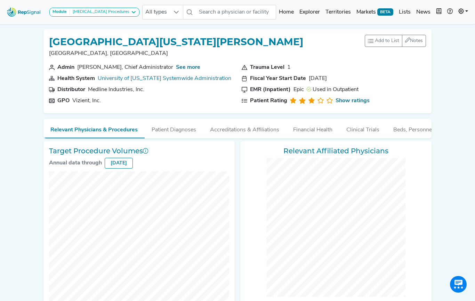
click at [18, 14] on img at bounding box center [24, 12] width 40 height 15
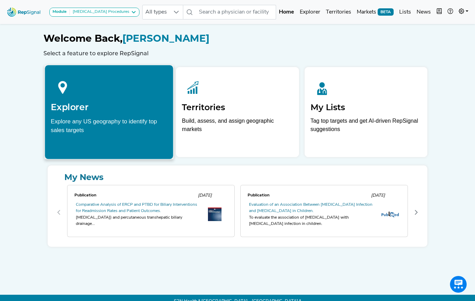
click at [97, 114] on div "Explorer Explore any US geography to identify top sales targets" at bounding box center [109, 104] width 128 height 79
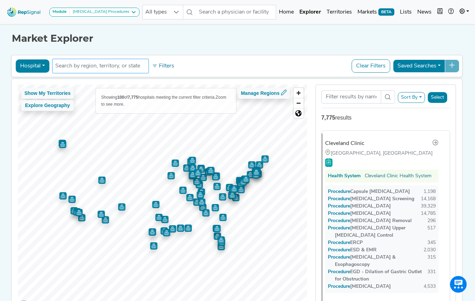
click at [127, 64] on input "text" at bounding box center [100, 66] width 90 height 8
type input "boston"
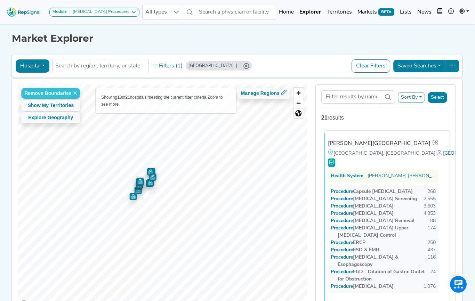
click at [344, 144] on div "[PERSON_NAME][GEOGRAPHIC_DATA]" at bounding box center [379, 143] width 103 height 8
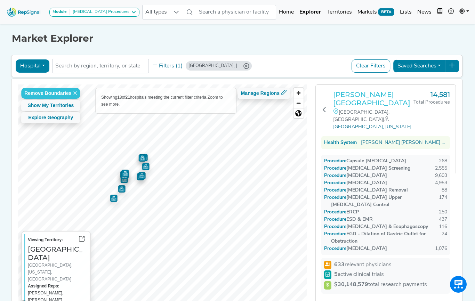
click at [345, 97] on h3 "[PERSON_NAME][GEOGRAPHIC_DATA]" at bounding box center [373, 98] width 80 height 17
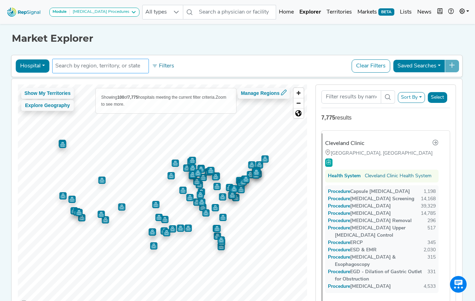
click at [127, 65] on input "text" at bounding box center [100, 66] width 90 height 8
type input "[GEOGRAPHIC_DATA]"
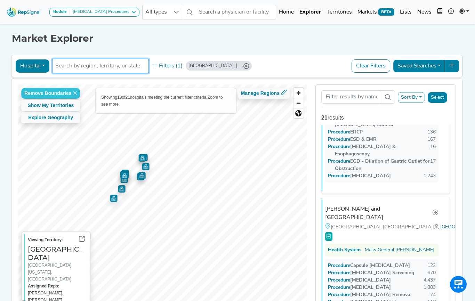
scroll to position [453, 0]
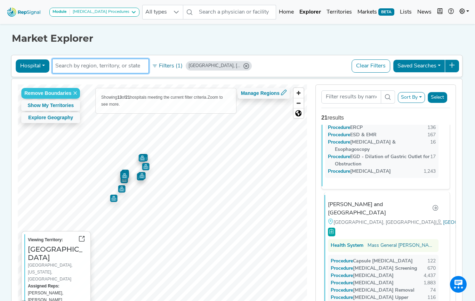
click at [346, 201] on div "[PERSON_NAME] and [GEOGRAPHIC_DATA]" at bounding box center [380, 209] width 104 height 17
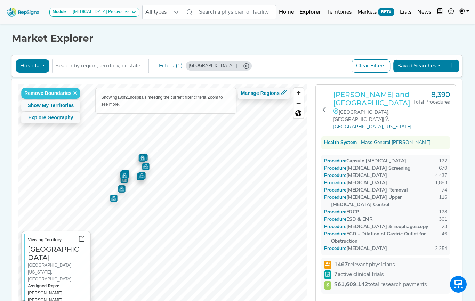
click at [354, 103] on h3 "[PERSON_NAME] and [GEOGRAPHIC_DATA]" at bounding box center [373, 98] width 80 height 17
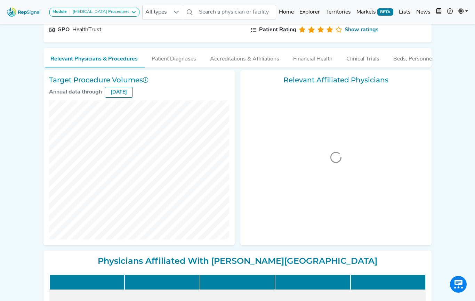
scroll to position [73, 0]
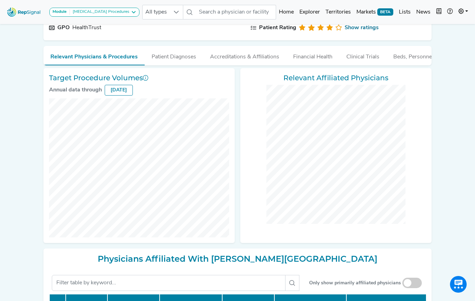
checkbox input "false"
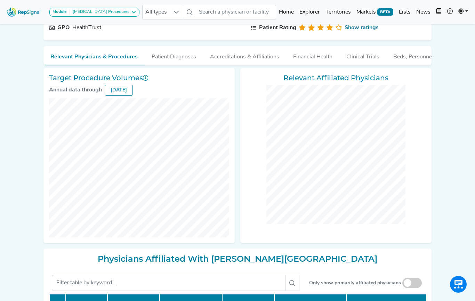
checkbox input "false"
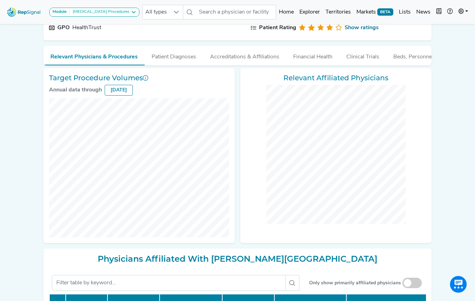
checkbox input "false"
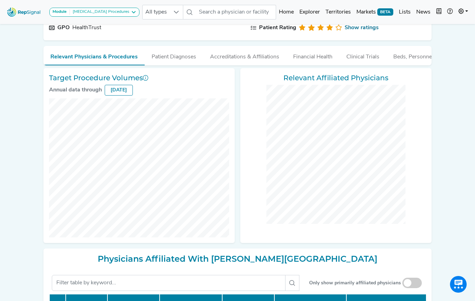
checkbox input "false"
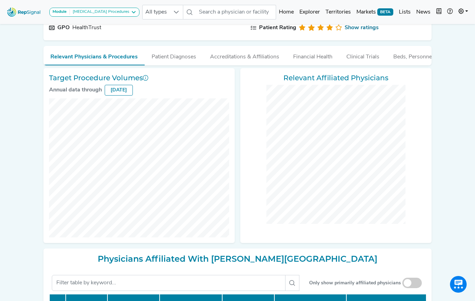
checkbox input "false"
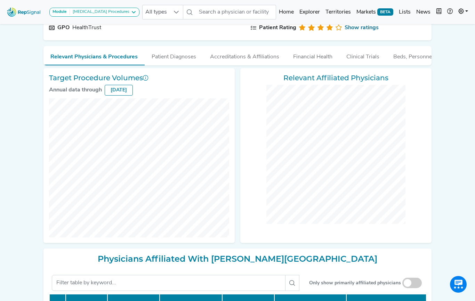
checkbox input "false"
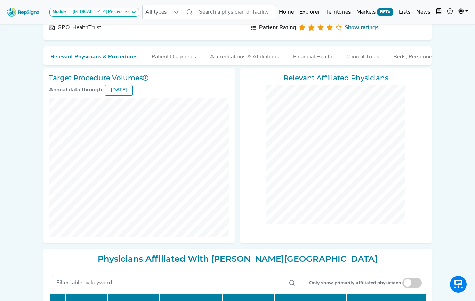
checkbox input "false"
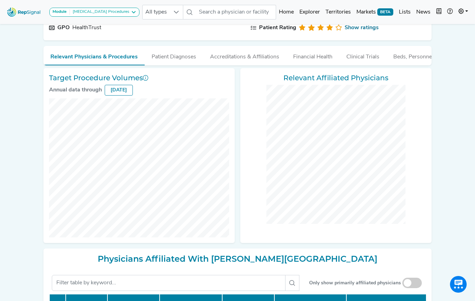
checkbox input "false"
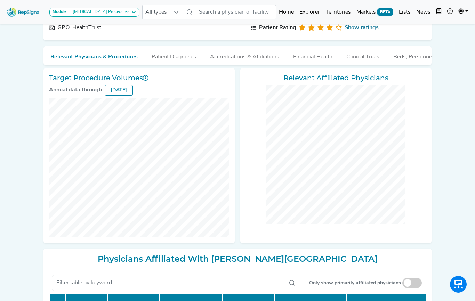
checkbox input "false"
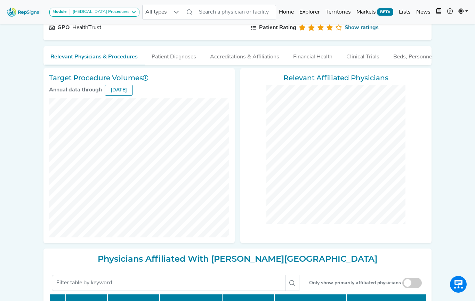
checkbox input "false"
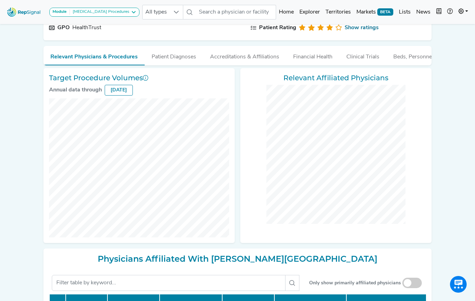
checkbox input "false"
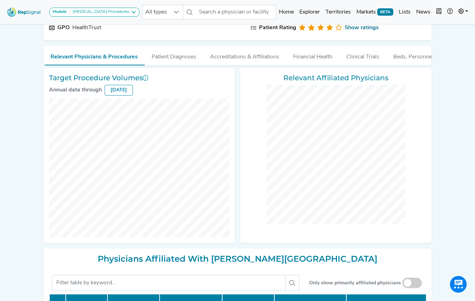
checkbox input "false"
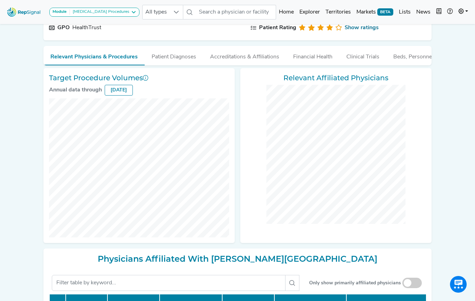
checkbox input "false"
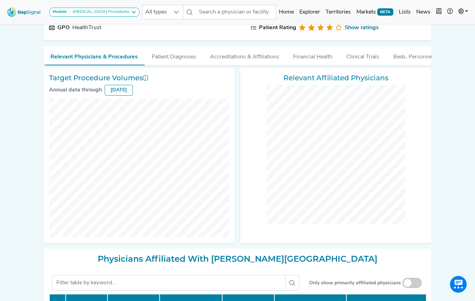
checkbox input "false"
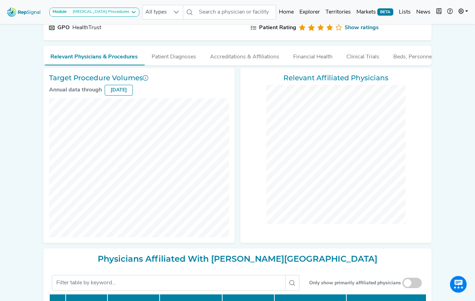
checkbox input "false"
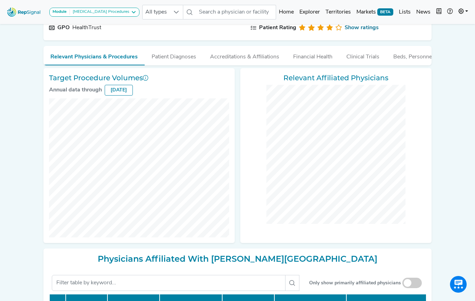
checkbox input "false"
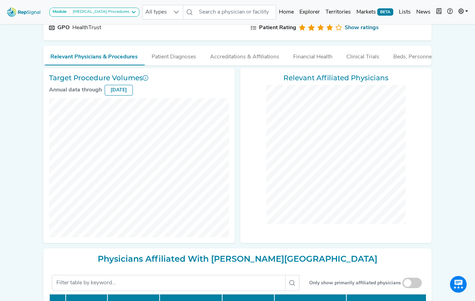
checkbox input "false"
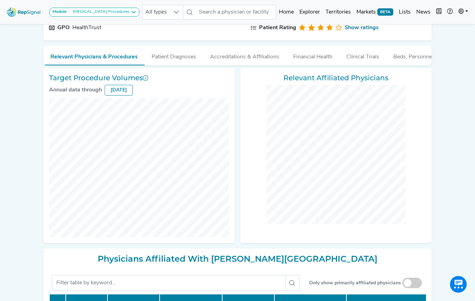
checkbox input "false"
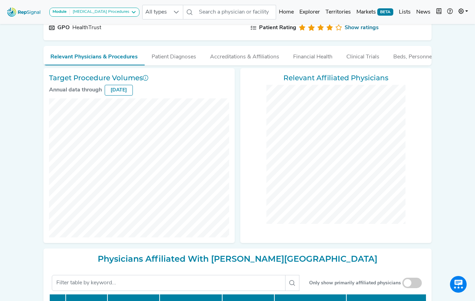
checkbox input "false"
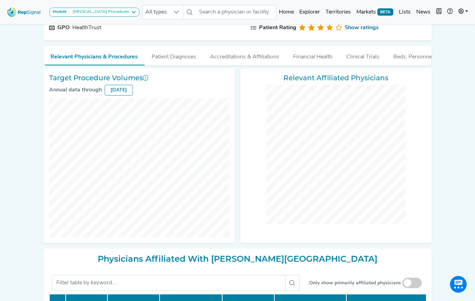
checkbox input "false"
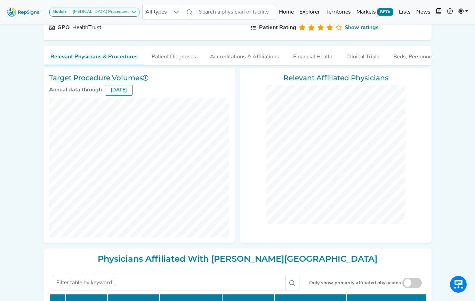
checkbox input "false"
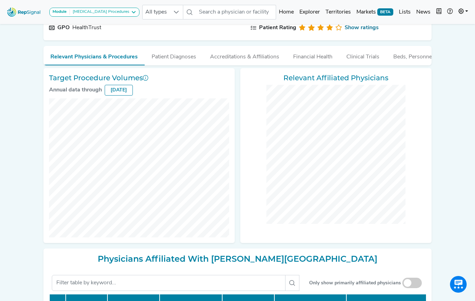
checkbox input "false"
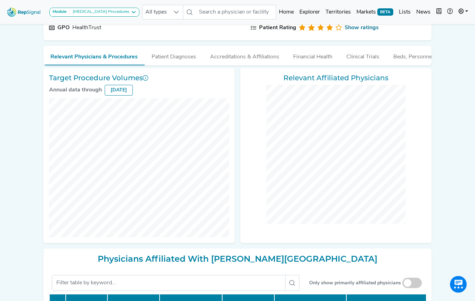
checkbox input "false"
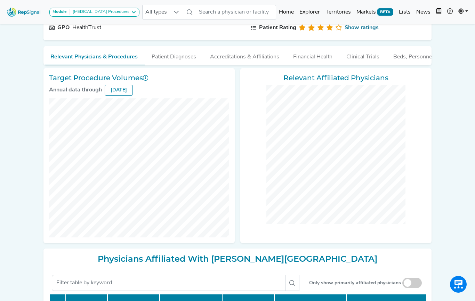
checkbox input "false"
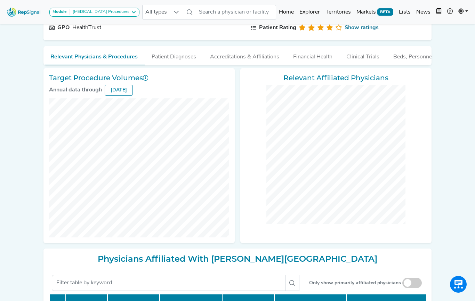
checkbox input "false"
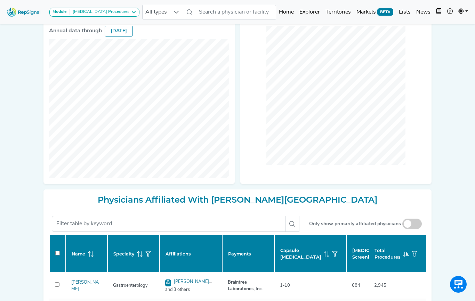
scroll to position [138, 0]
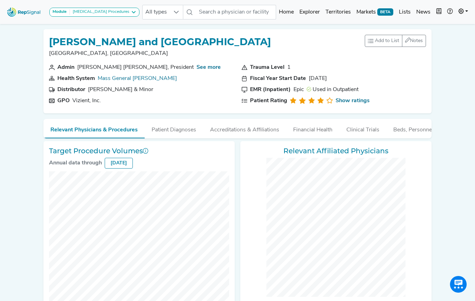
checkbox input "false"
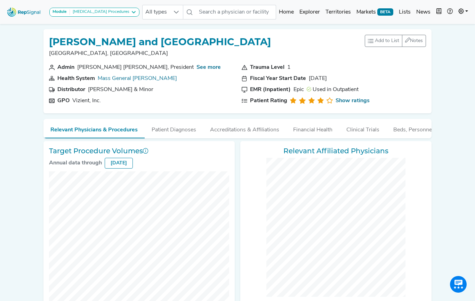
checkbox input "false"
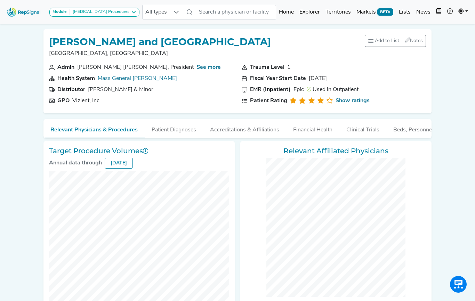
checkbox input "false"
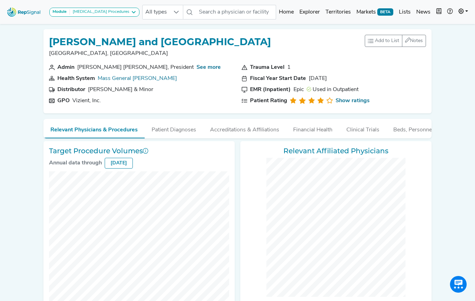
checkbox input "false"
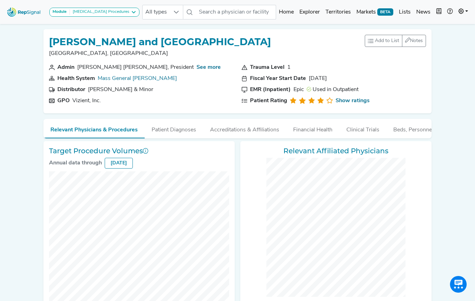
checkbox input "false"
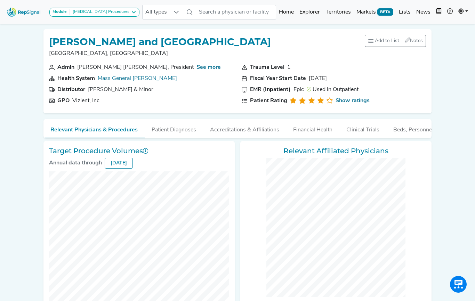
checkbox input "false"
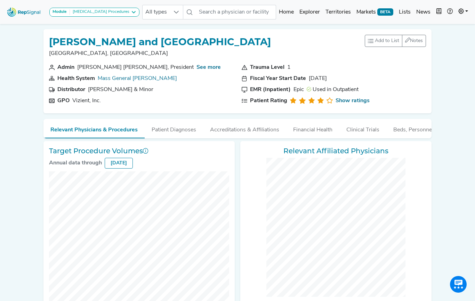
checkbox input "false"
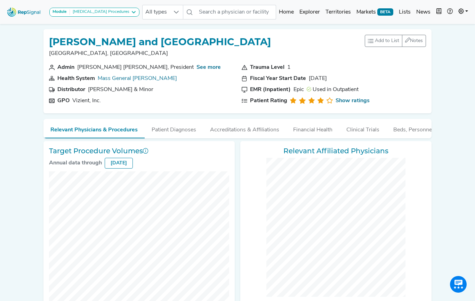
checkbox input "false"
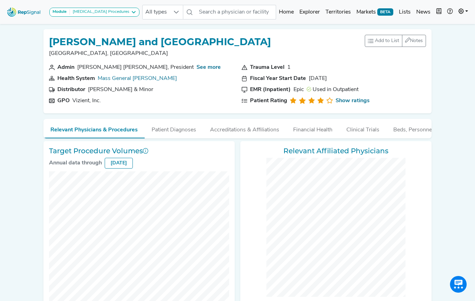
checkbox input "false"
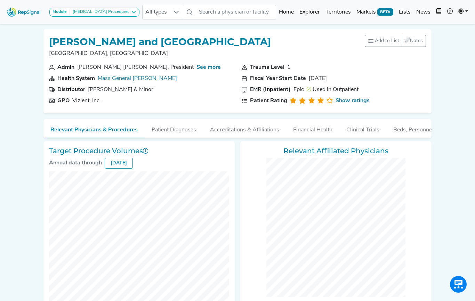
checkbox input "false"
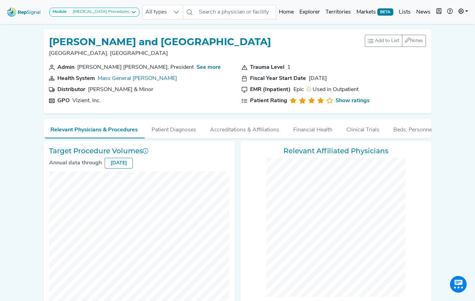
checkbox input "false"
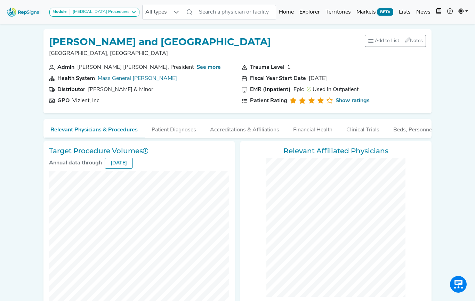
checkbox input "false"
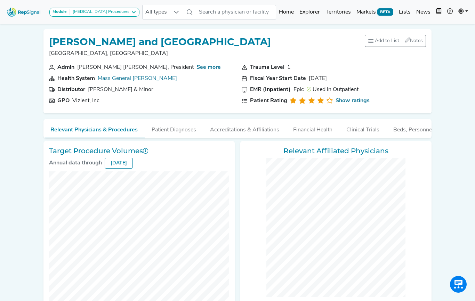
checkbox input "false"
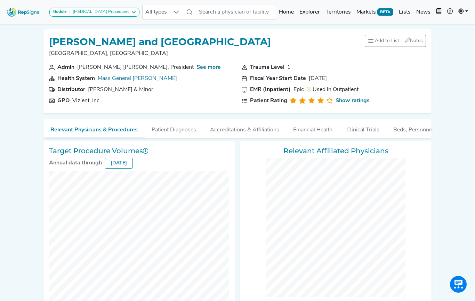
checkbox input "false"
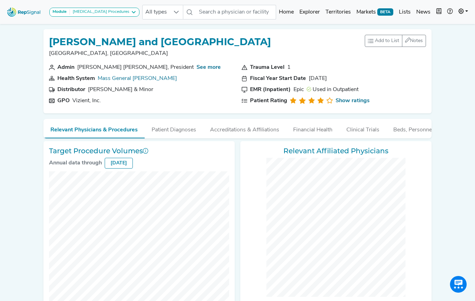
checkbox input "false"
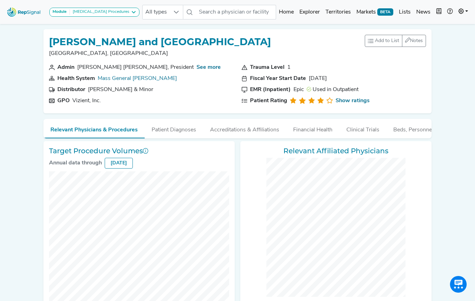
checkbox input "false"
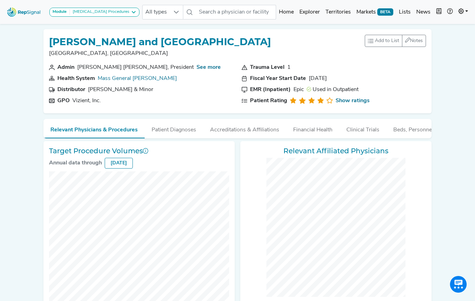
checkbox input "false"
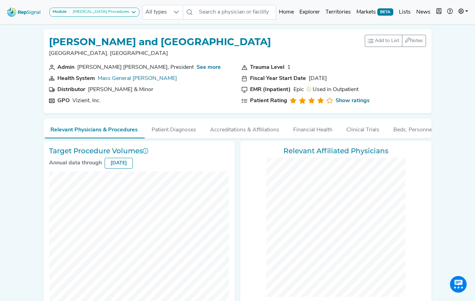
checkbox input "false"
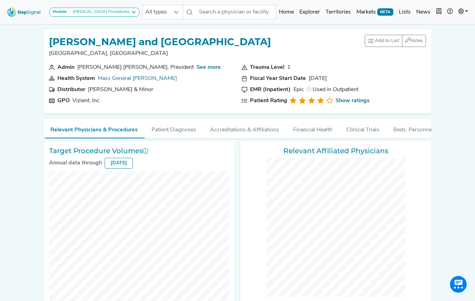
checkbox input "false"
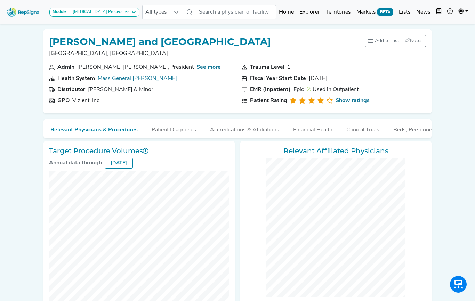
checkbox input "false"
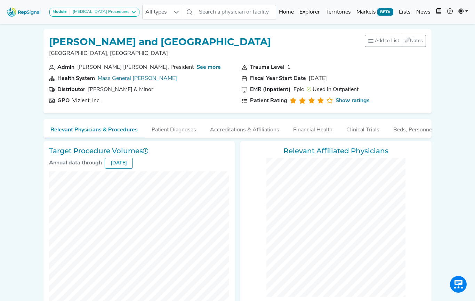
checkbox input "false"
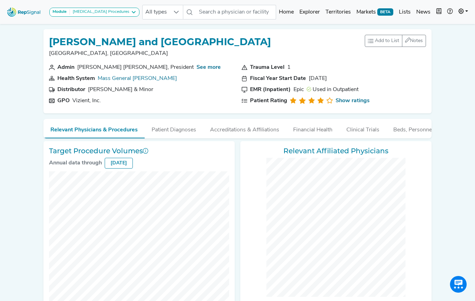
checkbox input "false"
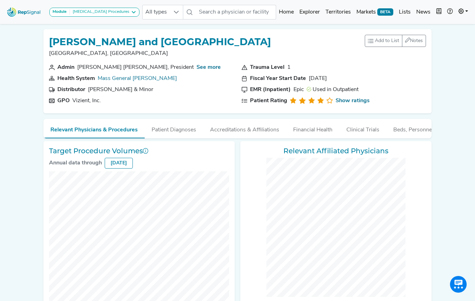
checkbox input "false"
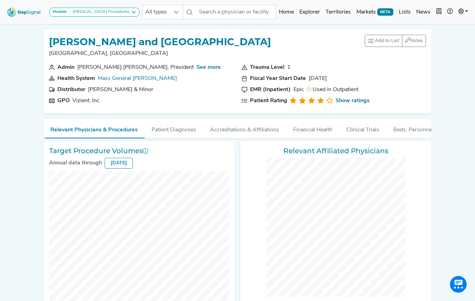
checkbox input "false"
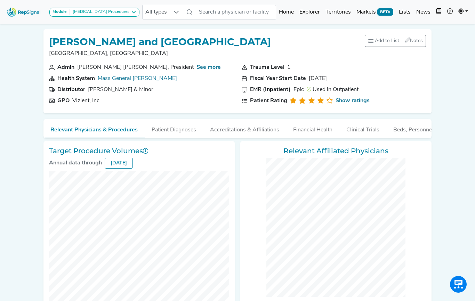
checkbox input "false"
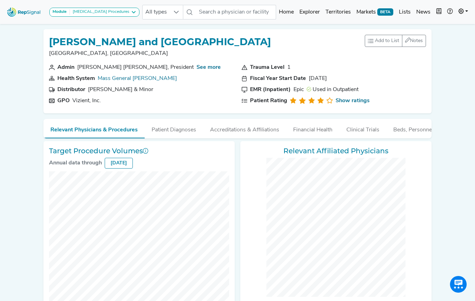
click at [19, 12] on img at bounding box center [24, 12] width 40 height 15
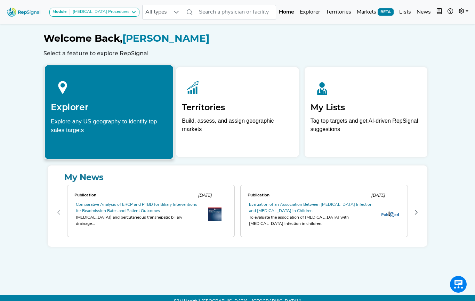
click at [102, 96] on div at bounding box center [109, 86] width 117 height 31
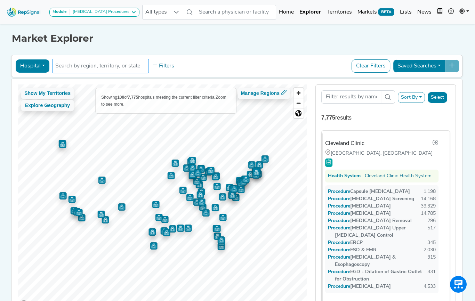
click at [100, 65] on input "text" at bounding box center [100, 66] width 90 height 8
type input "[GEOGRAPHIC_DATA]"
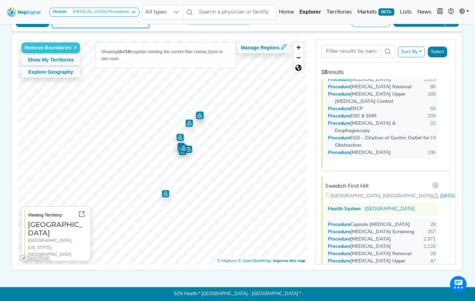
scroll to position [438, 0]
click at [340, 182] on div "Swedish First Hill" at bounding box center [349, 186] width 43 height 8
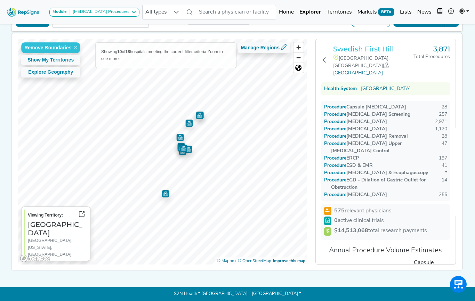
click at [341, 50] on h3 "Swedish First Hill" at bounding box center [373, 49] width 80 height 8
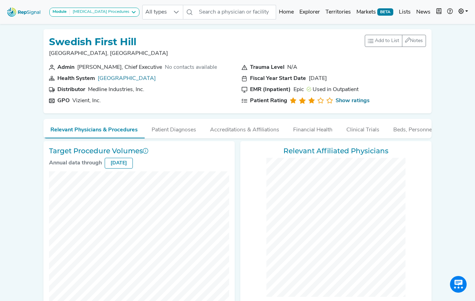
checkbox input "false"
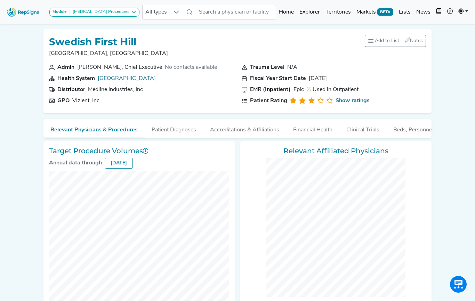
checkbox input "false"
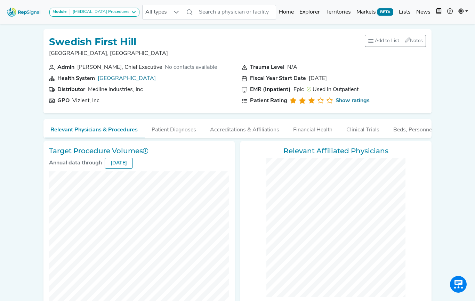
checkbox input "false"
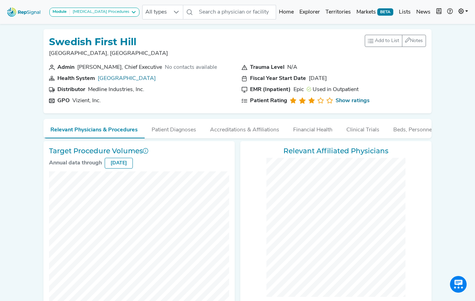
checkbox input "false"
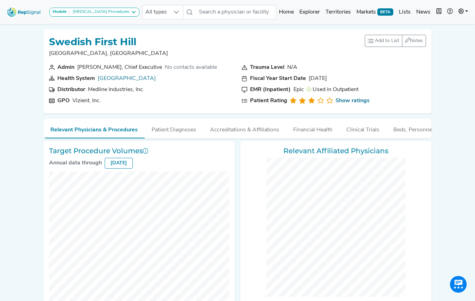
checkbox input "false"
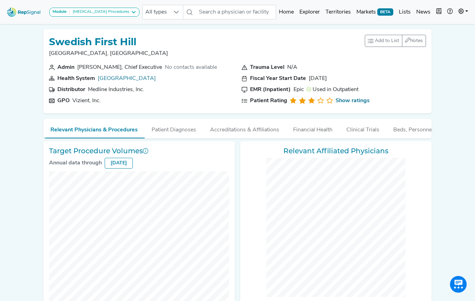
checkbox input "false"
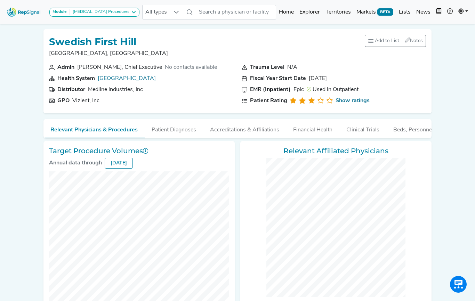
checkbox input "false"
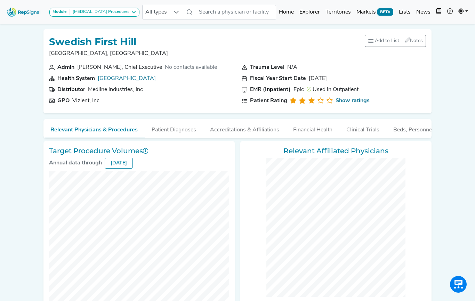
checkbox input "false"
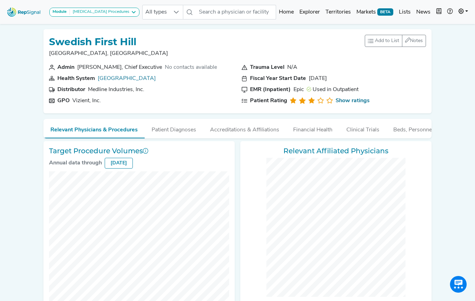
checkbox input "false"
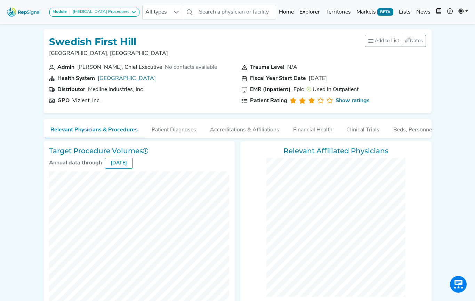
checkbox input "false"
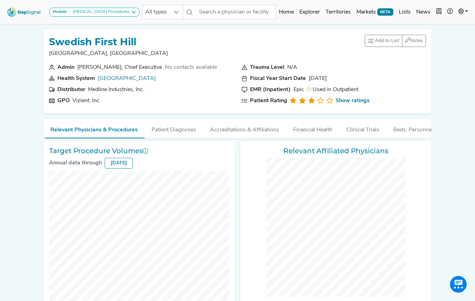
checkbox input "false"
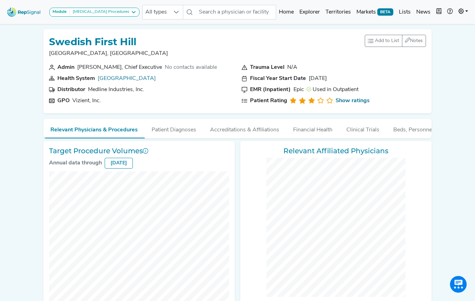
checkbox input "false"
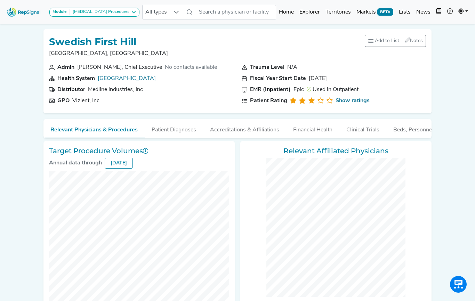
checkbox input "false"
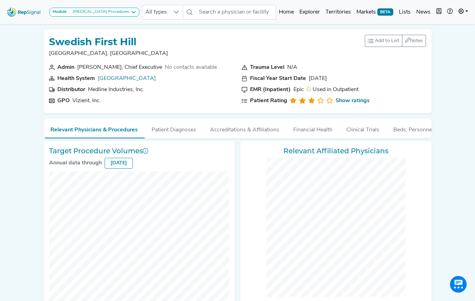
checkbox input "false"
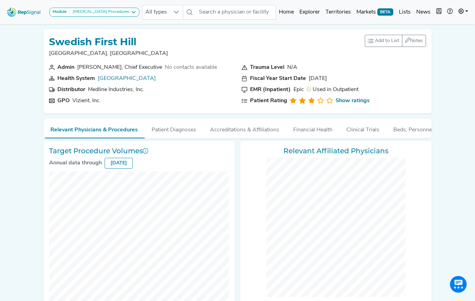
checkbox input "false"
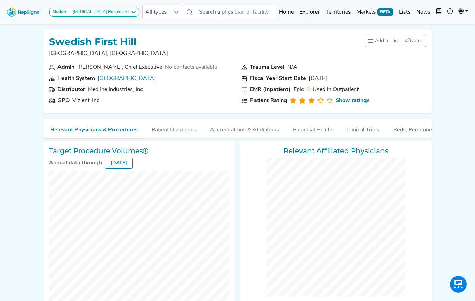
click at [17, 11] on img at bounding box center [24, 12] width 40 height 15
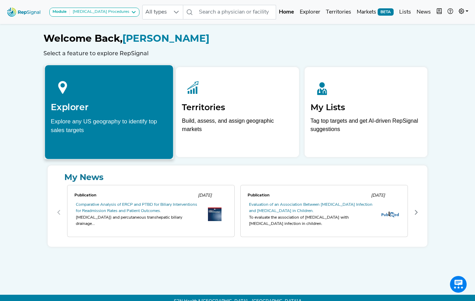
click at [81, 109] on h2 "Explorer" at bounding box center [109, 107] width 117 height 10
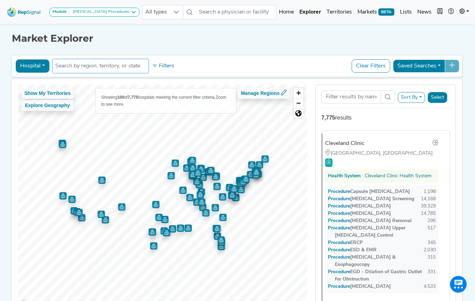
click at [115, 65] on input "text" at bounding box center [100, 66] width 90 height 8
type input "Indiana"
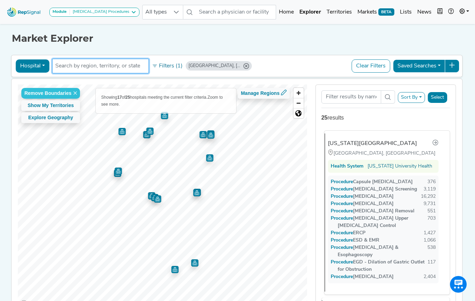
click at [351, 143] on div "Indiana University Health University Hospital" at bounding box center [372, 143] width 89 height 8
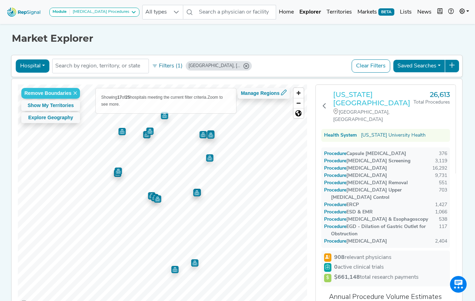
click at [349, 105] on h3 "Indiana University Health University Hospital" at bounding box center [373, 98] width 80 height 17
click at [340, 99] on h3 "Indiana University Health University Hospital" at bounding box center [373, 98] width 80 height 17
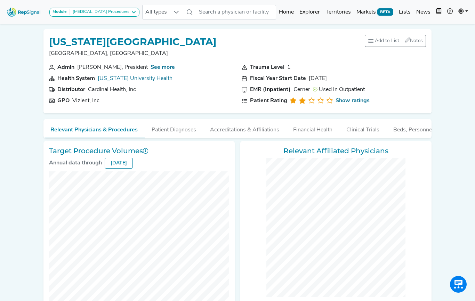
checkbox input "false"
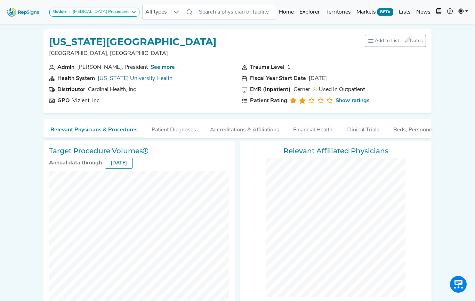
checkbox input "false"
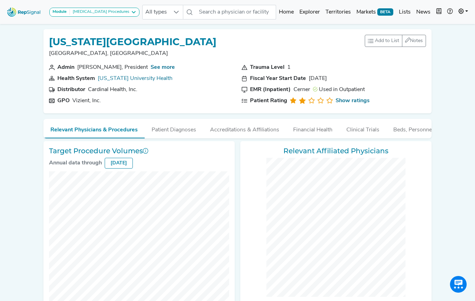
checkbox input "false"
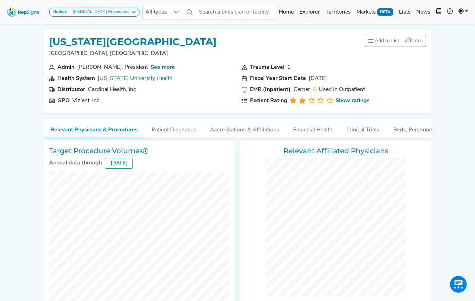
checkbox input "false"
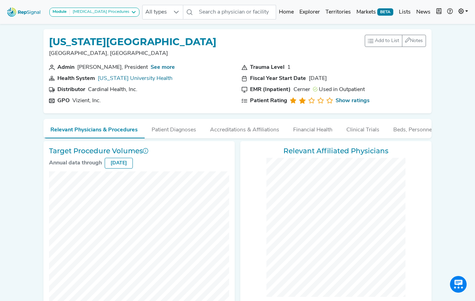
checkbox input "false"
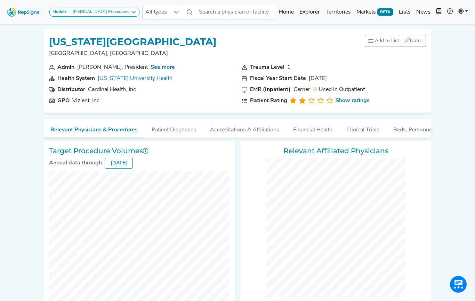
checkbox input "false"
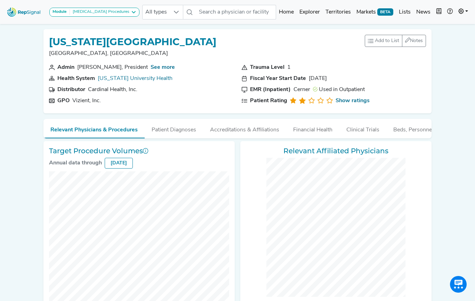
checkbox input "false"
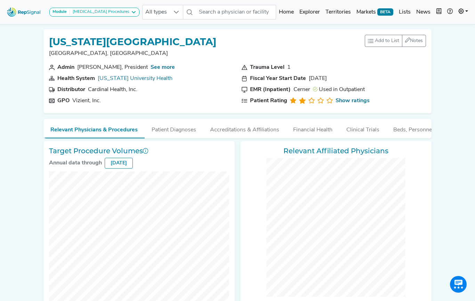
checkbox input "false"
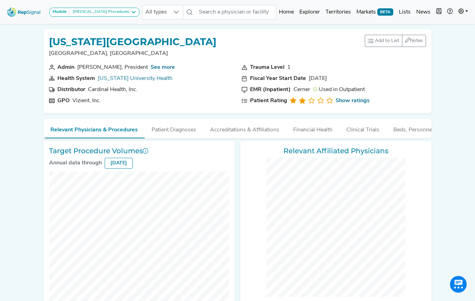
checkbox input "false"
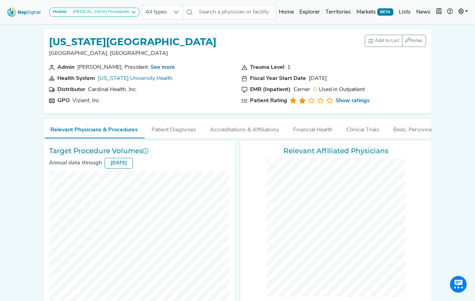
checkbox input "false"
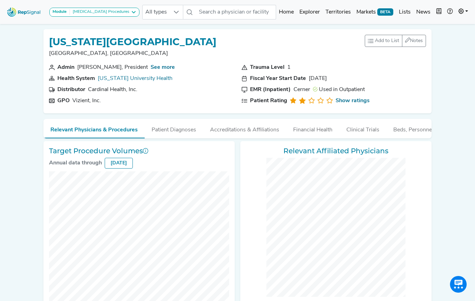
checkbox input "false"
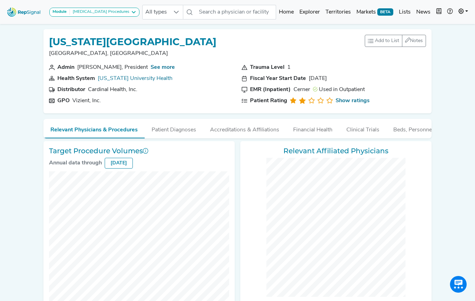
checkbox input "false"
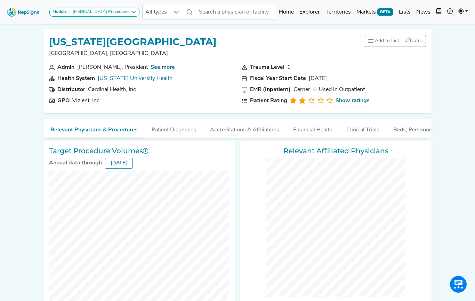
checkbox input "false"
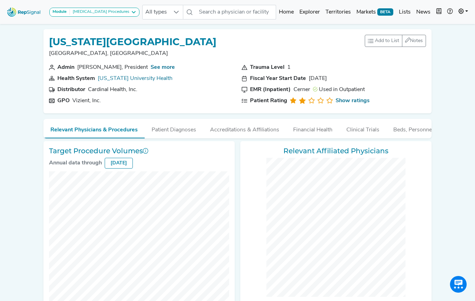
checkbox input "false"
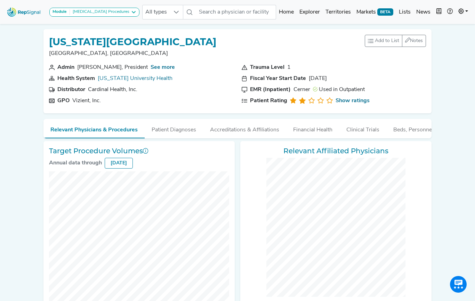
checkbox input "false"
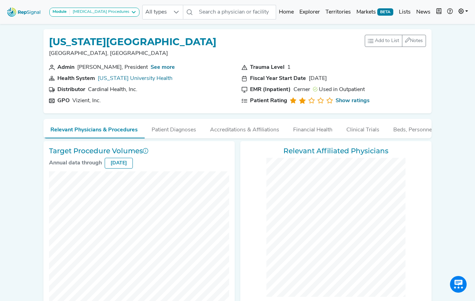
click at [27, 13] on img at bounding box center [24, 12] width 40 height 15
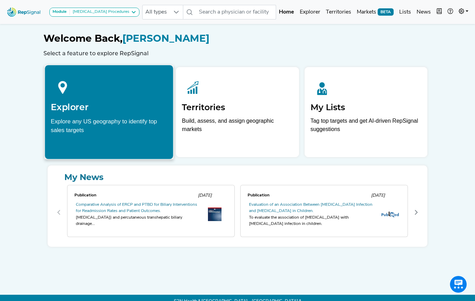
click at [106, 105] on h2 "Explorer" at bounding box center [109, 107] width 117 height 10
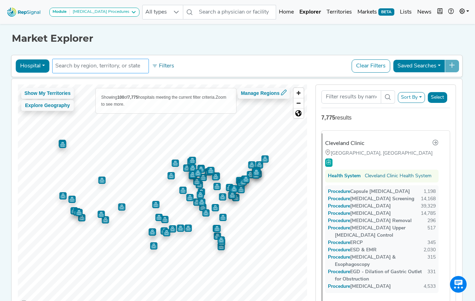
click at [111, 65] on input "text" at bounding box center [100, 66] width 90 height 8
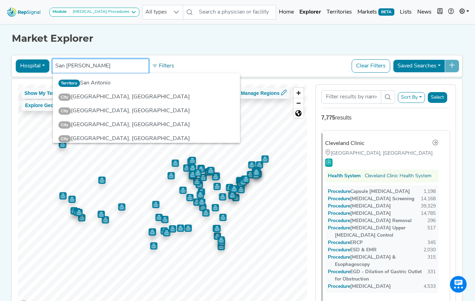
type input "San Francisco"
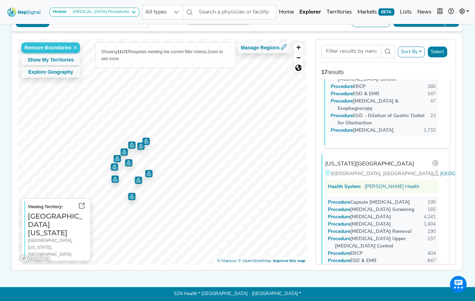
scroll to position [106, 0]
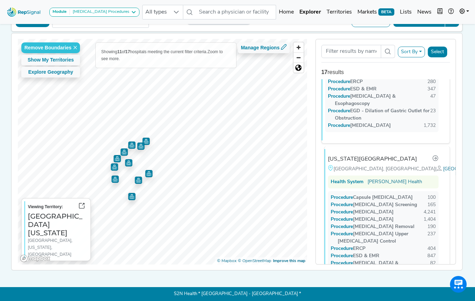
click at [350, 155] on div "California Pacific Medical Center" at bounding box center [372, 159] width 89 height 8
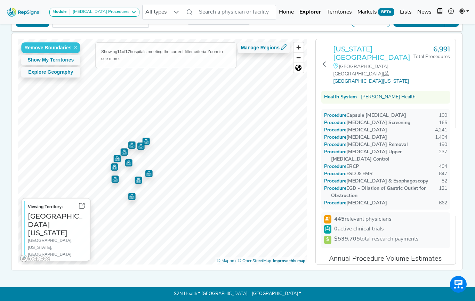
click at [350, 55] on h3 "California Pacific Medical Center" at bounding box center [373, 53] width 80 height 17
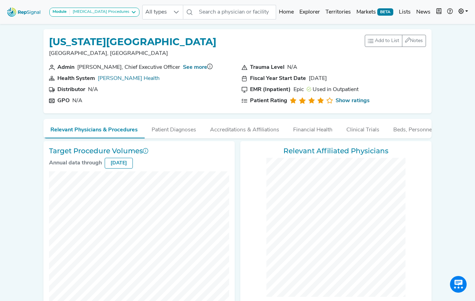
checkbox input "false"
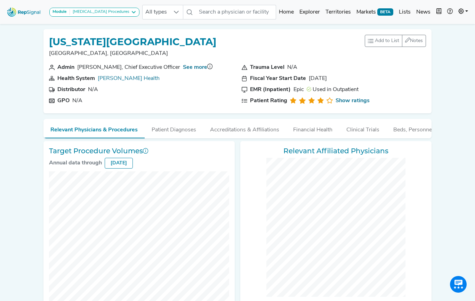
checkbox input "false"
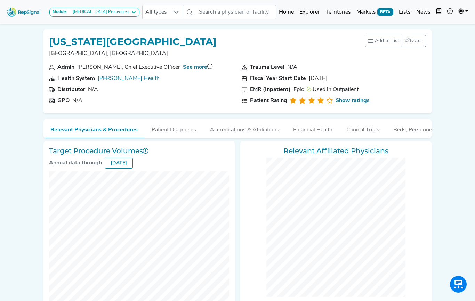
checkbox input "false"
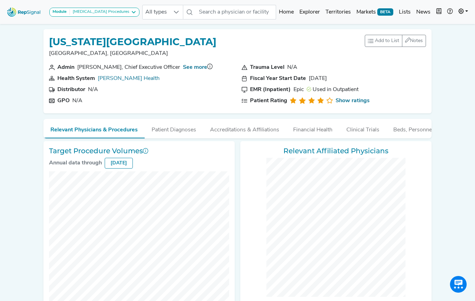
checkbox input "false"
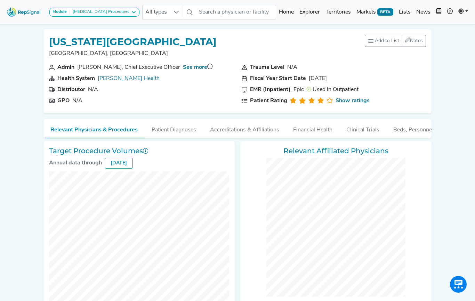
checkbox input "false"
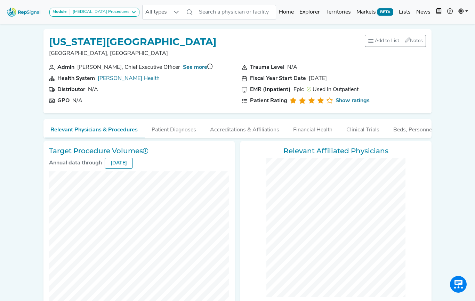
checkbox input "false"
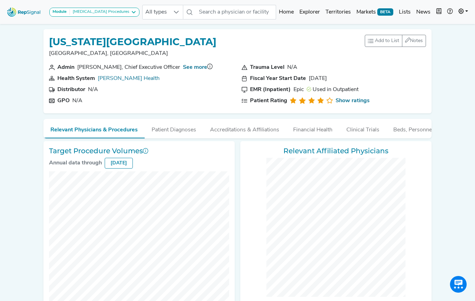
checkbox input "false"
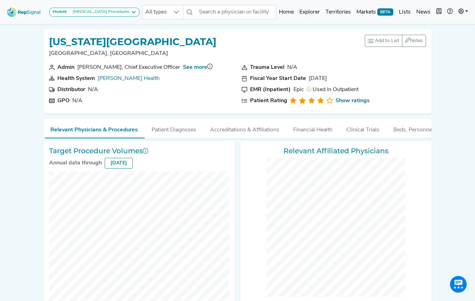
checkbox input "false"
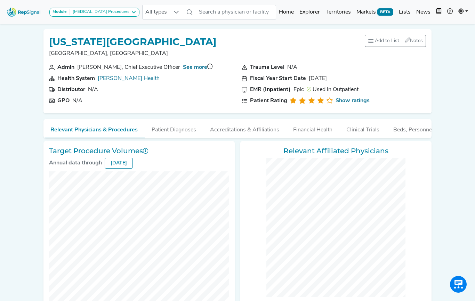
checkbox input "false"
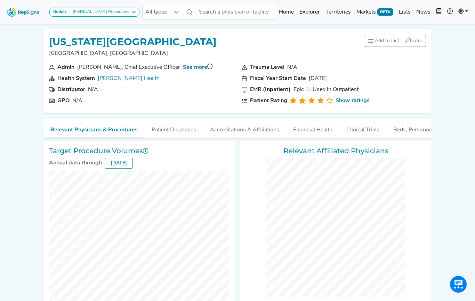
checkbox input "false"
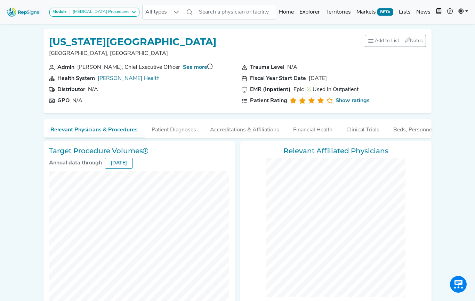
checkbox input "false"
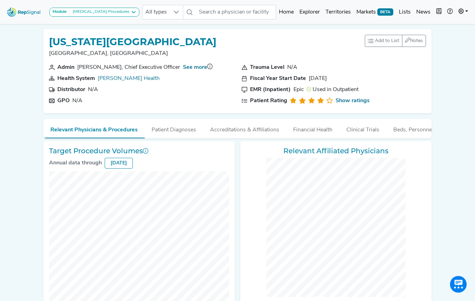
checkbox input "false"
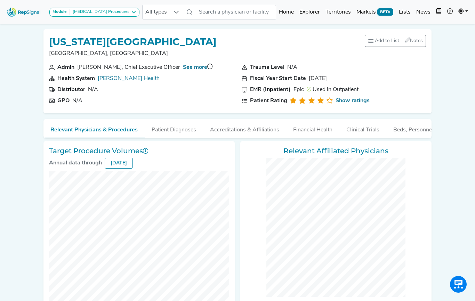
checkbox input "false"
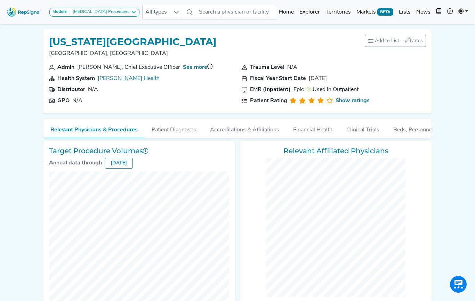
checkbox input "false"
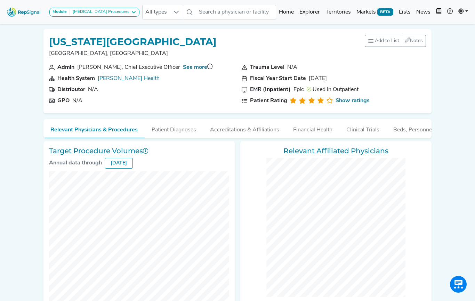
checkbox input "false"
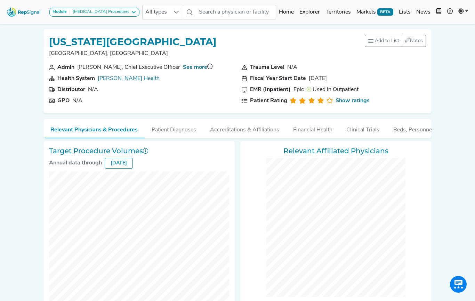
checkbox input "false"
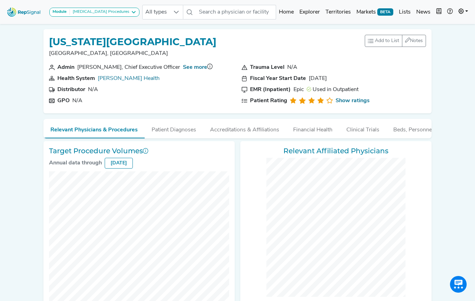
checkbox input "false"
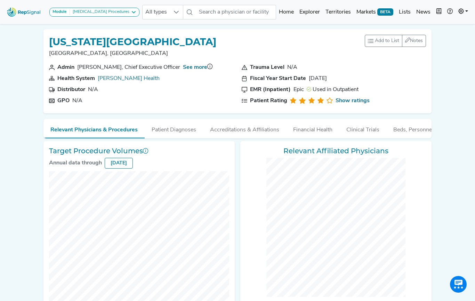
checkbox input "false"
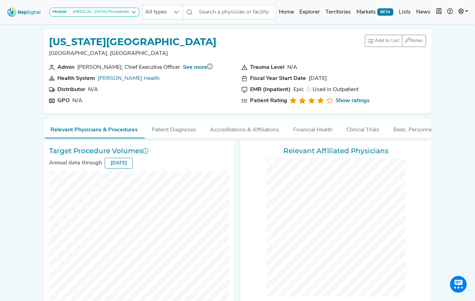
checkbox input "false"
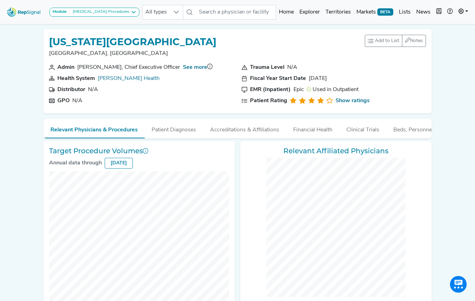
checkbox input "false"
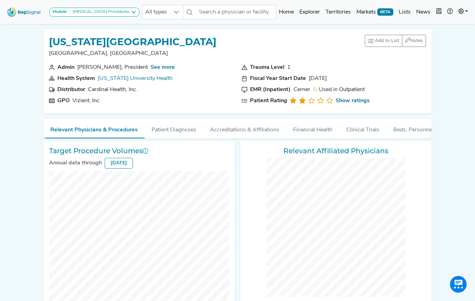
click at [22, 12] on img at bounding box center [24, 12] width 40 height 15
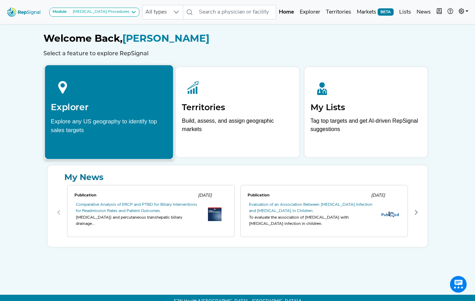
click at [93, 99] on div at bounding box center [109, 86] width 117 height 31
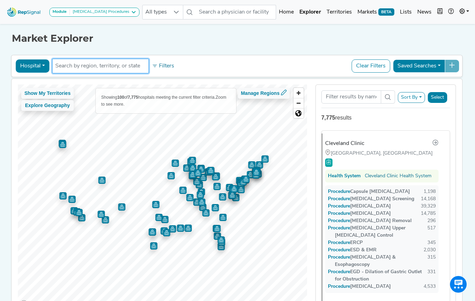
click at [92, 63] on input "text" at bounding box center [100, 66] width 90 height 8
type input "[US_STATE]"
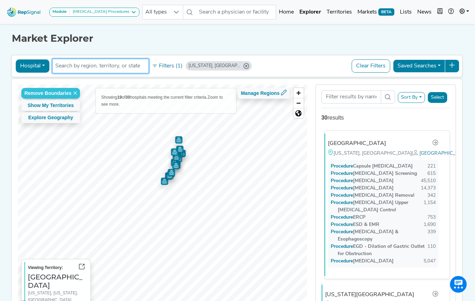
click at [337, 145] on div "[GEOGRAPHIC_DATA]" at bounding box center [357, 143] width 58 height 8
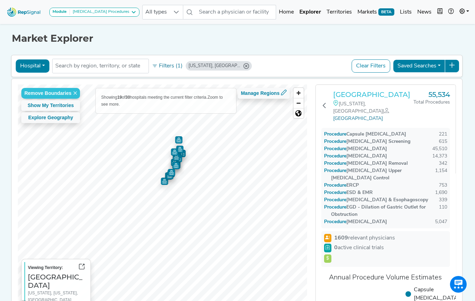
click at [345, 95] on h3 "[GEOGRAPHIC_DATA]" at bounding box center [373, 94] width 80 height 8
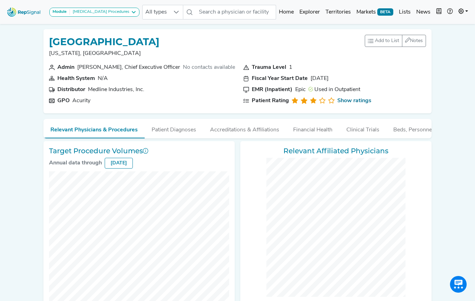
checkbox input "false"
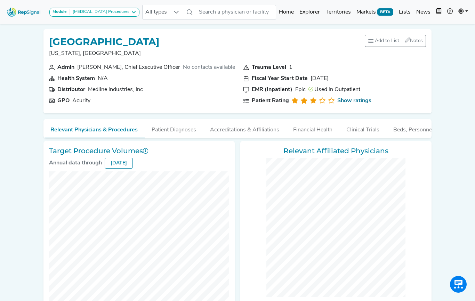
checkbox input "false"
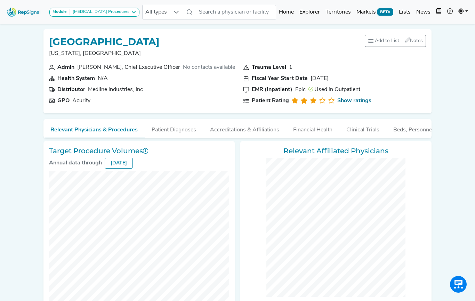
checkbox input "false"
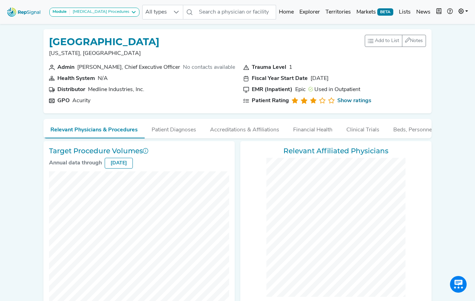
checkbox input "false"
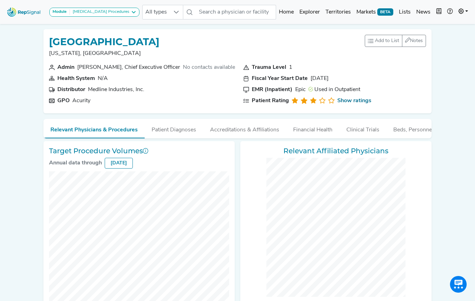
checkbox input "false"
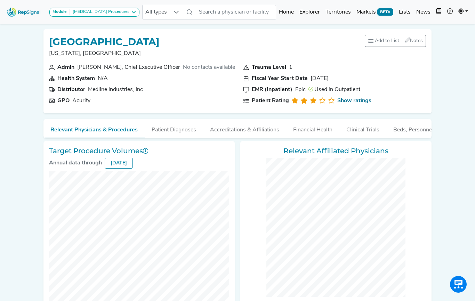
checkbox input "false"
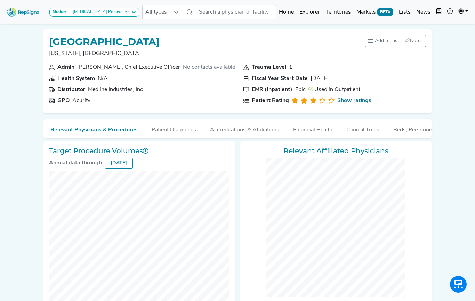
checkbox input "false"
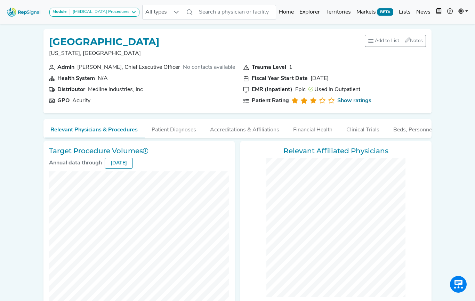
checkbox input "false"
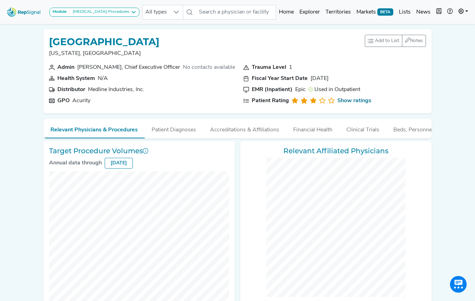
checkbox input "false"
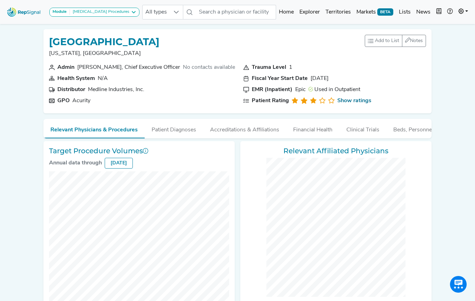
checkbox input "false"
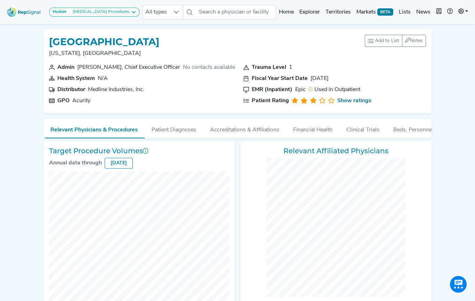
checkbox input "false"
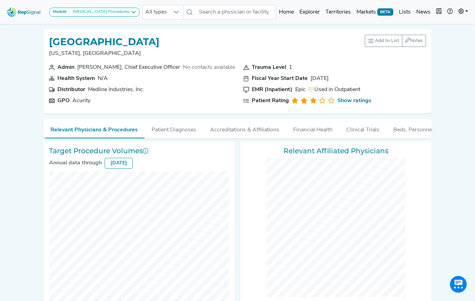
checkbox input "false"
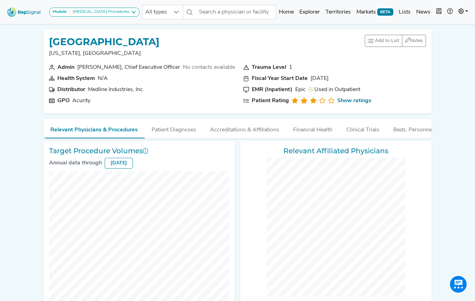
checkbox input "false"
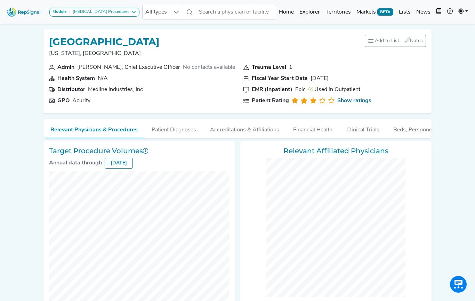
checkbox input "false"
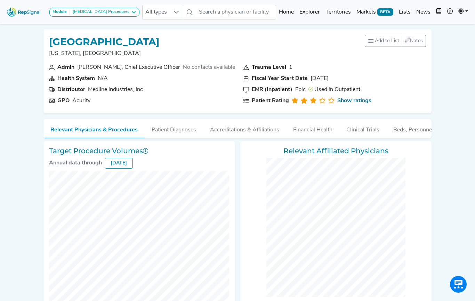
checkbox input "false"
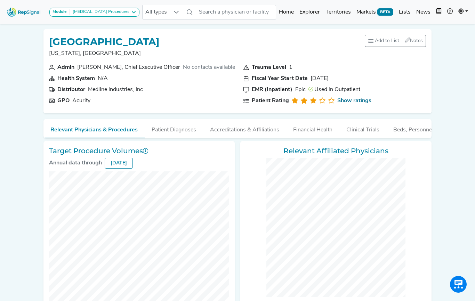
checkbox input "false"
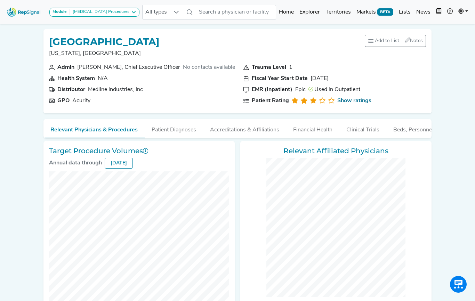
checkbox input "false"
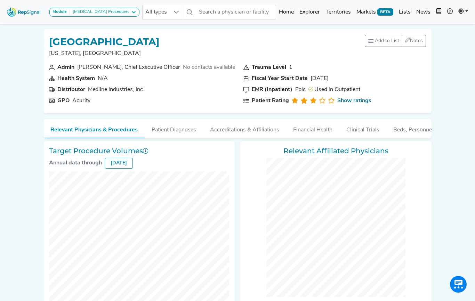
checkbox input "false"
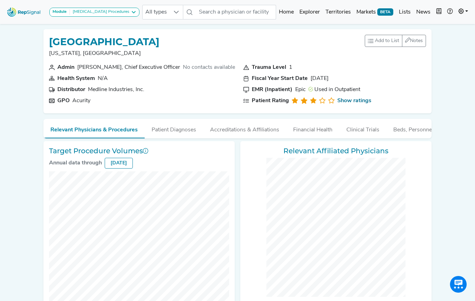
checkbox input "false"
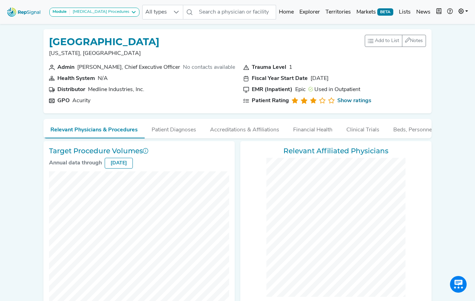
checkbox input "false"
